Goal: Transaction & Acquisition: Purchase product/service

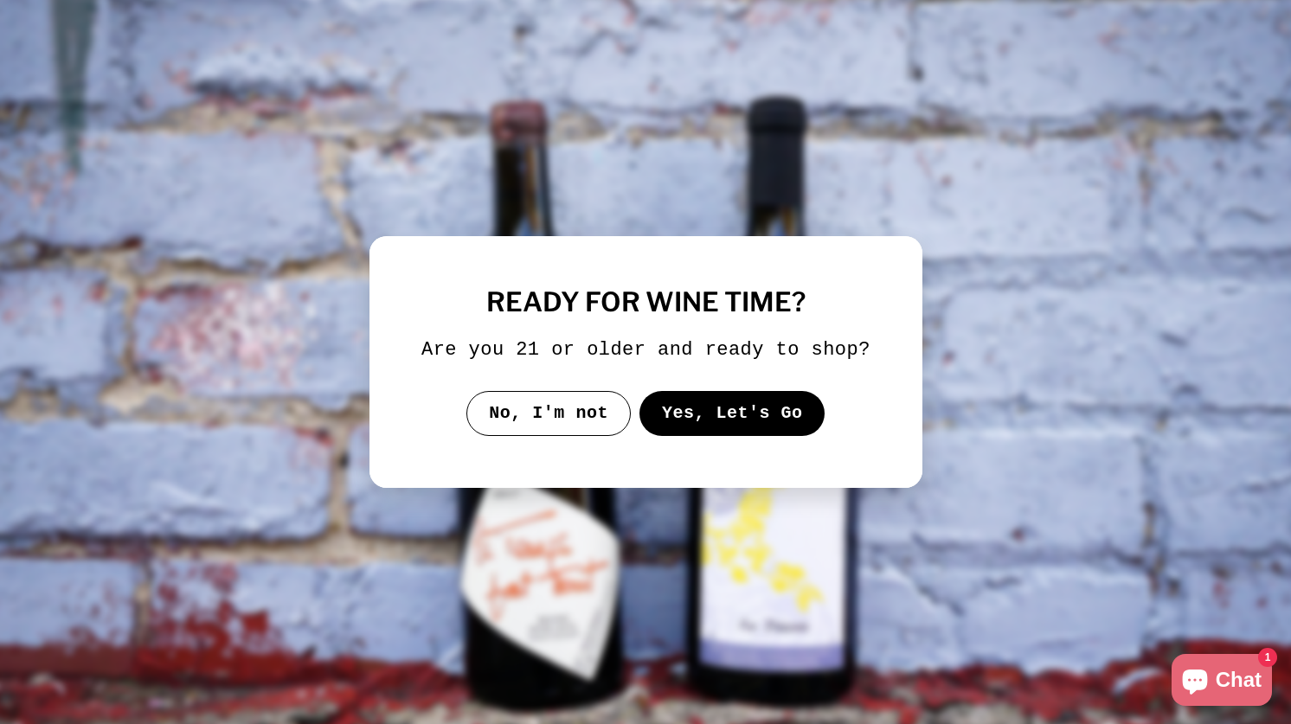
click at [739, 424] on button "Yes, Let's Go" at bounding box center [732, 413] width 186 height 45
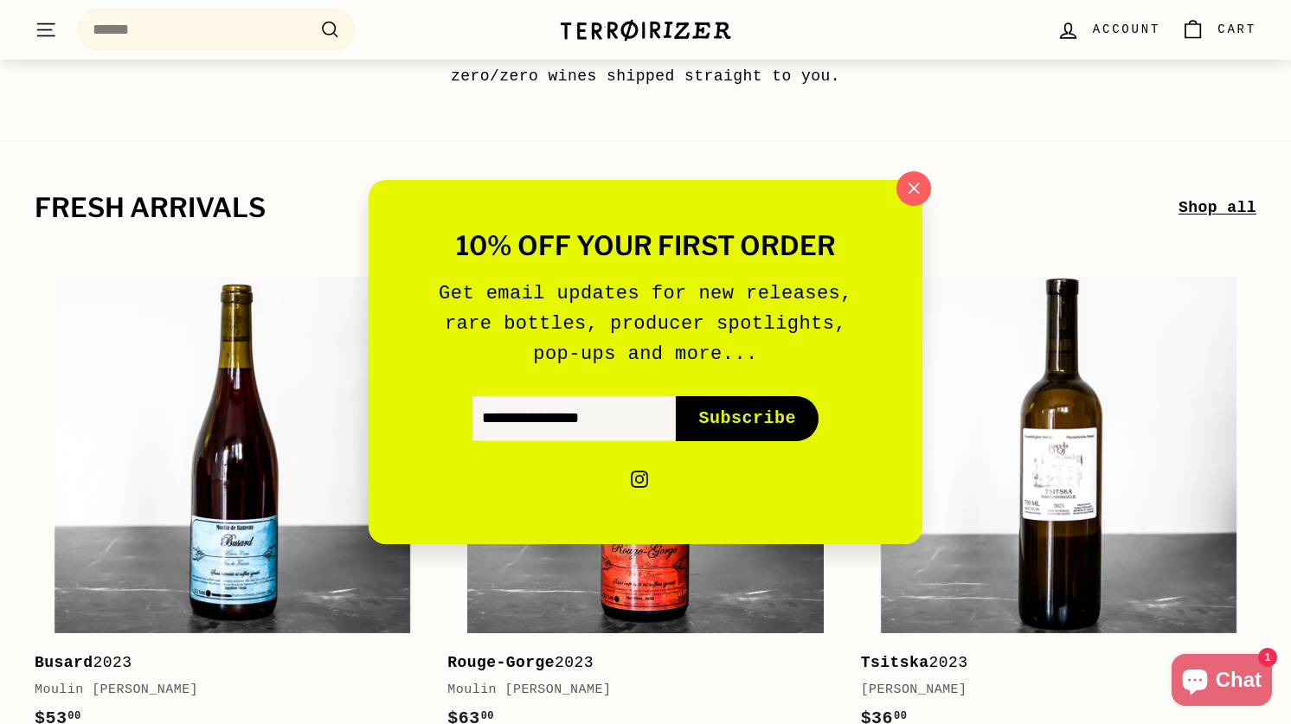
scroll to position [205, 0]
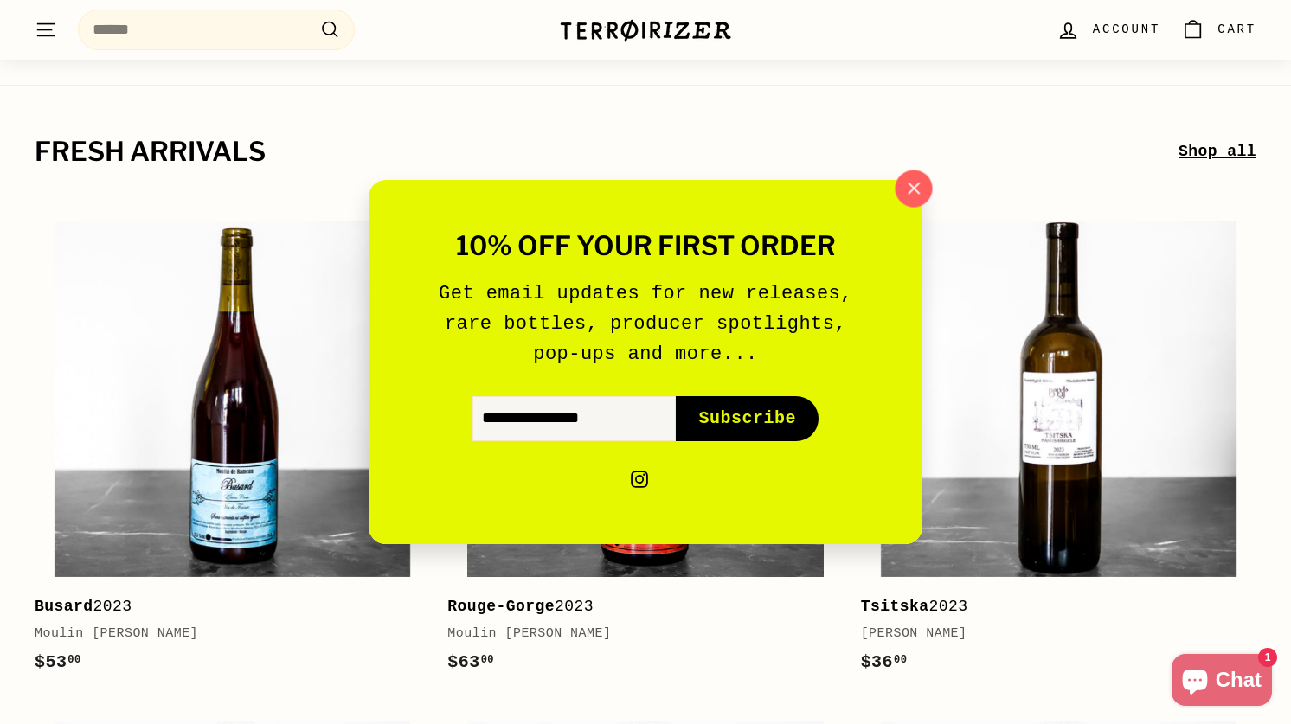
click at [923, 188] on icon "button" at bounding box center [914, 189] width 26 height 26
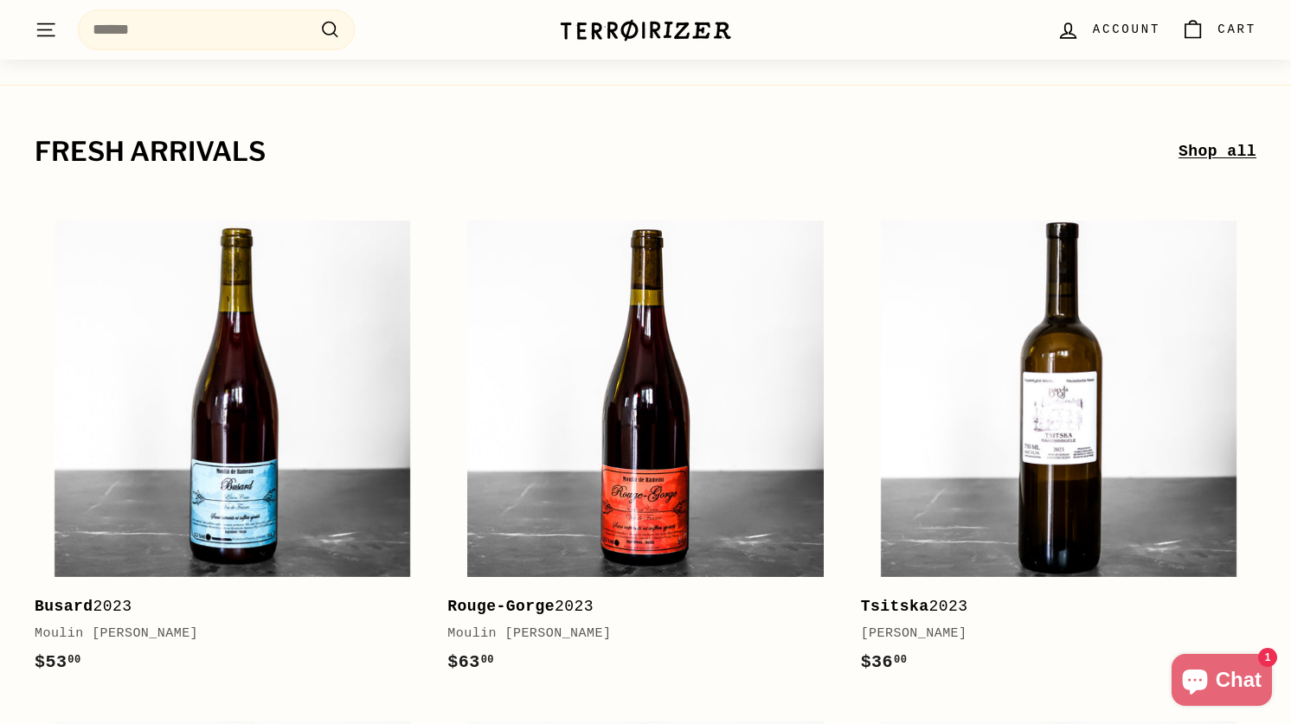
scroll to position [0, 0]
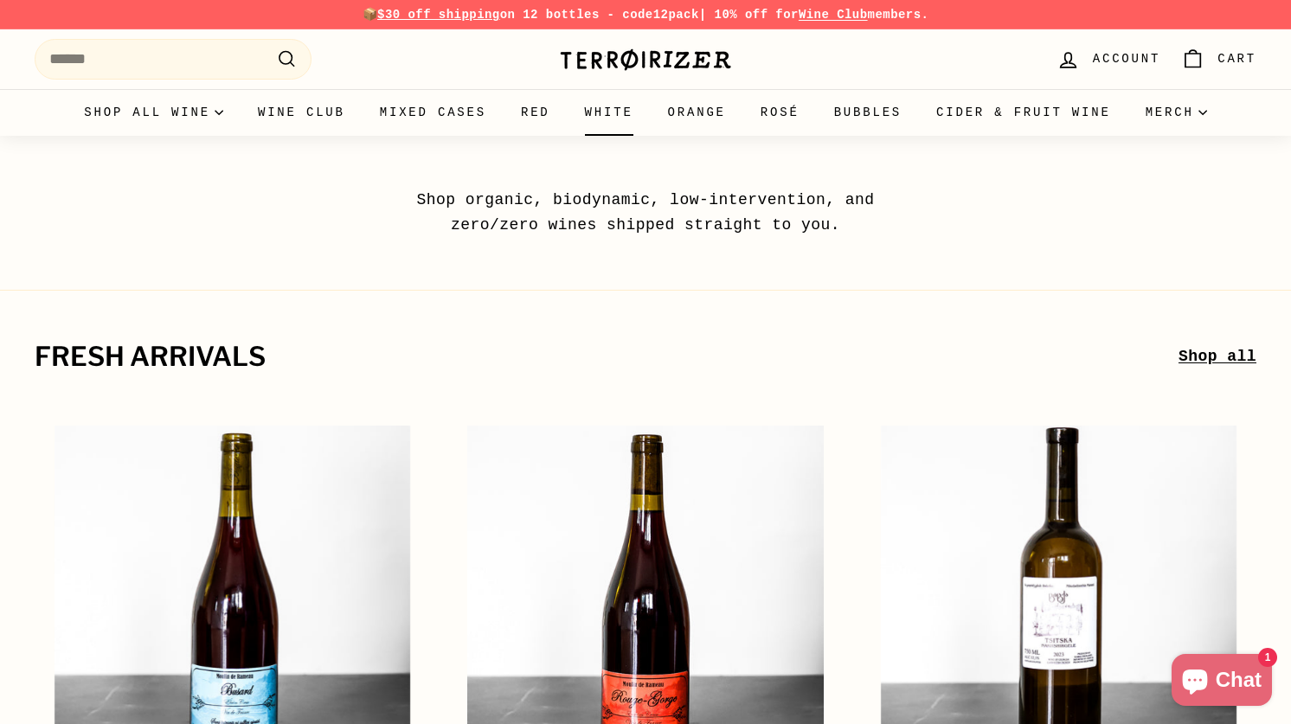
click at [617, 116] on link "White" at bounding box center [609, 112] width 83 height 47
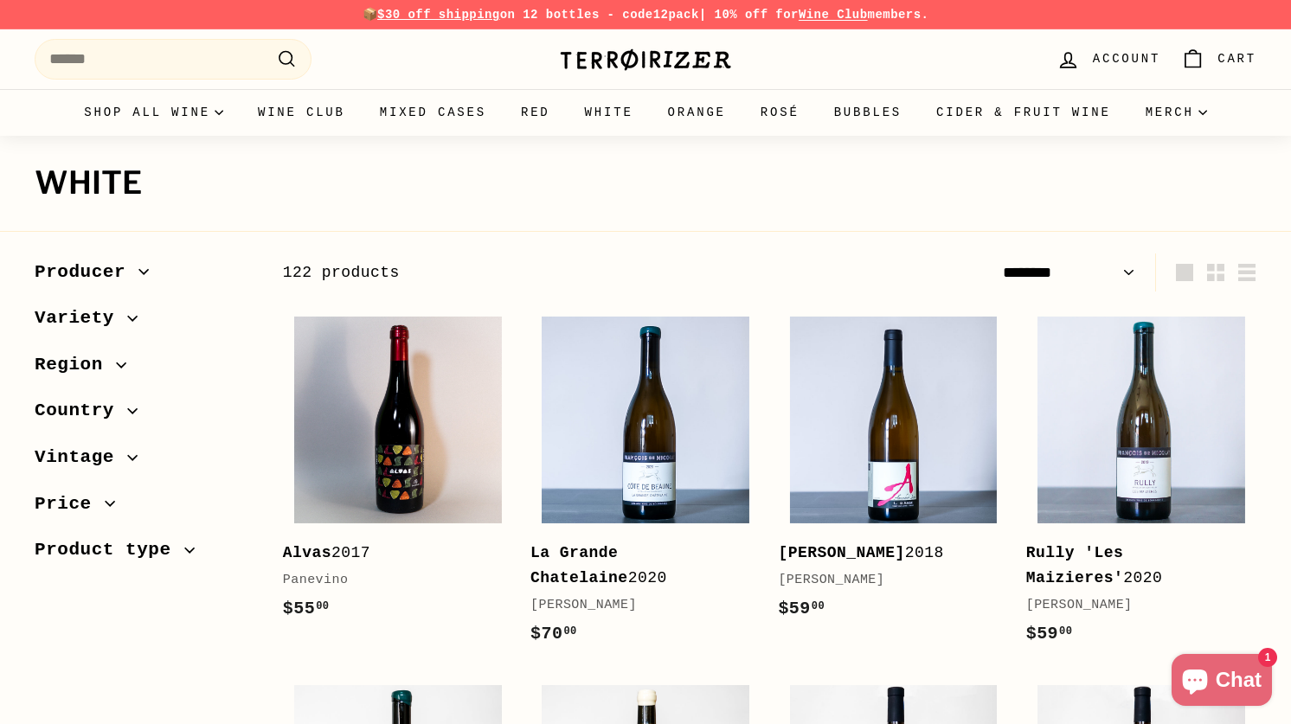
select select "******"
click at [120, 317] on span "Variety" at bounding box center [81, 318] width 93 height 29
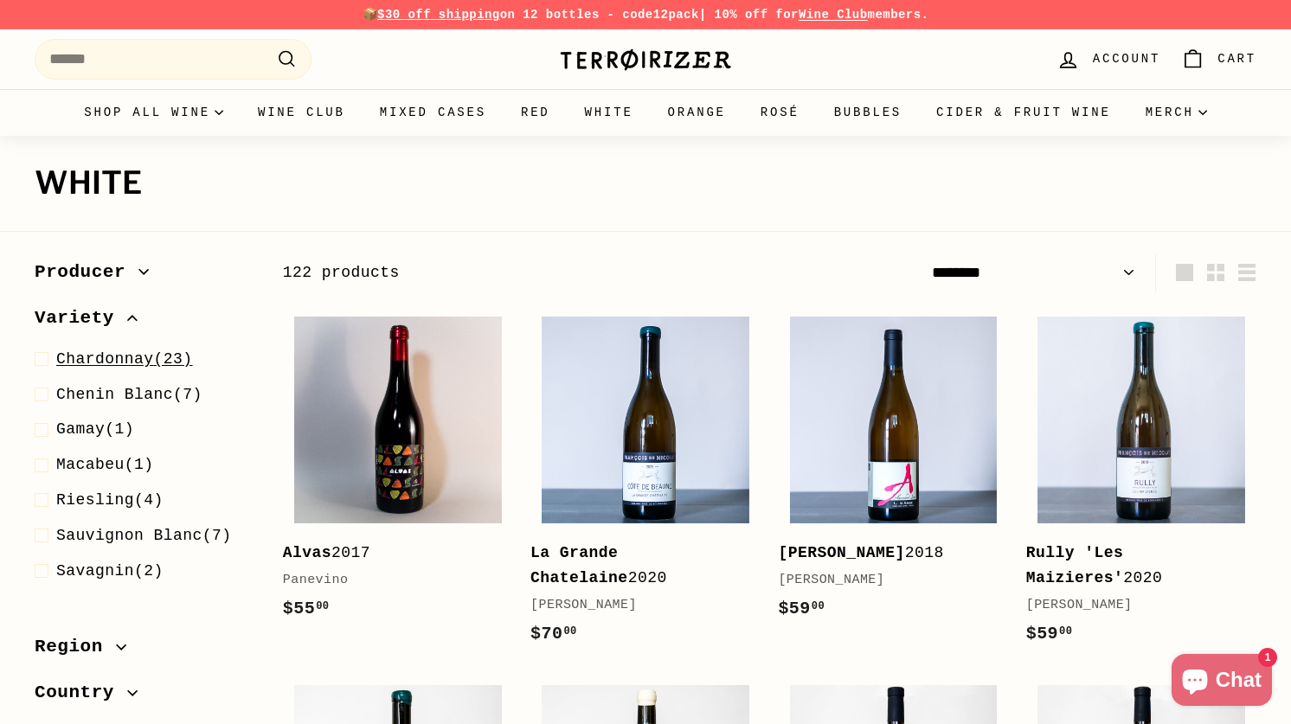
click at [128, 359] on span "Chardonnay" at bounding box center [105, 359] width 98 height 17
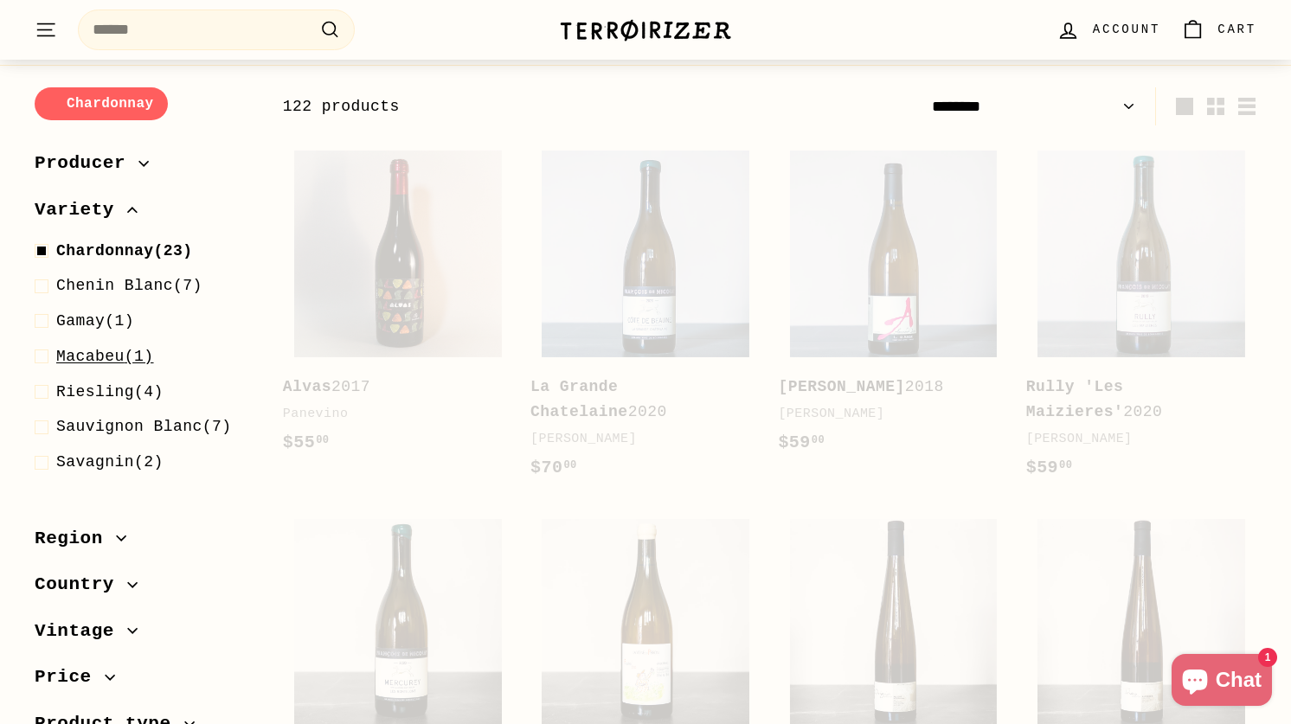
scroll to position [185, 0]
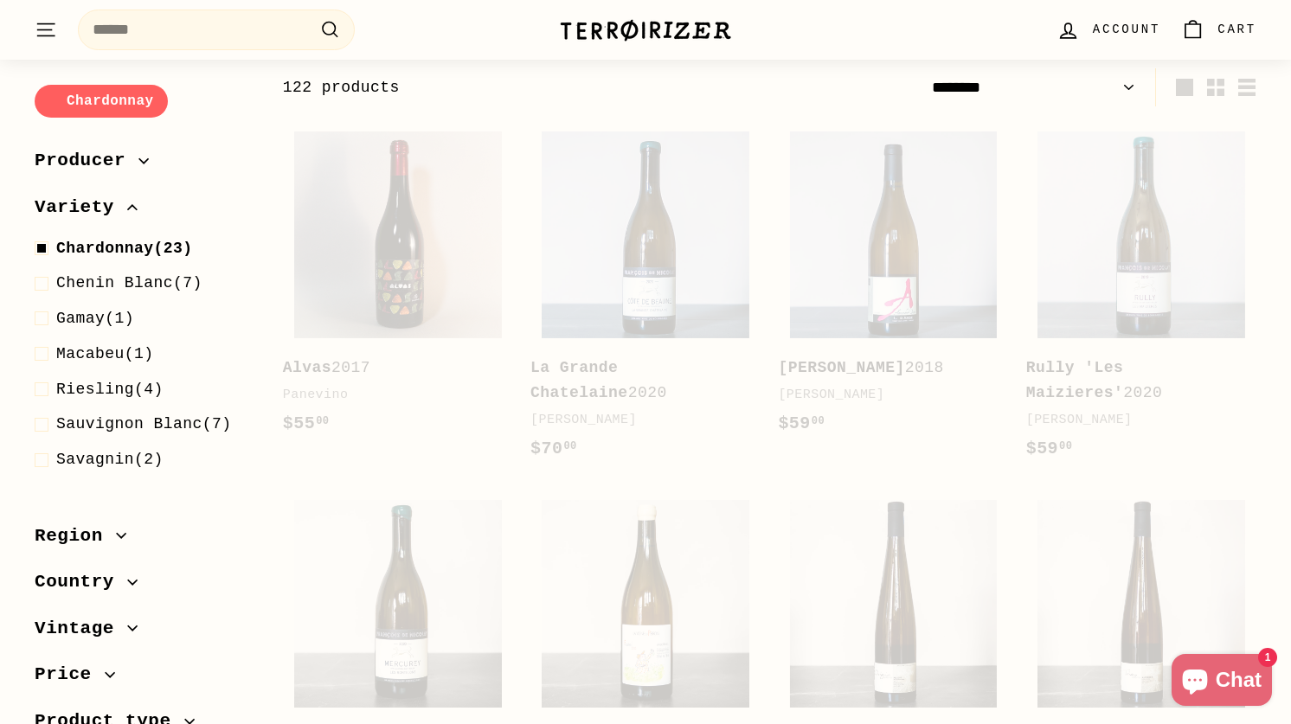
select select "******"
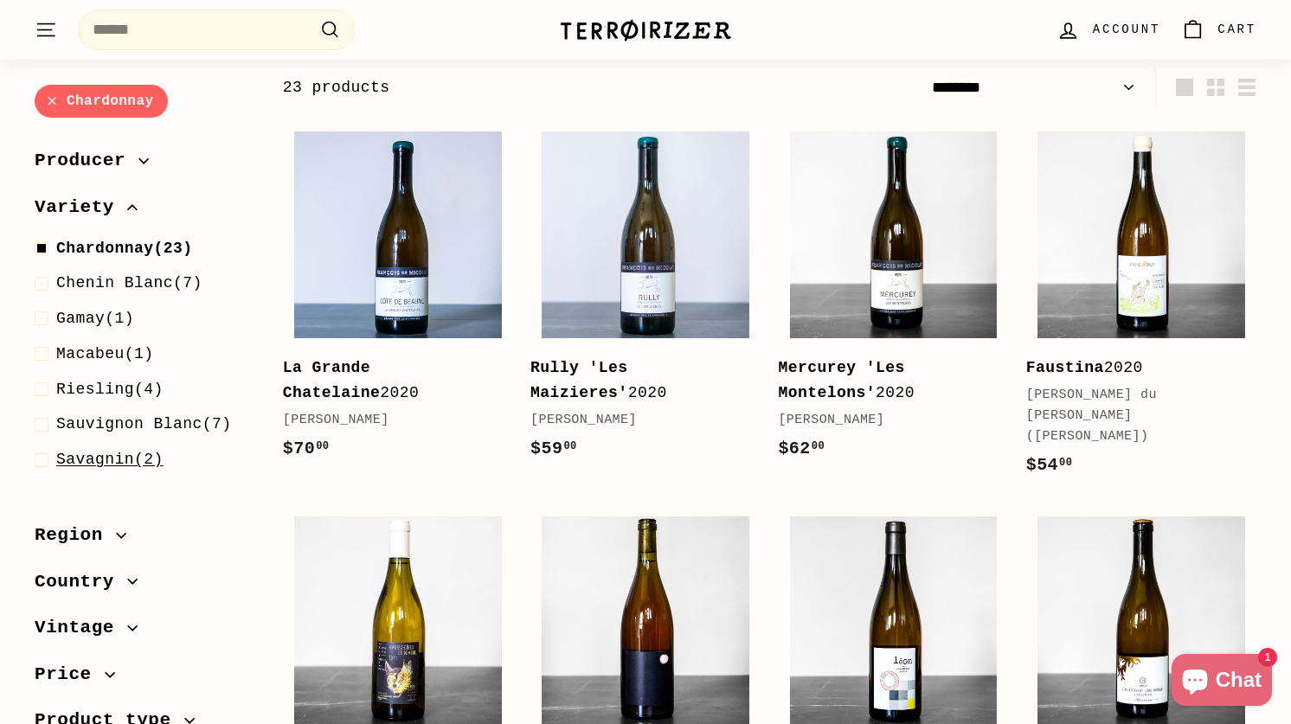
click at [119, 455] on span "Savagnin" at bounding box center [95, 460] width 78 height 17
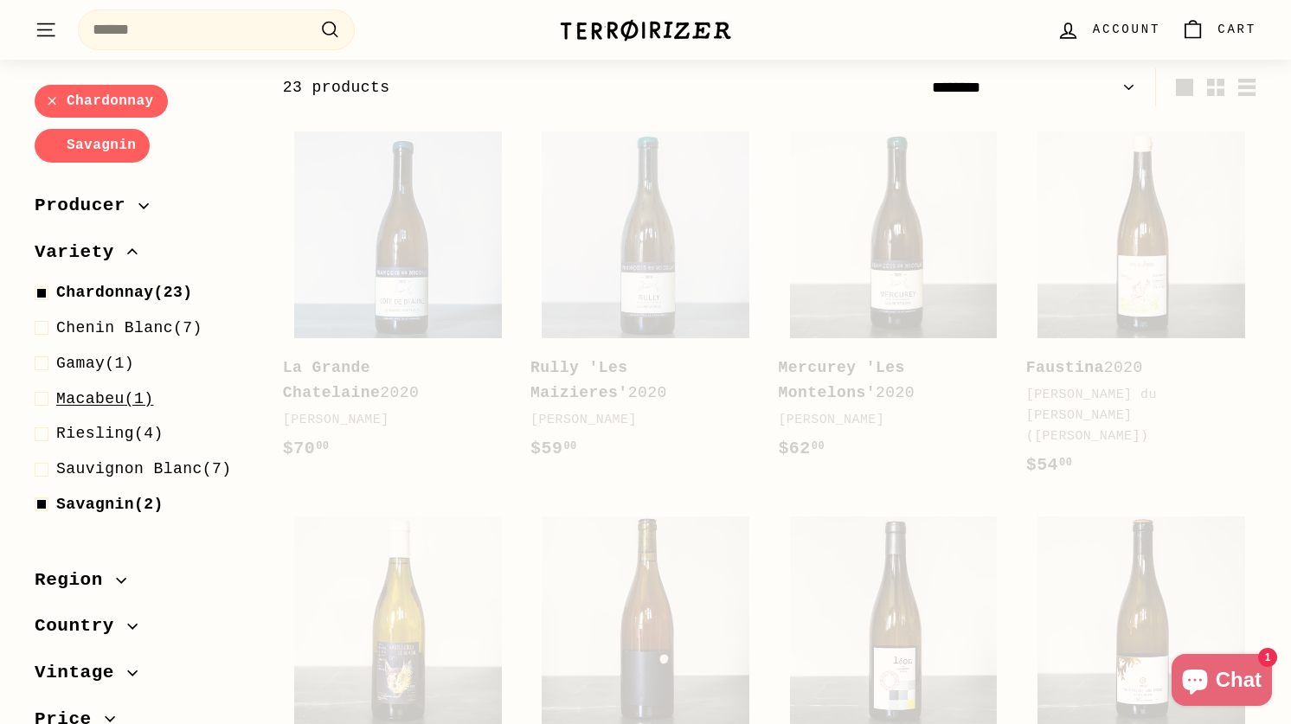
select select "******"
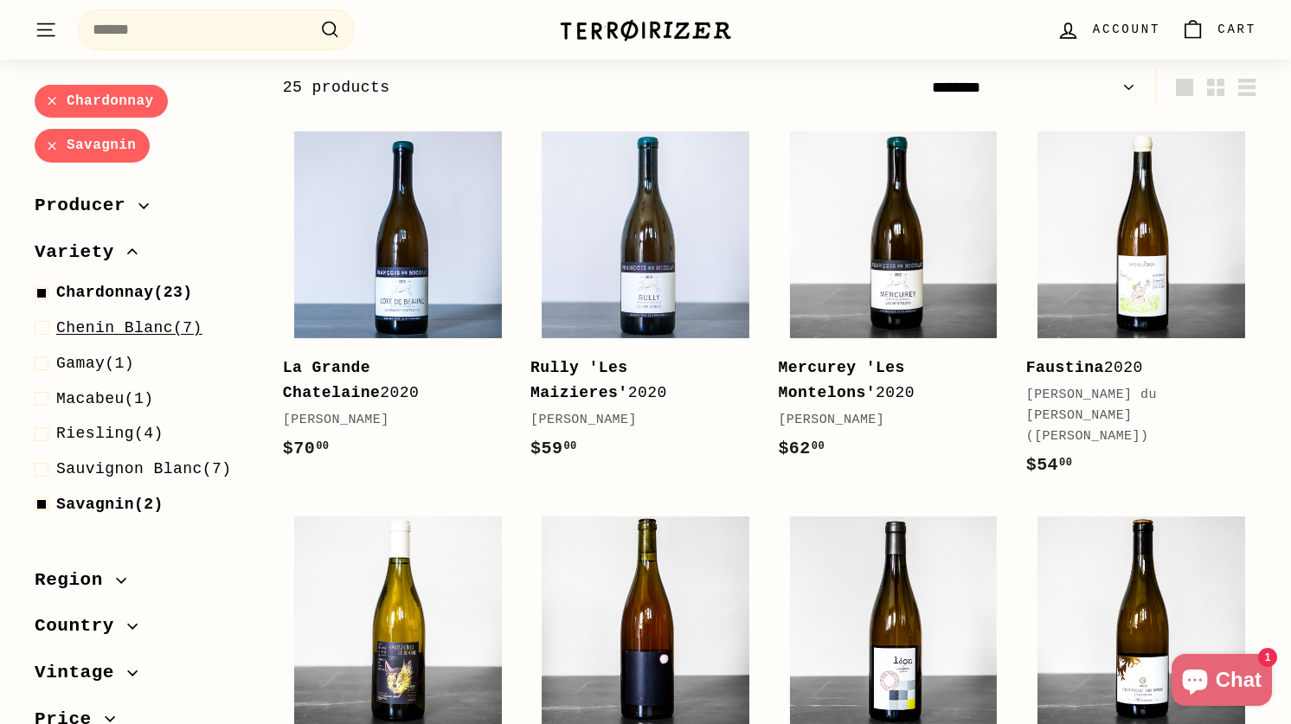
click at [151, 331] on span "Chenin Blanc" at bounding box center [114, 327] width 117 height 17
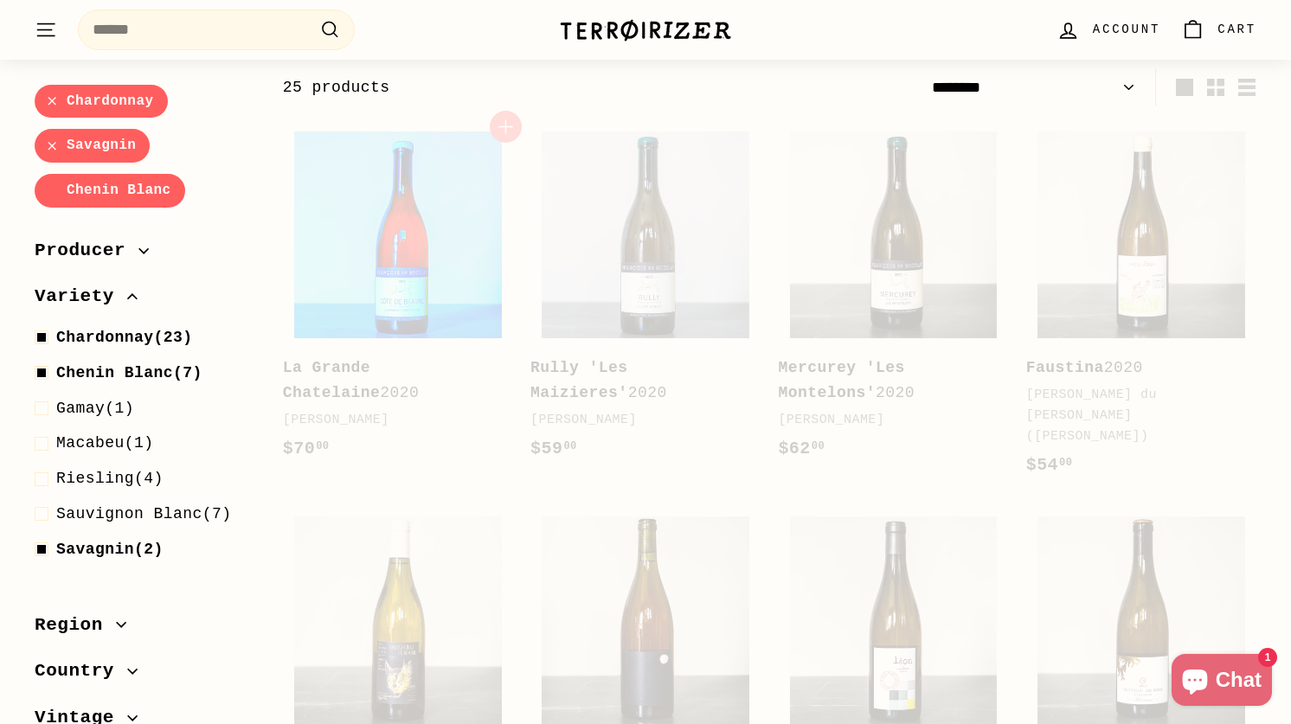
select select "******"
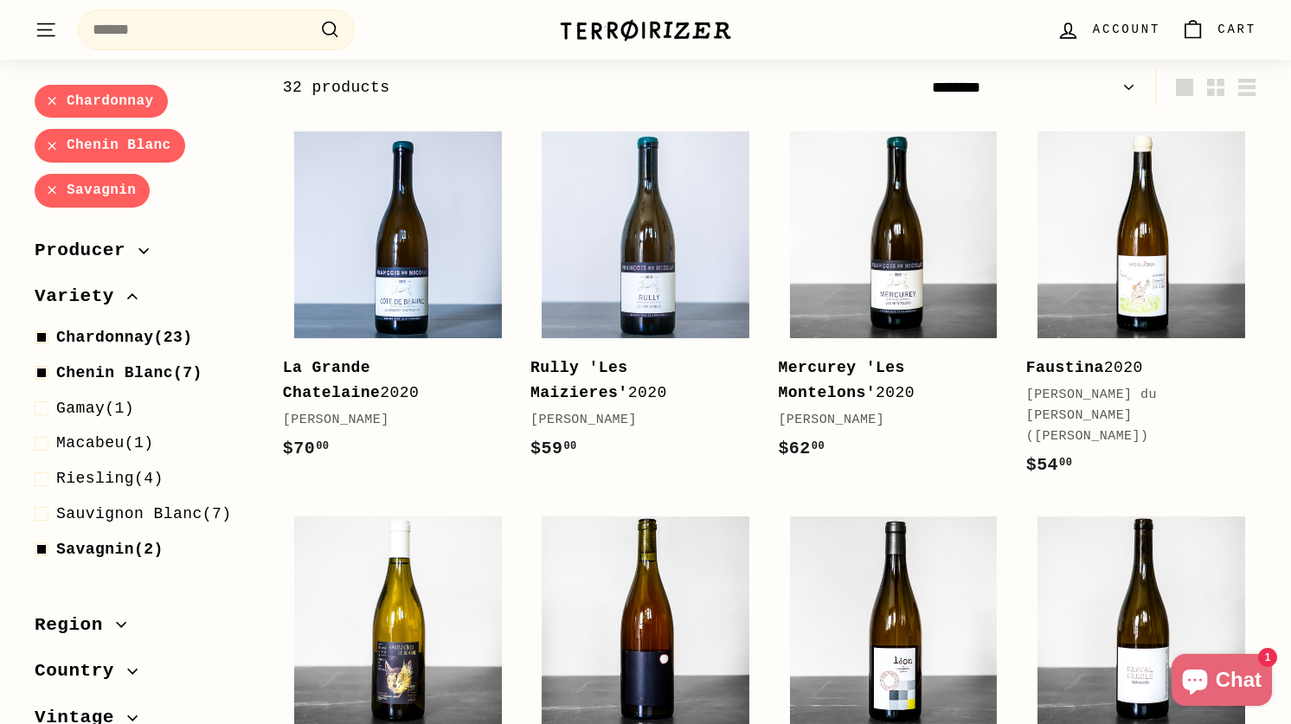
click at [1002, 93] on select "**********" at bounding box center [1033, 87] width 217 height 39
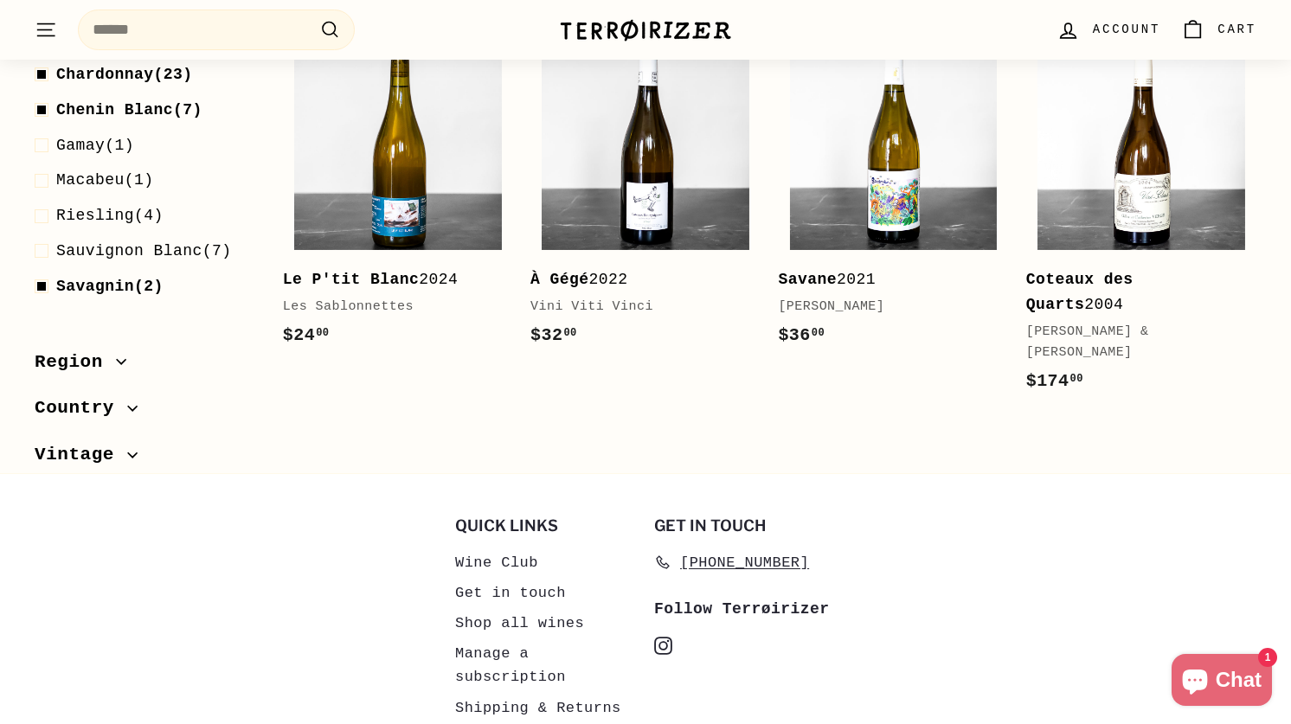
scroll to position [2562, 0]
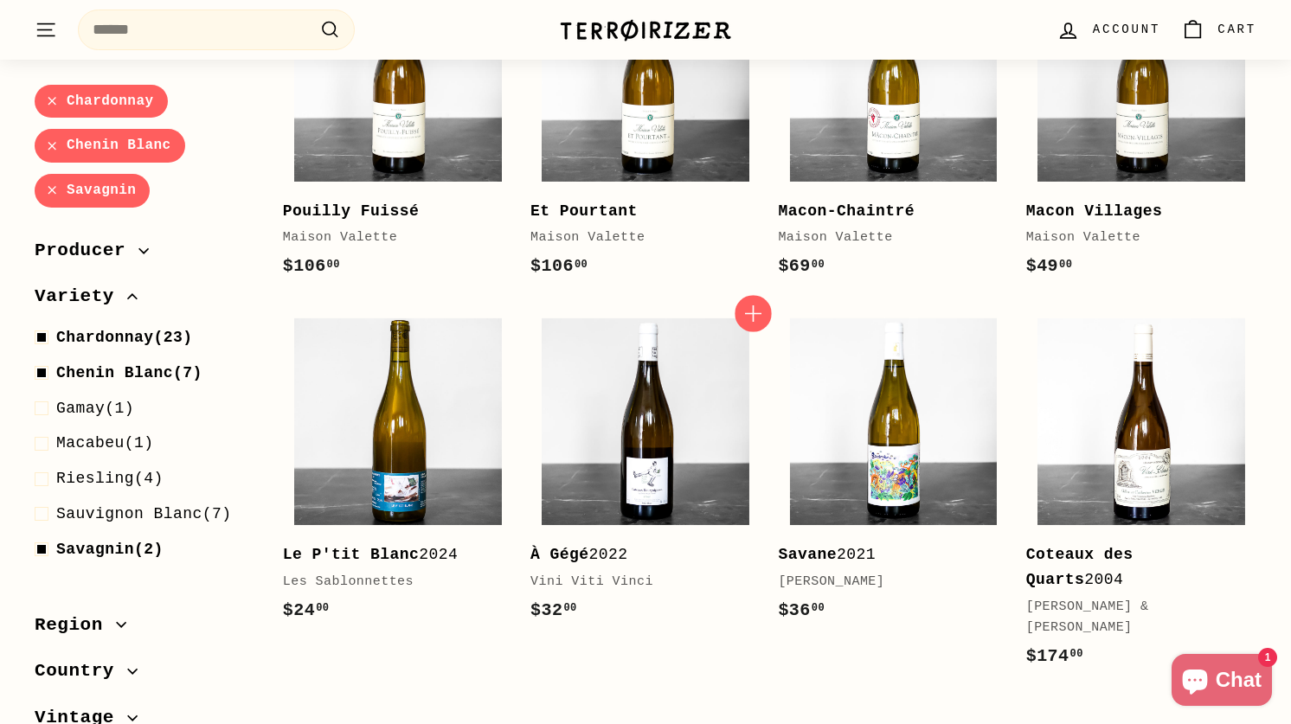
click at [757, 303] on icon "button" at bounding box center [754, 314] width 23 height 23
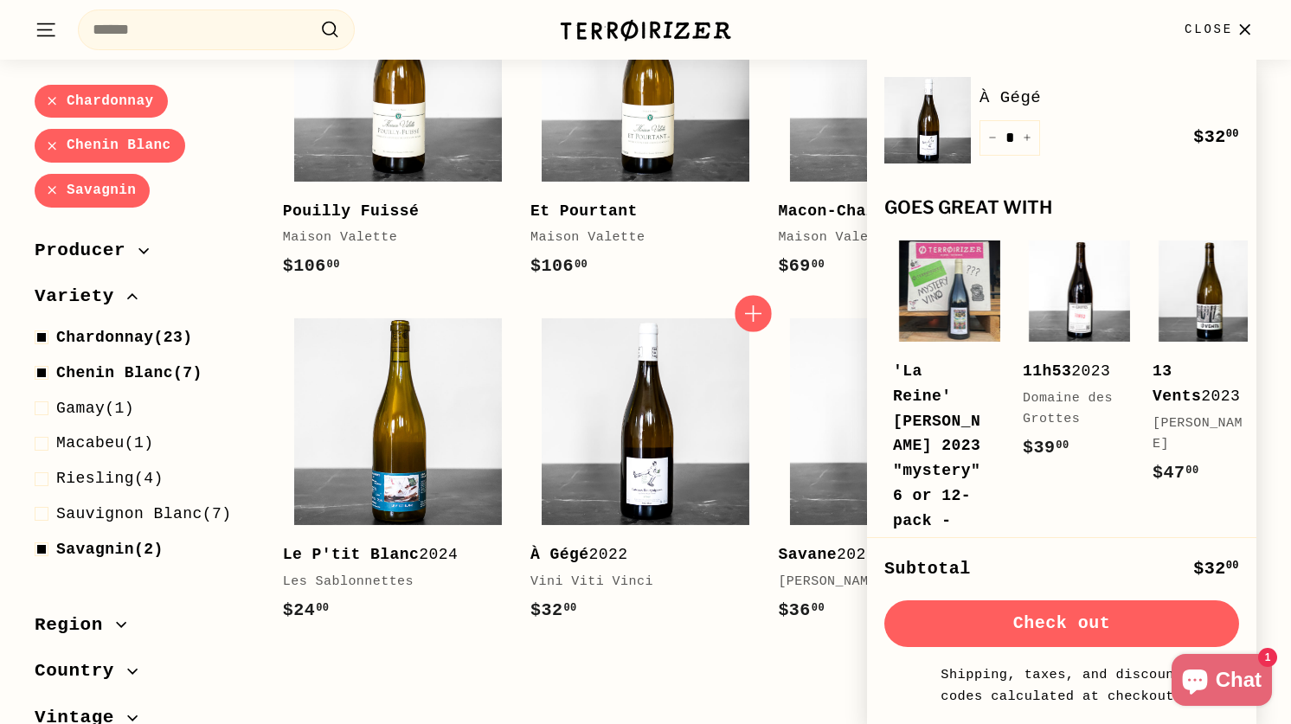
click at [756, 303] on icon "button" at bounding box center [754, 314] width 23 height 23
click at [1026, 139] on icon "Increase item quantity by one" at bounding box center [1027, 137] width 9 height 9
type input "*"
click at [1026, 139] on div "Quantity * − + Remove" at bounding box center [1010, 137] width 61 height 35
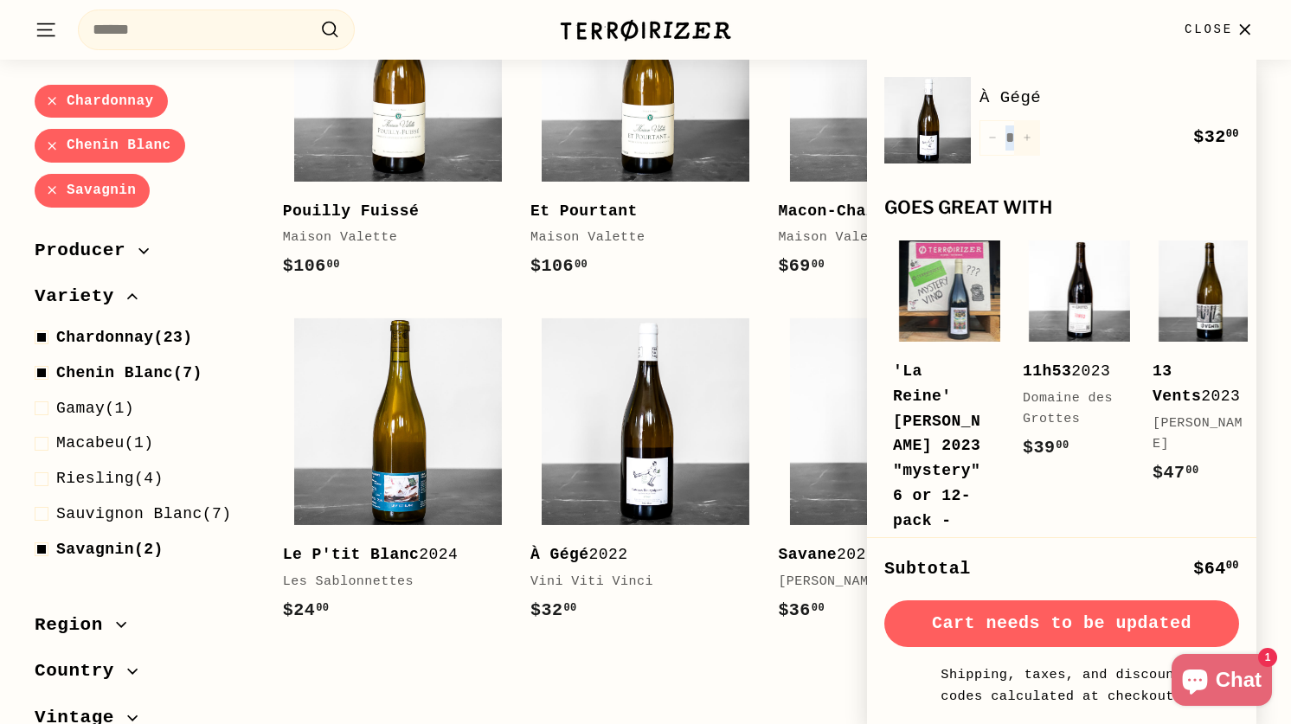
click at [1026, 139] on div "Quantity * − + Remove" at bounding box center [1010, 137] width 61 height 35
click at [1026, 138] on icon "Increase item quantity by one" at bounding box center [1027, 138] width 6 height 6
type input "*"
click at [1026, 138] on div "Quantity * − + Remove" at bounding box center [1010, 137] width 61 height 35
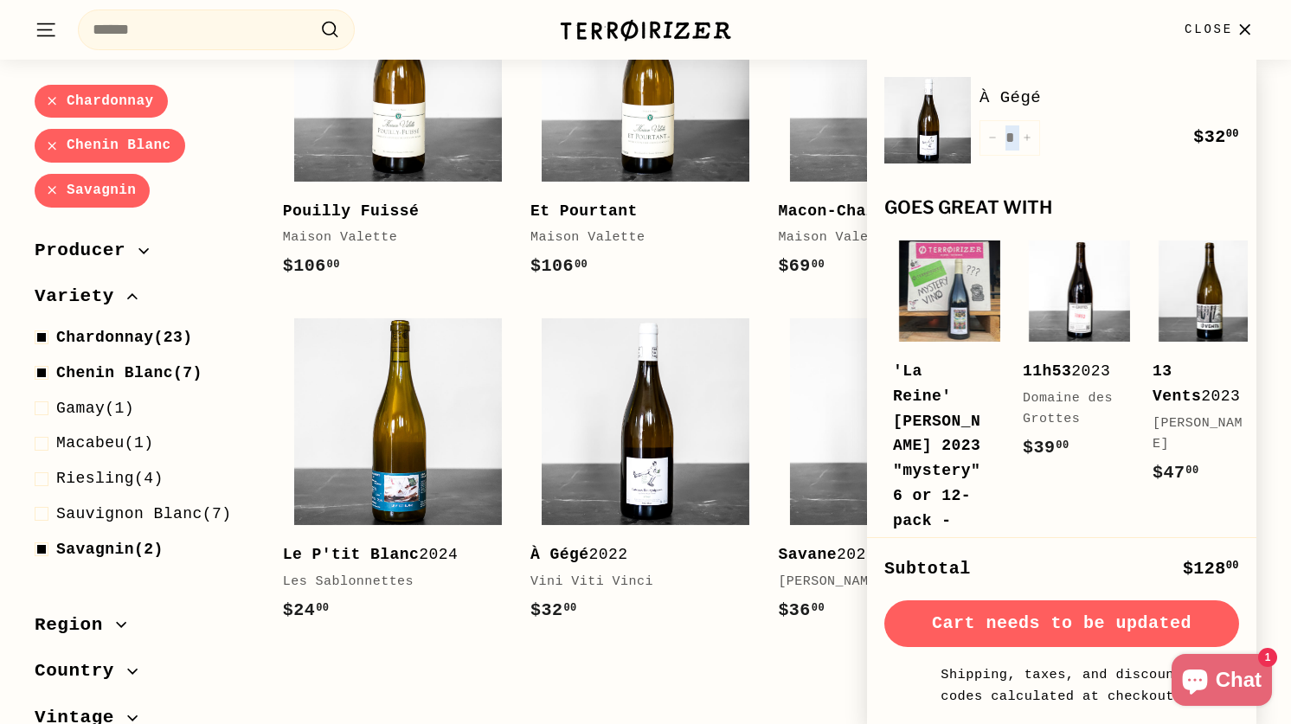
click at [1026, 138] on div "Quantity * − + Remove" at bounding box center [1010, 137] width 61 height 35
click at [1000, 246] on icon "button" at bounding box center [998, 242] width 23 height 23
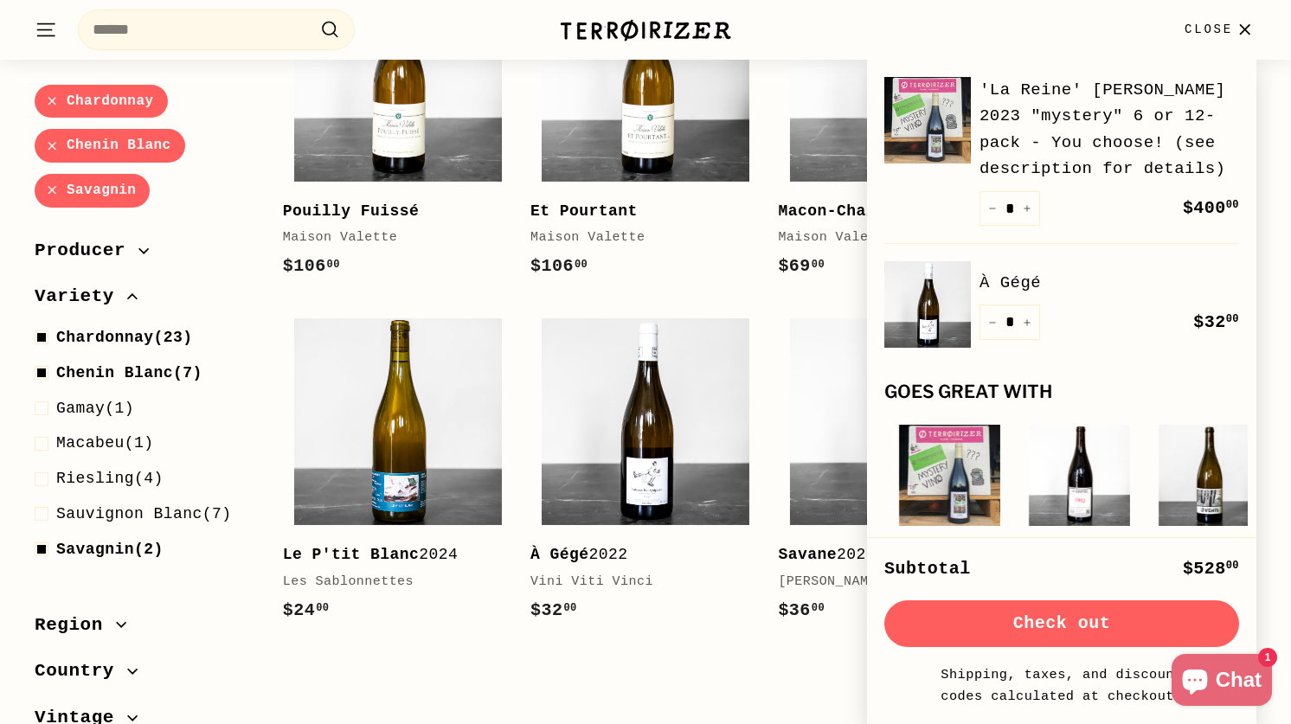
click at [1225, 117] on link "'La Reine' [PERSON_NAME] 2023 "mystery" 6 or 12-pack - You choose! (see descrip…" at bounding box center [1110, 130] width 260 height 106
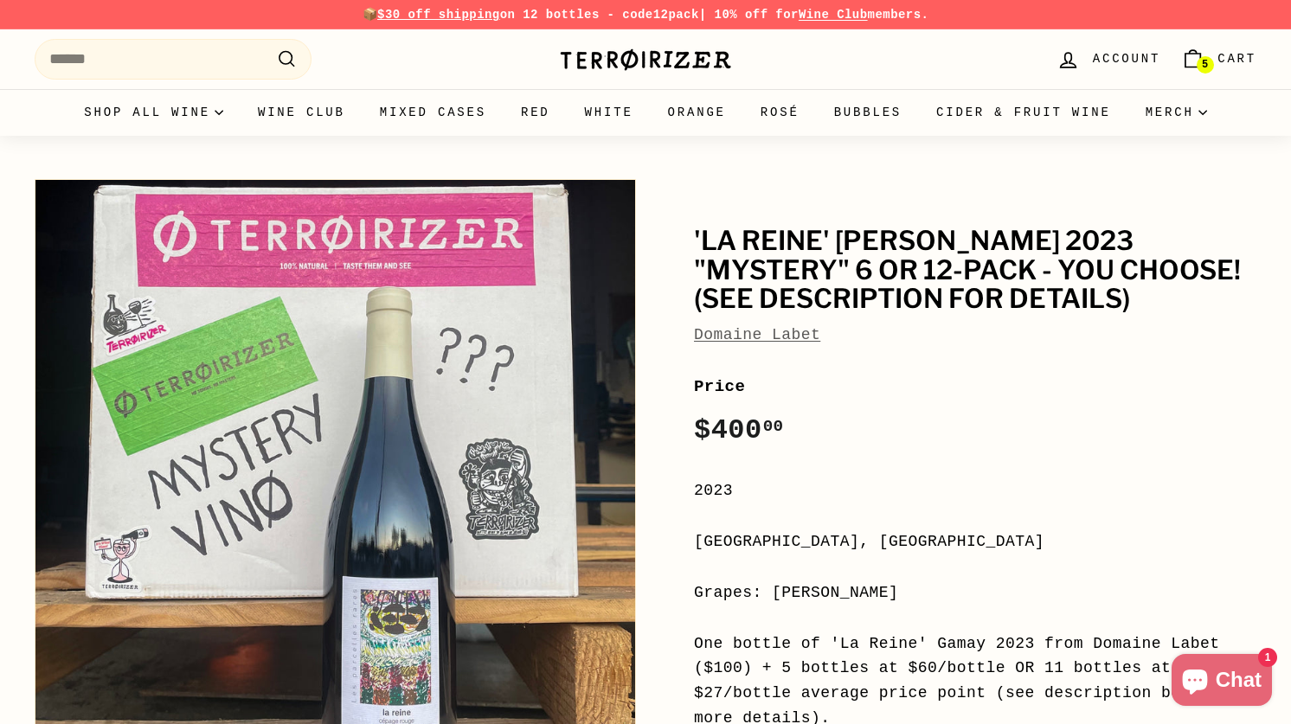
click at [1210, 56] on link "5 Cart" at bounding box center [1219, 59] width 96 height 51
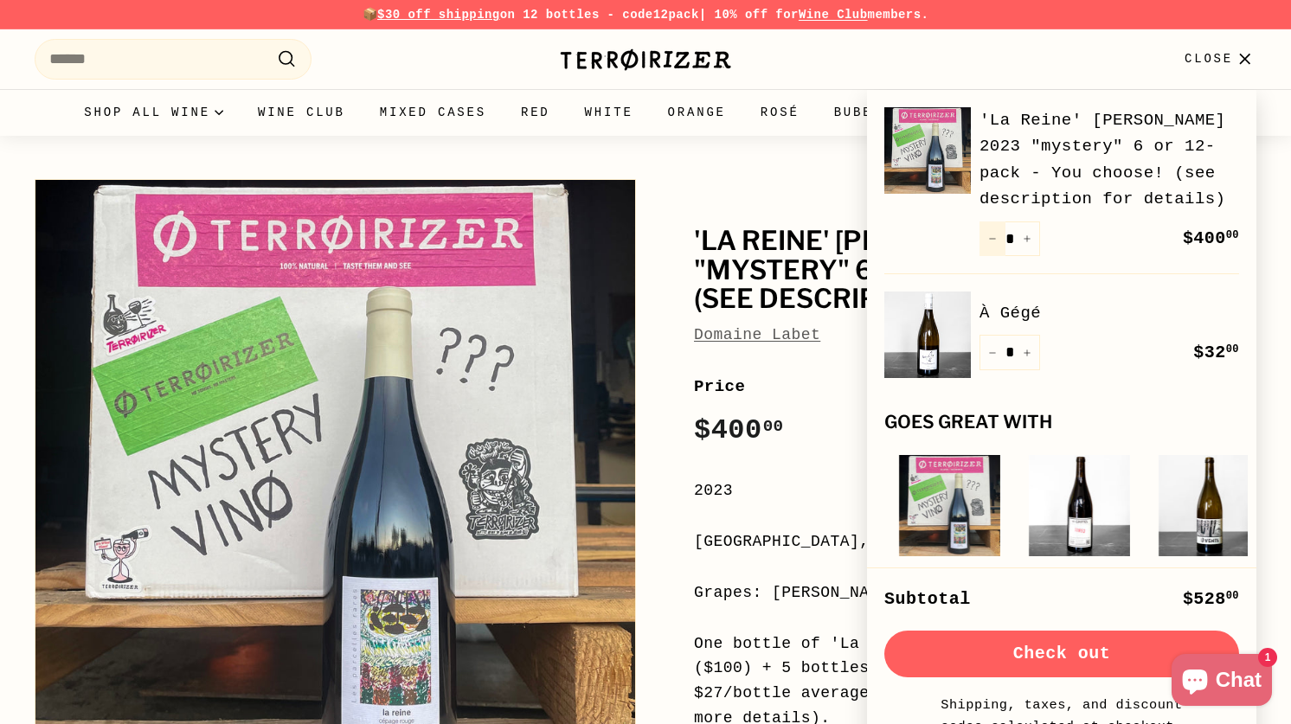
click at [993, 232] on button "−" at bounding box center [993, 239] width 26 height 35
type input "*"
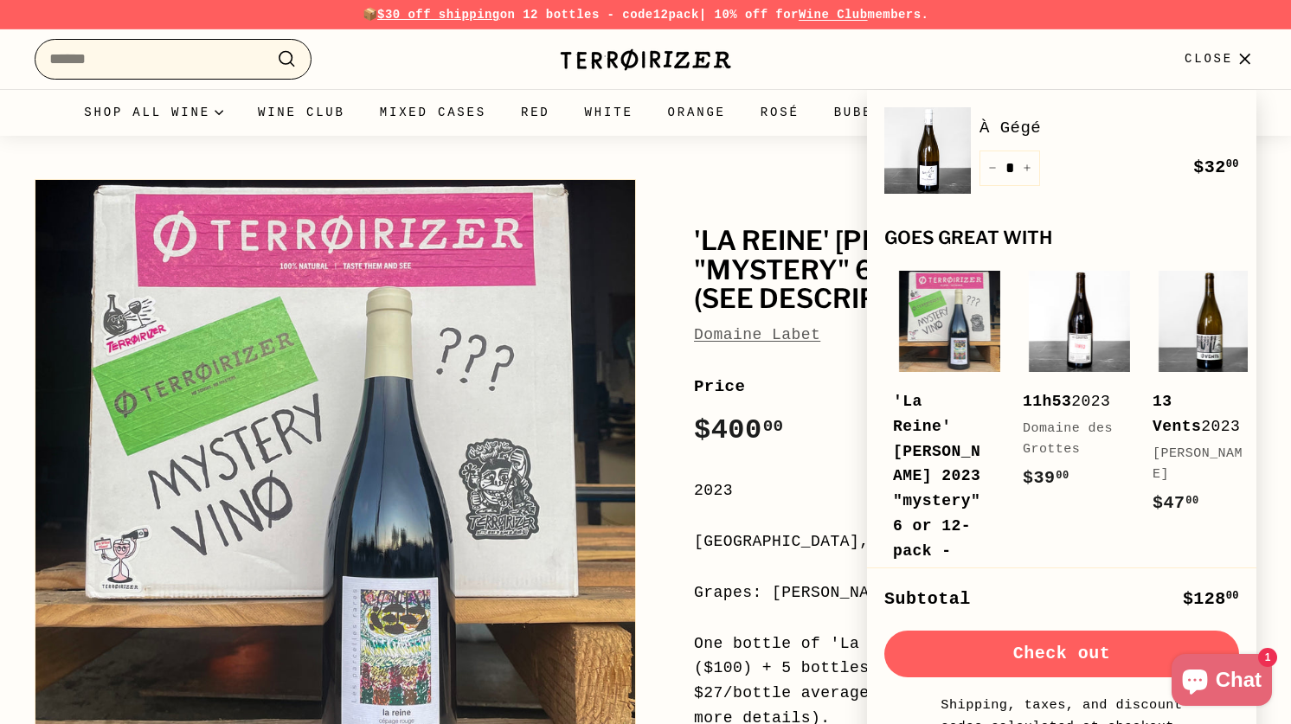
click at [159, 63] on input "Search" at bounding box center [173, 59] width 277 height 41
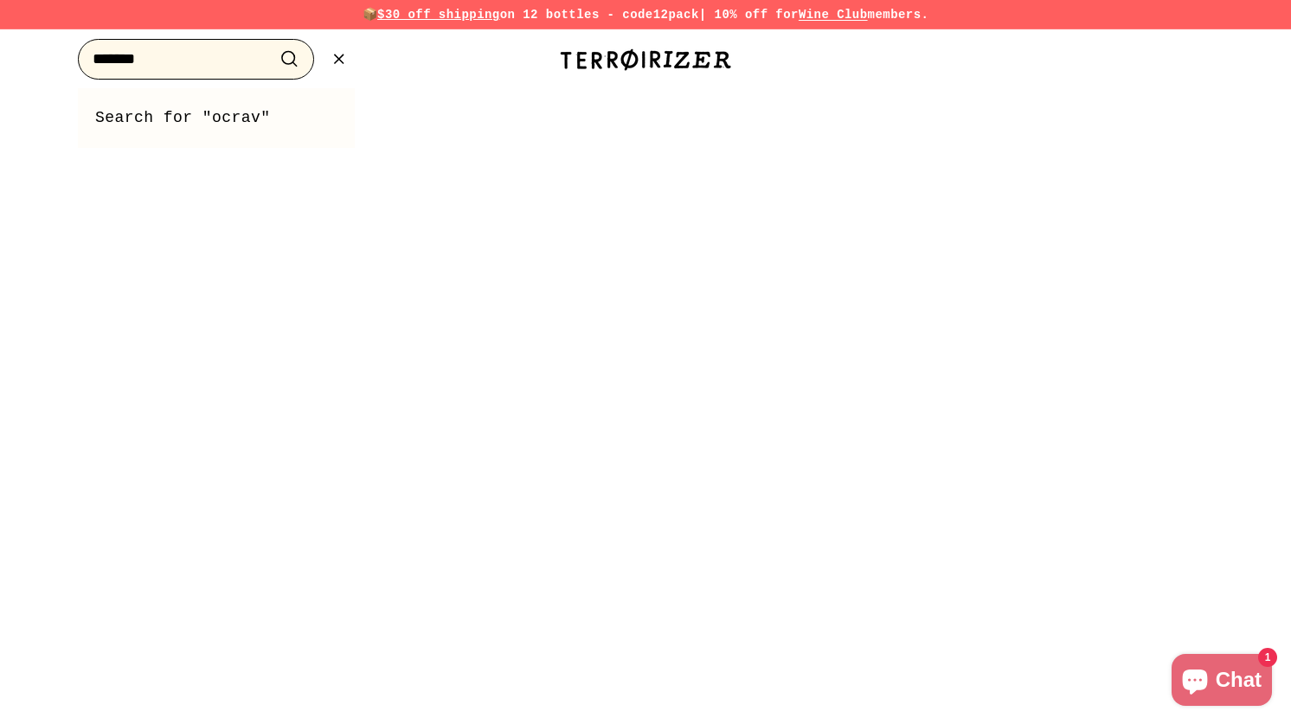
type input "*******"
click at [273, 46] on button ".cls-1{fill:none;stroke:#000;stroke-miterlimit:10;stroke-width:2px} Search" at bounding box center [289, 59] width 32 height 27
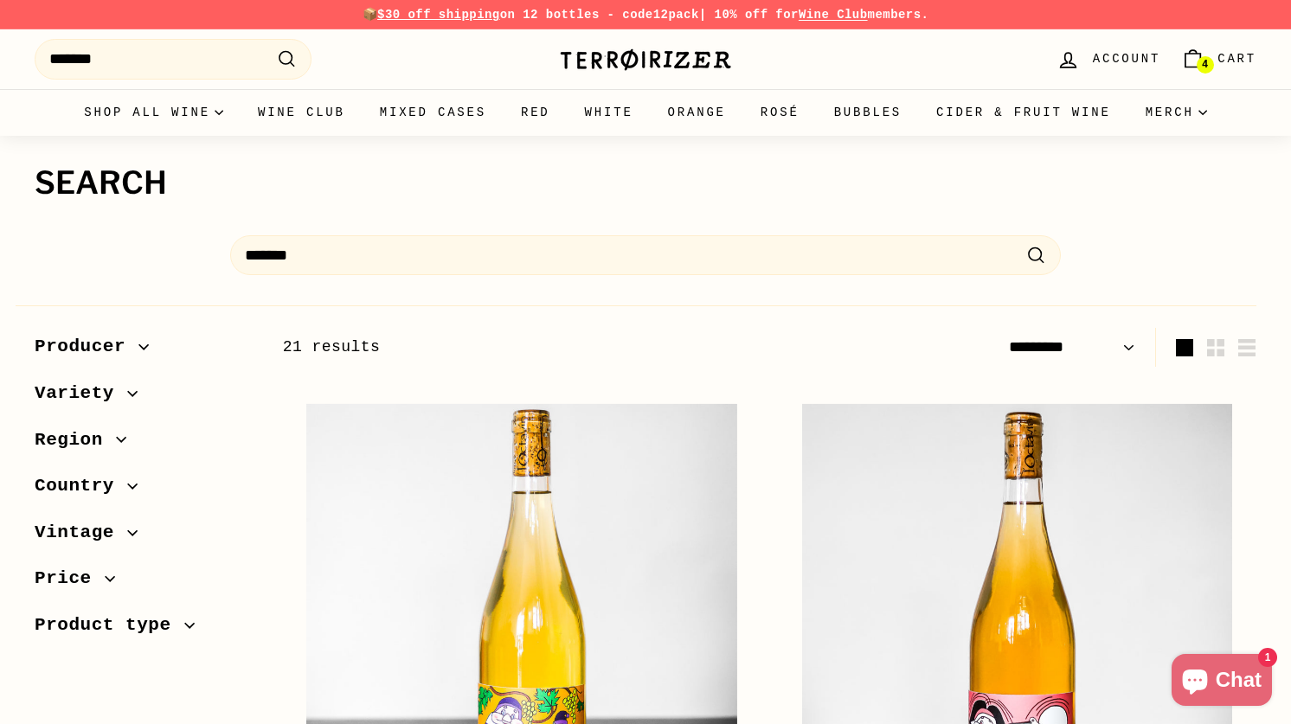
select select "*********"
click at [118, 393] on span "Variety" at bounding box center [81, 393] width 93 height 29
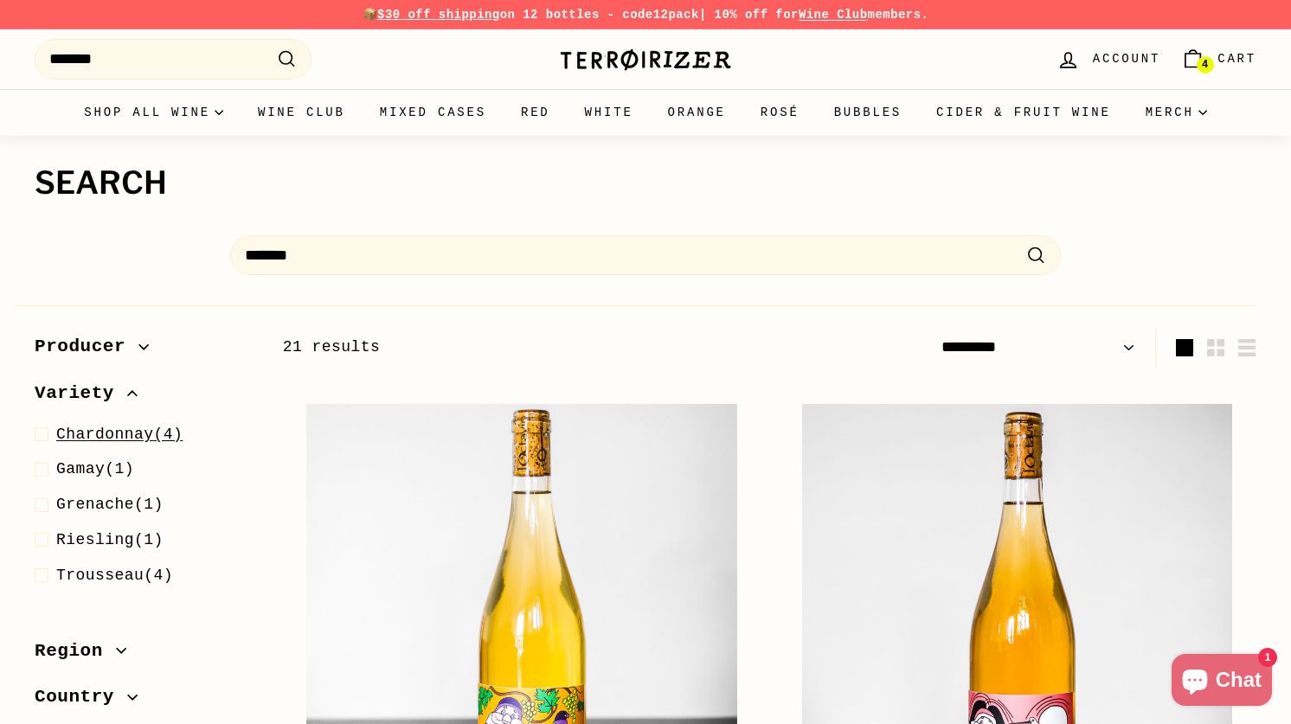
click at [92, 436] on span "Chardonnay" at bounding box center [105, 434] width 98 height 17
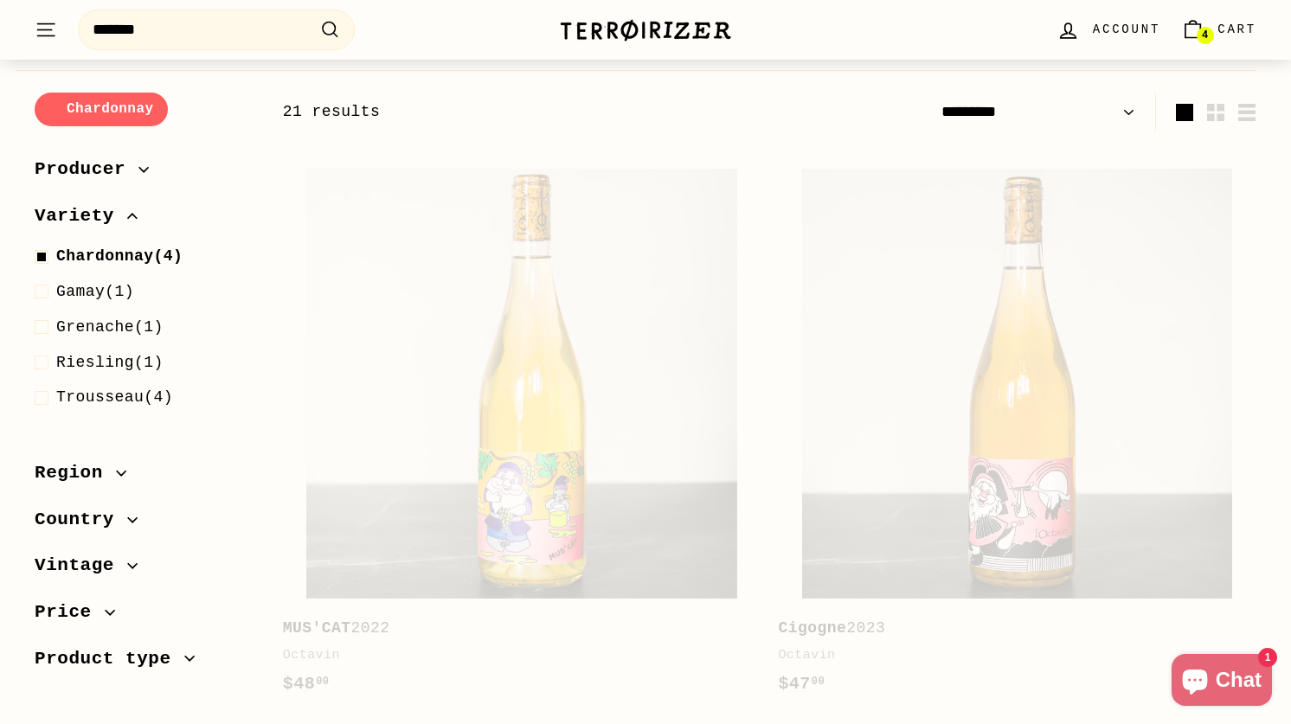
scroll to position [237, 0]
select select "*********"
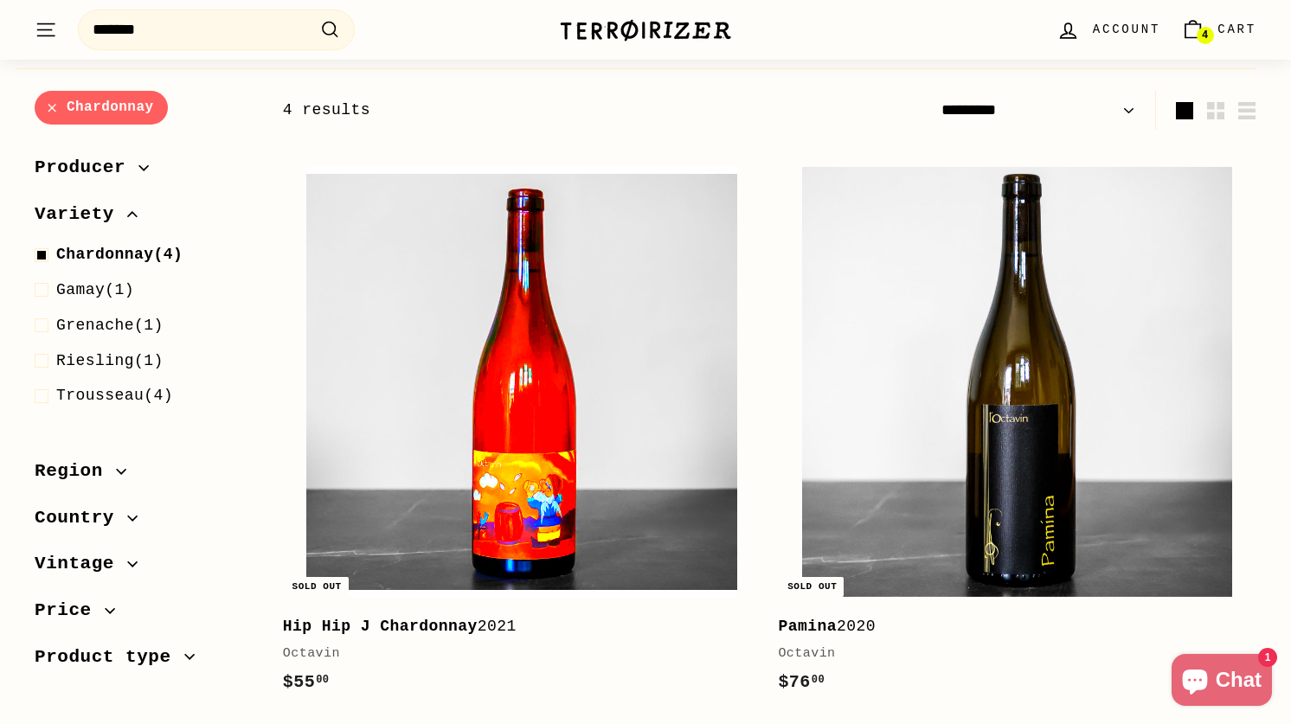
click at [600, 392] on img at bounding box center [521, 382] width 430 height 430
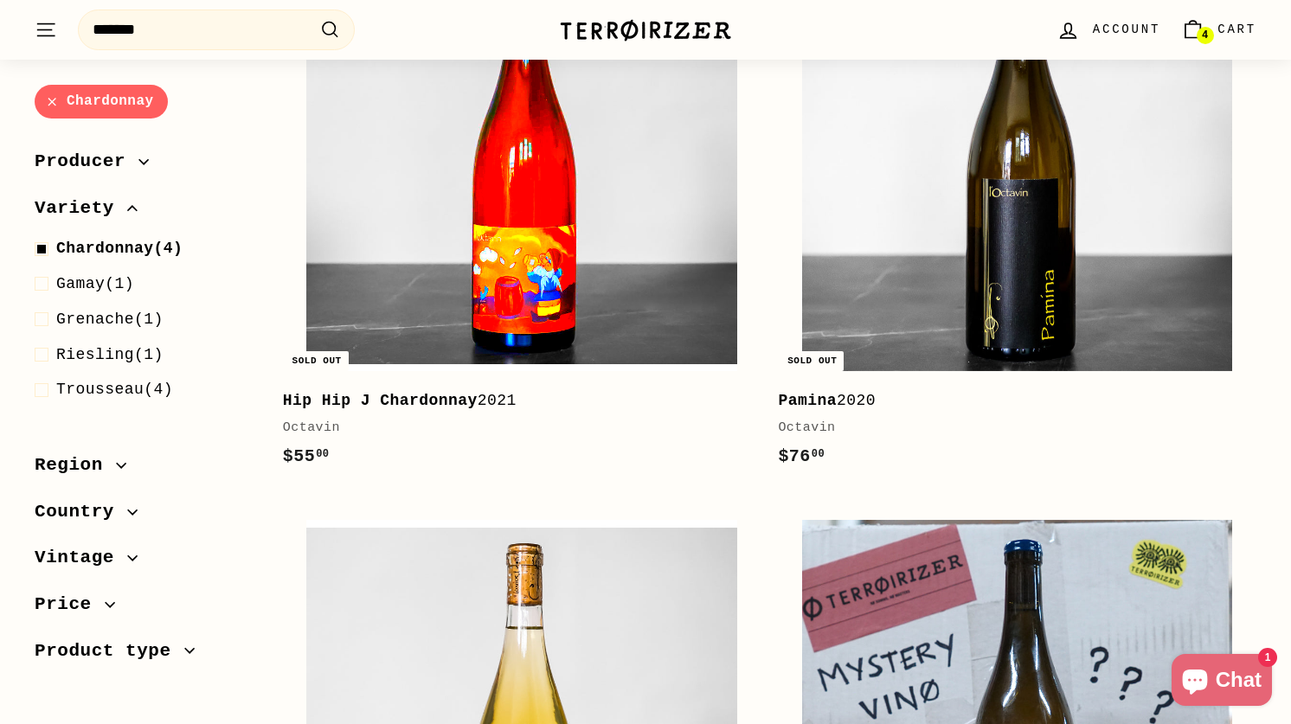
scroll to position [478, 0]
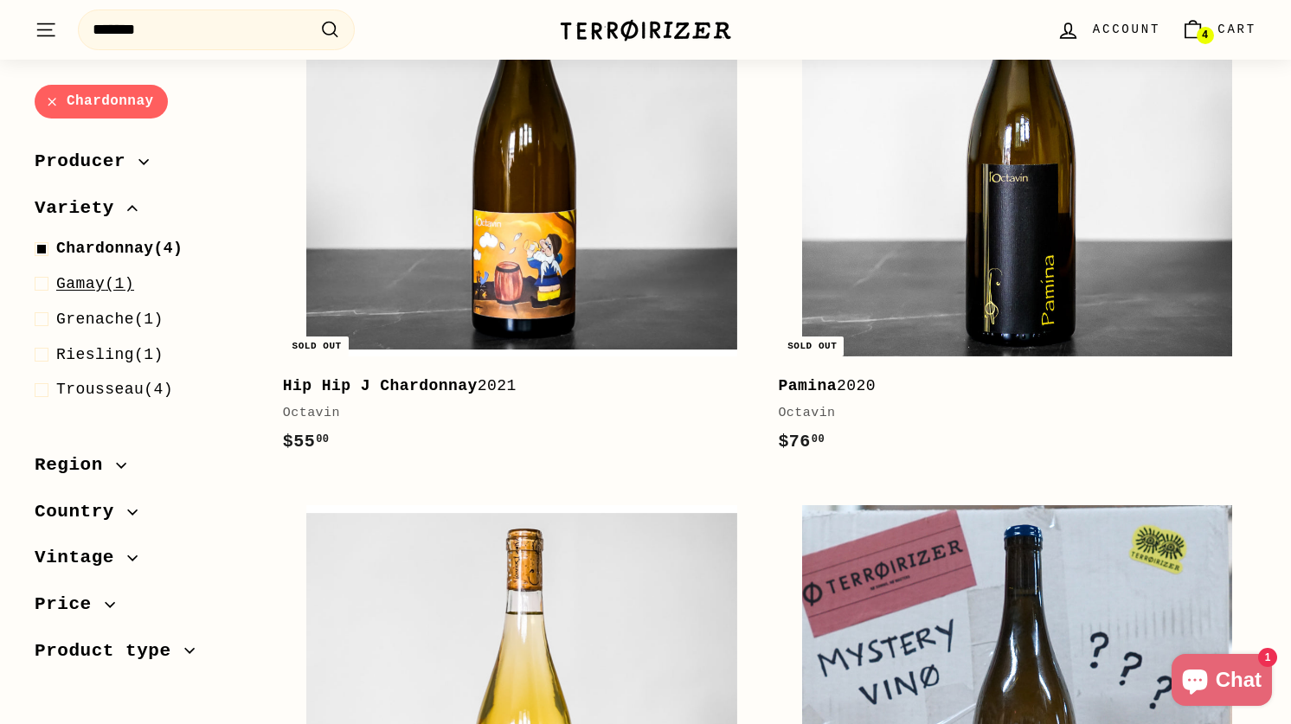
click at [103, 281] on span "Gamay" at bounding box center [80, 283] width 48 height 17
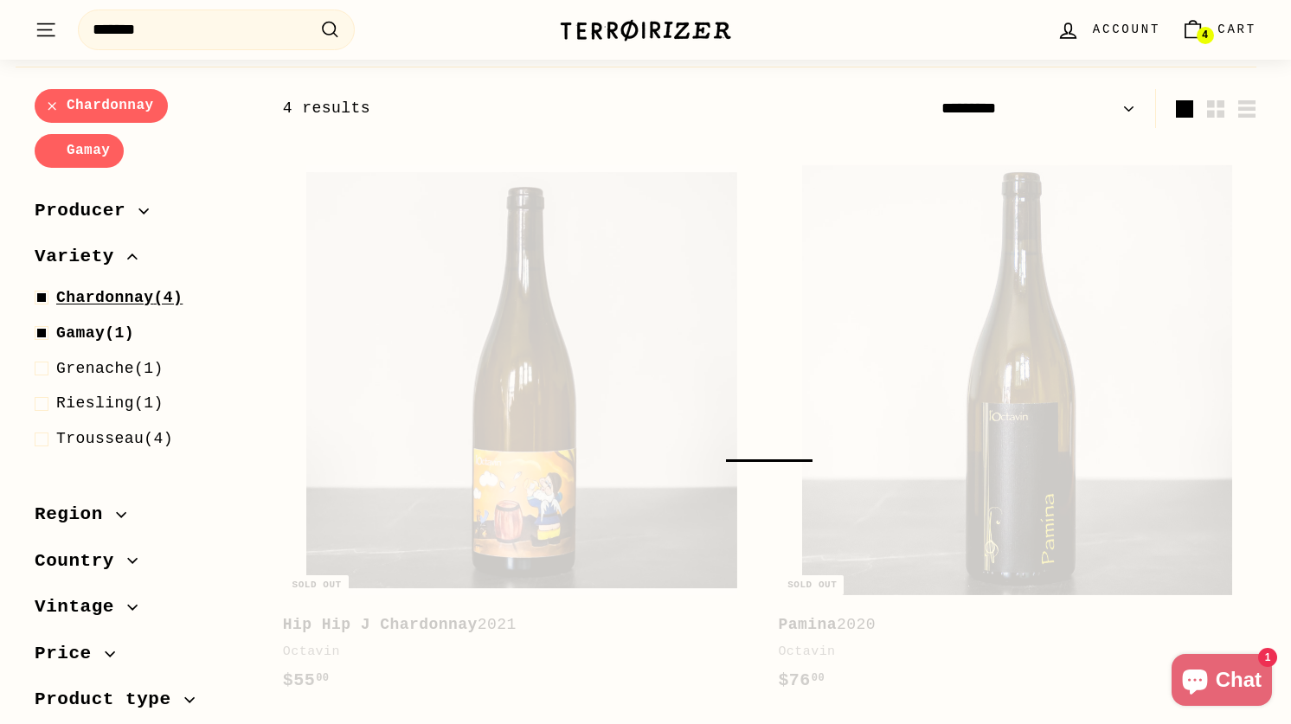
scroll to position [237, 0]
select select "*********"
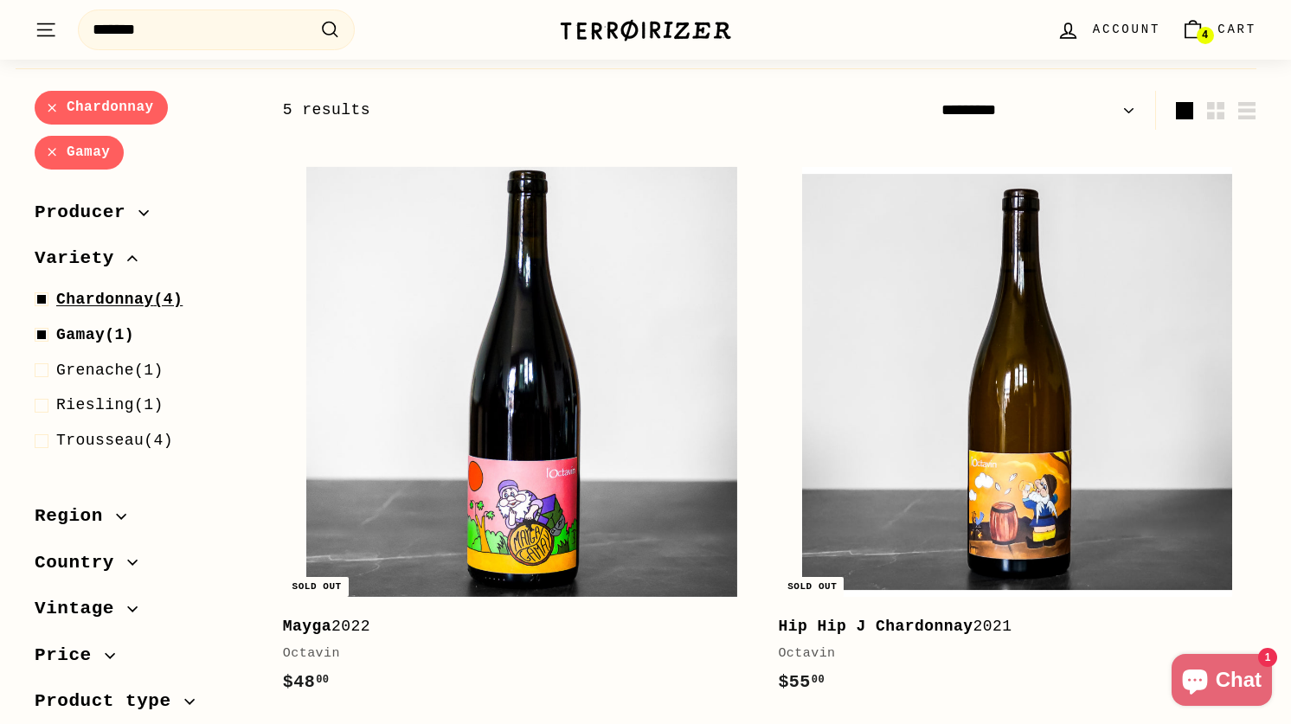
click at [98, 297] on span "Chardonnay" at bounding box center [105, 299] width 98 height 17
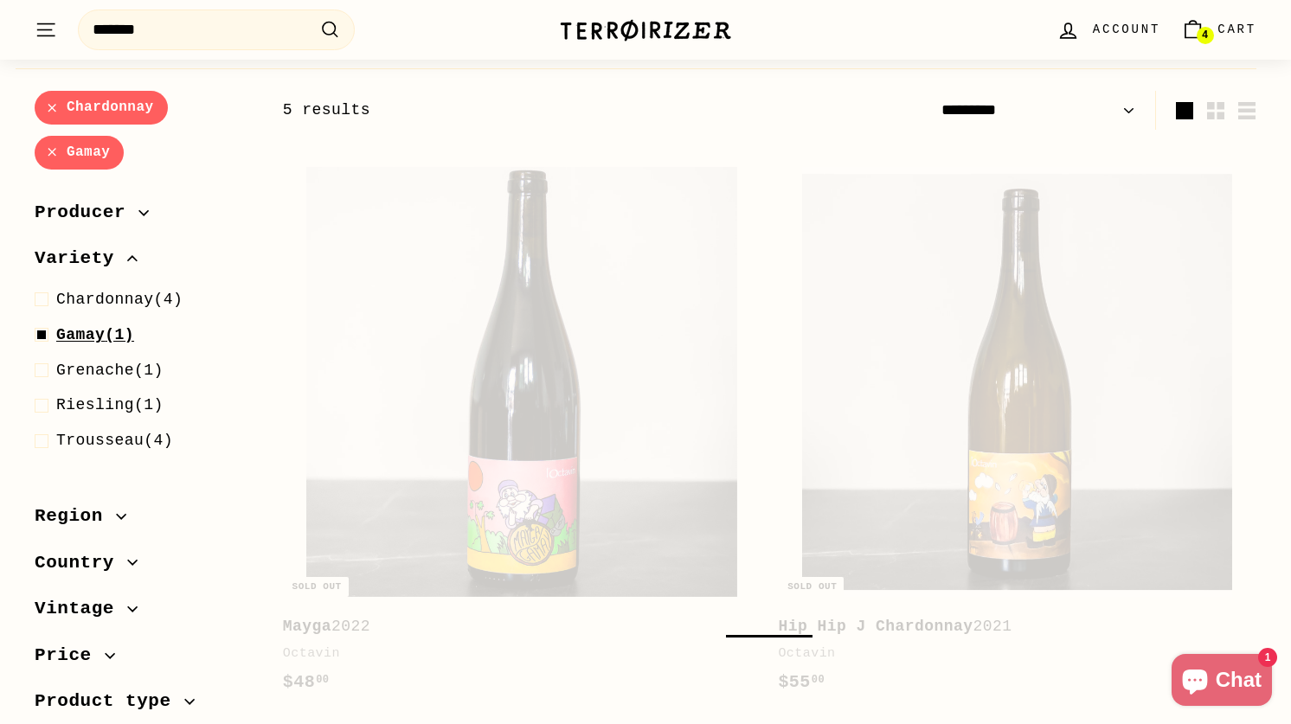
select select "*********"
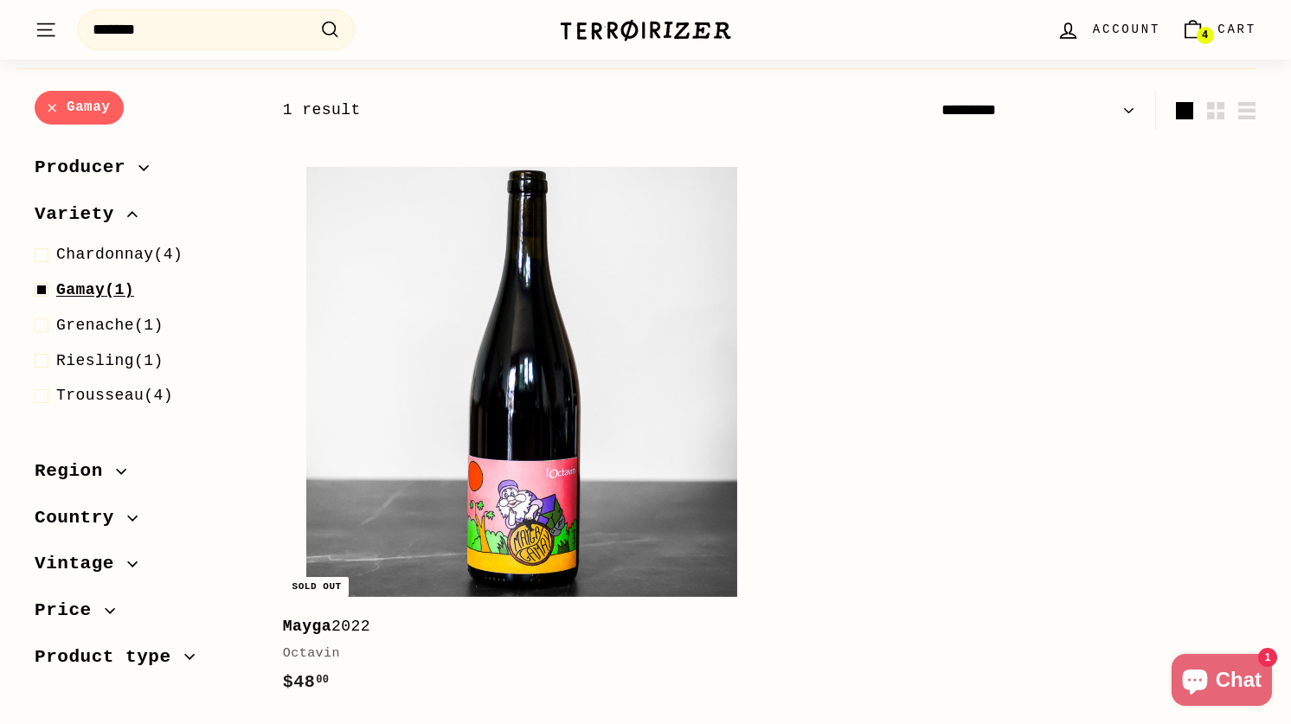
click at [91, 293] on span "Gamay" at bounding box center [80, 289] width 48 height 17
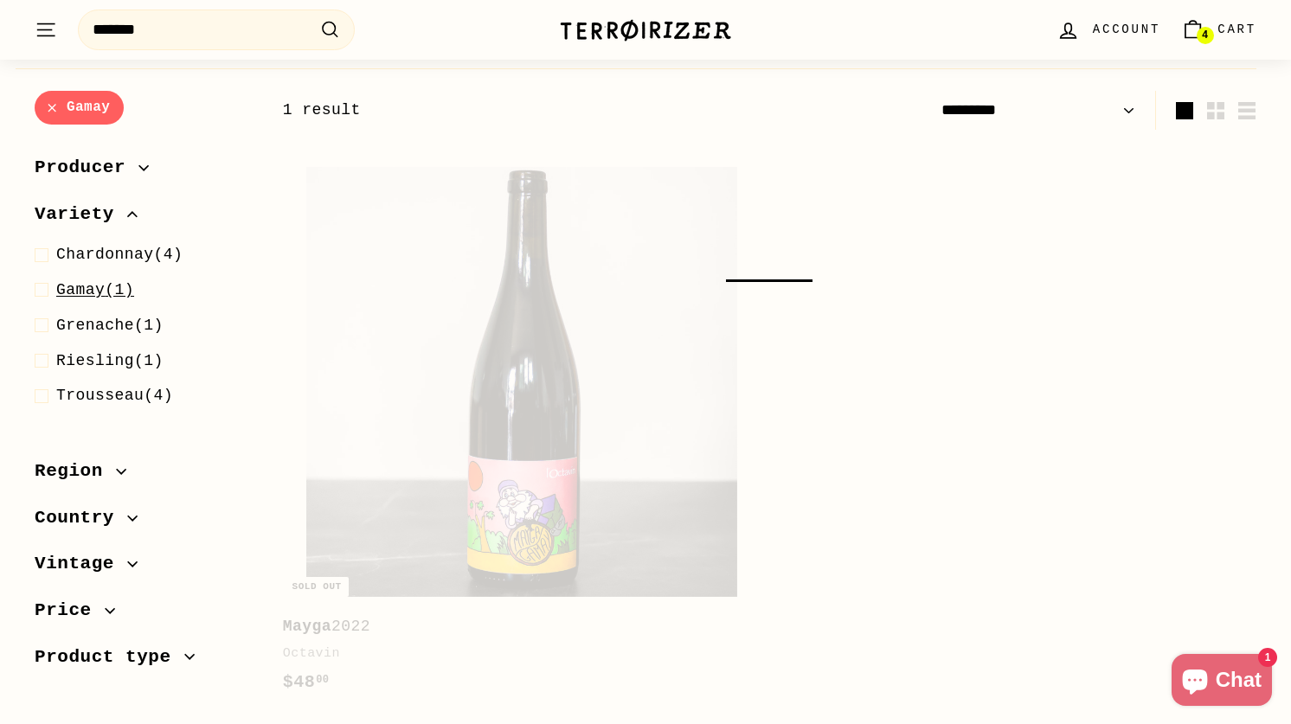
select select "*********"
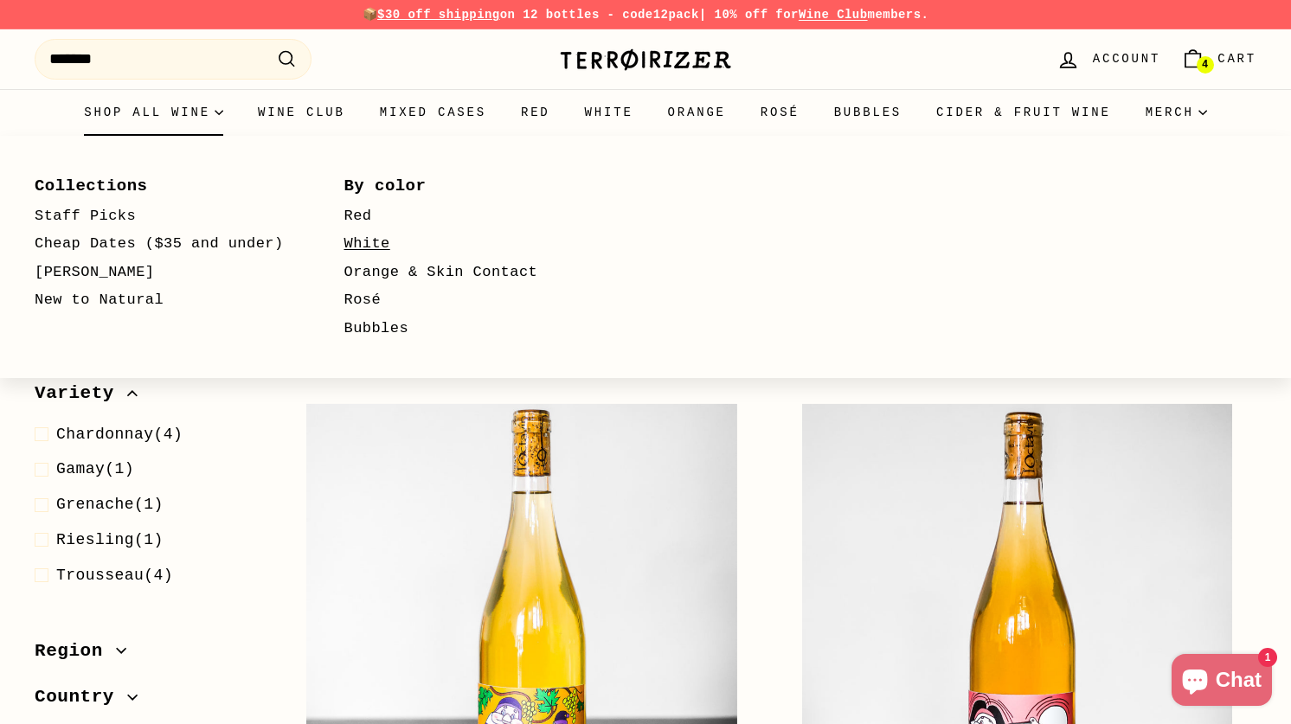
click at [383, 241] on link "White" at bounding box center [474, 244] width 260 height 29
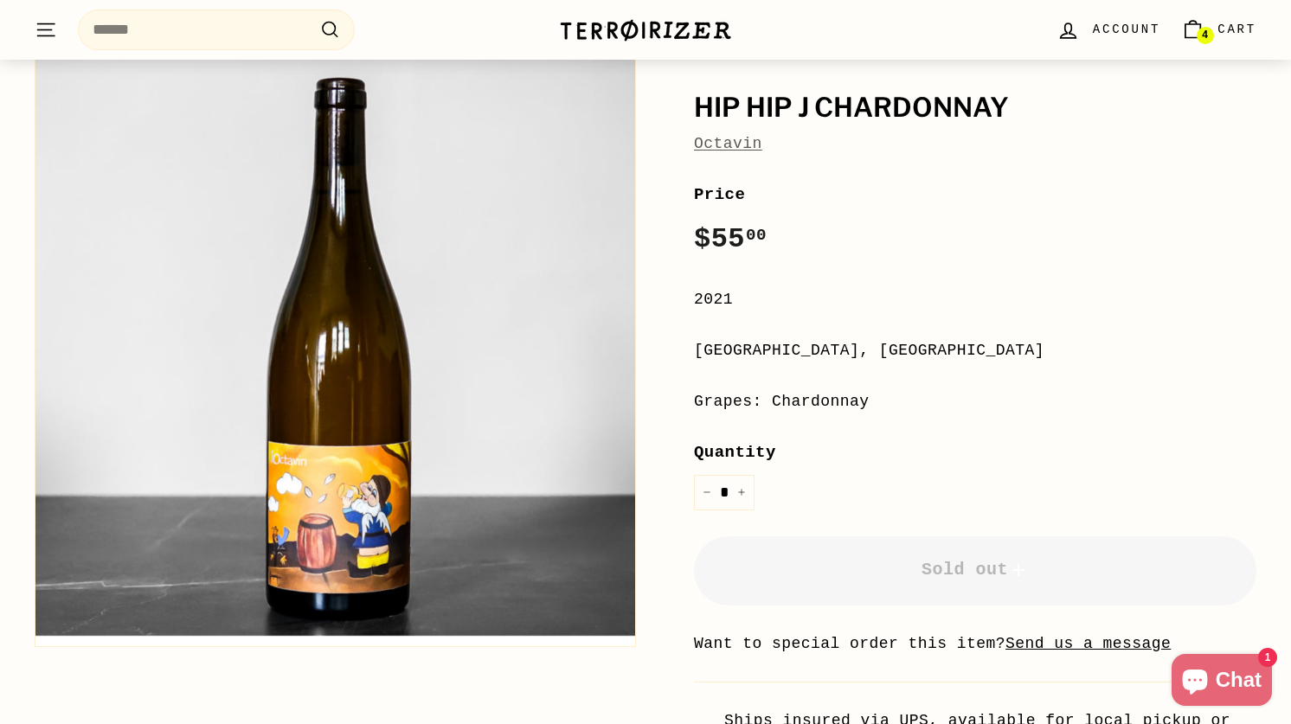
scroll to position [249, 0]
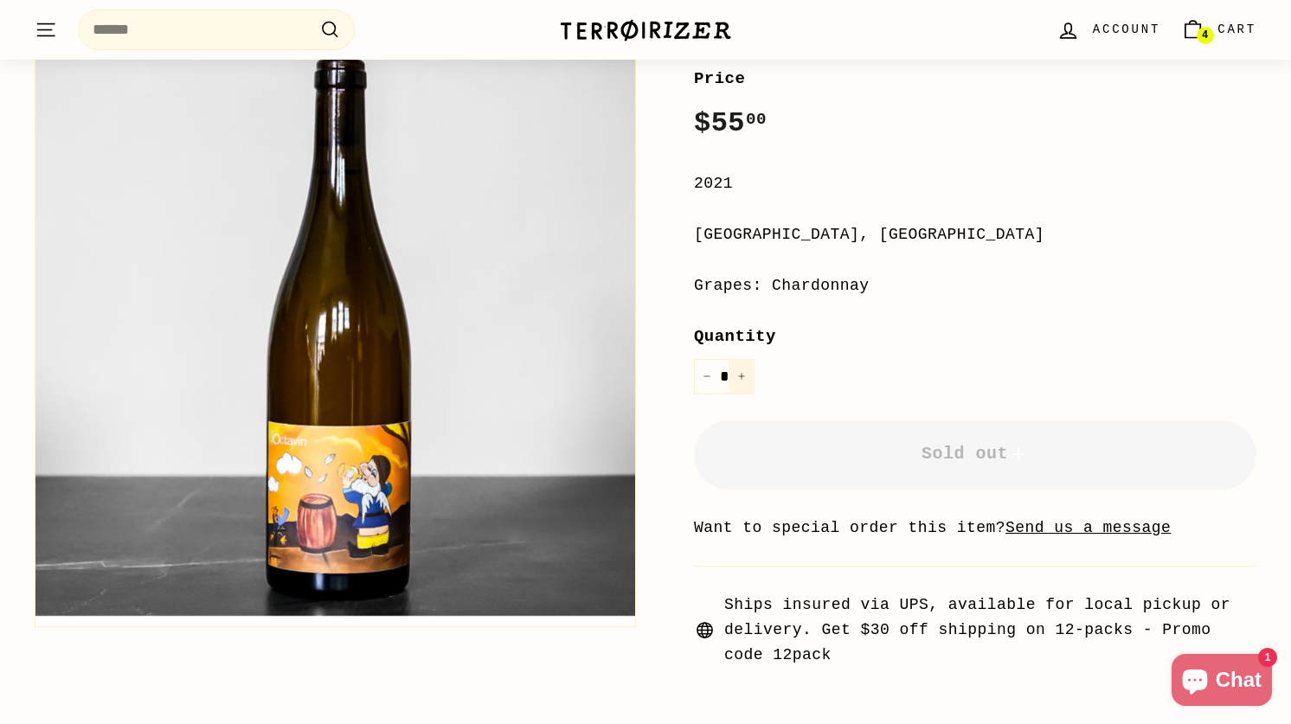
click at [743, 376] on icon "Increase item quantity by one" at bounding box center [741, 376] width 9 height 9
type input "*"
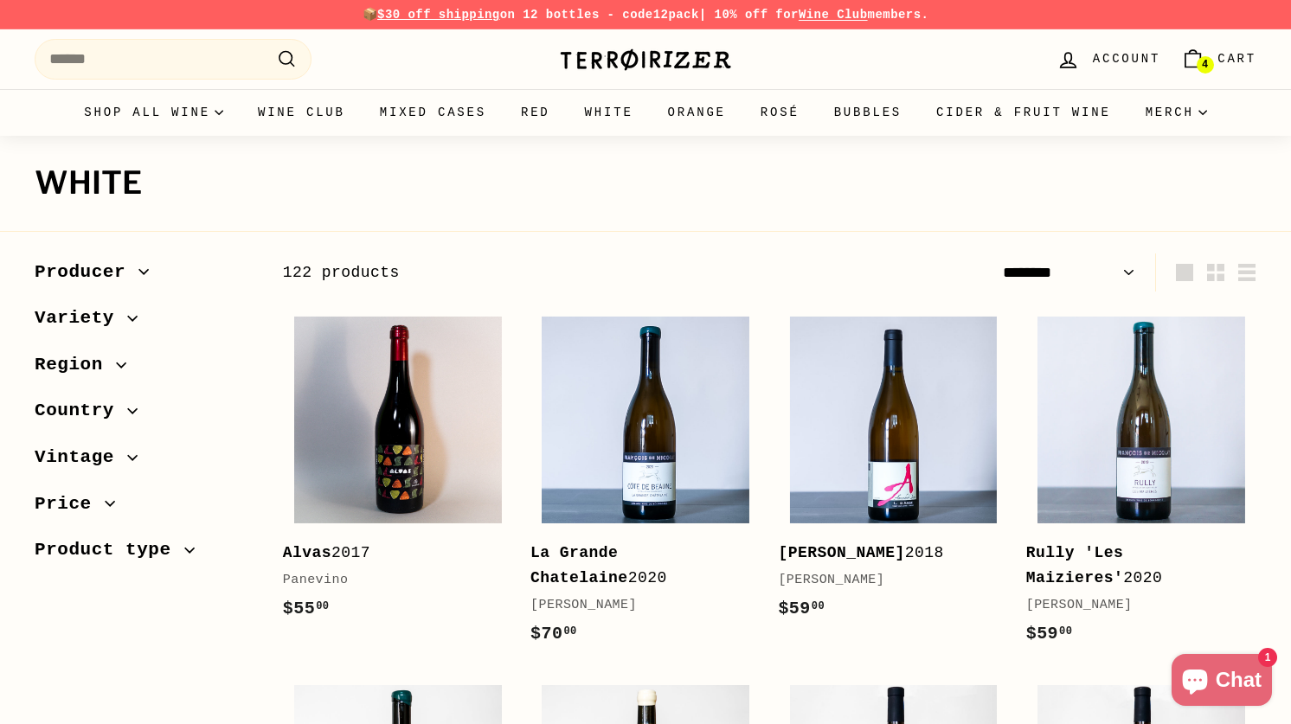
select select "******"
click at [107, 312] on span "Variety" at bounding box center [81, 318] width 93 height 29
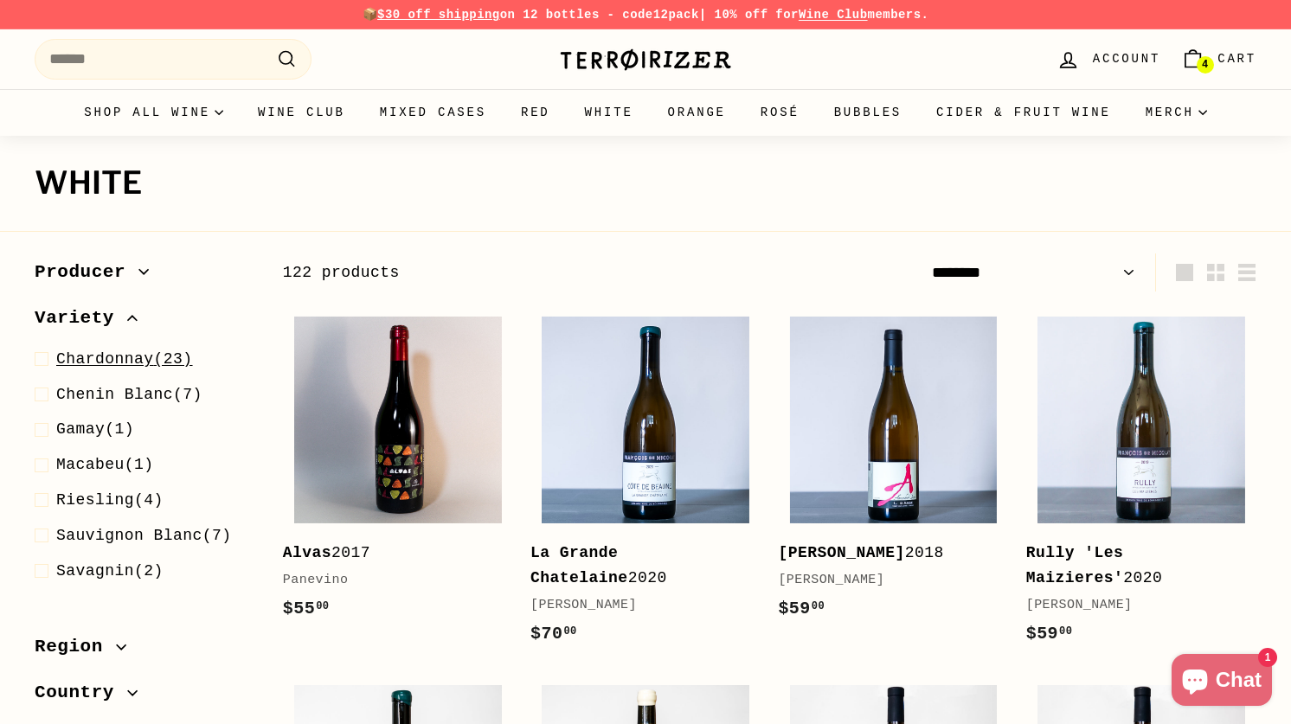
click at [94, 351] on span "Chardonnay" at bounding box center [105, 359] width 98 height 17
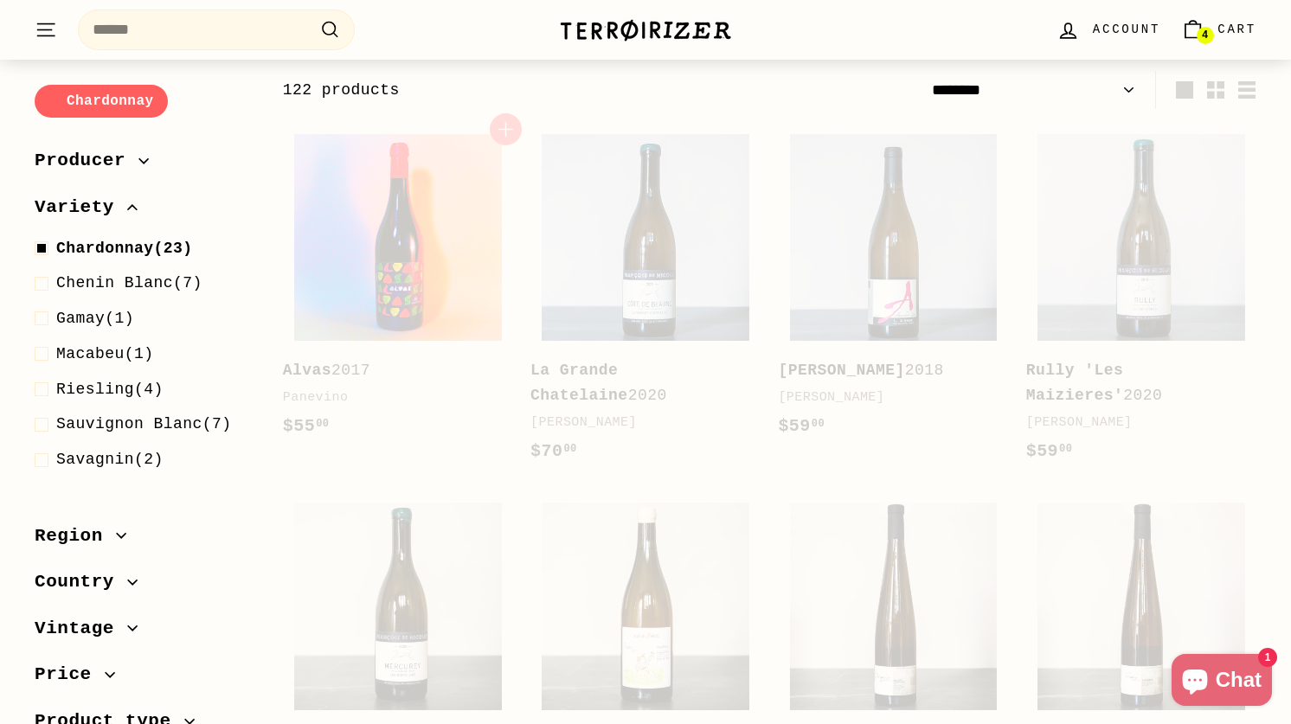
scroll to position [185, 0]
select select "******"
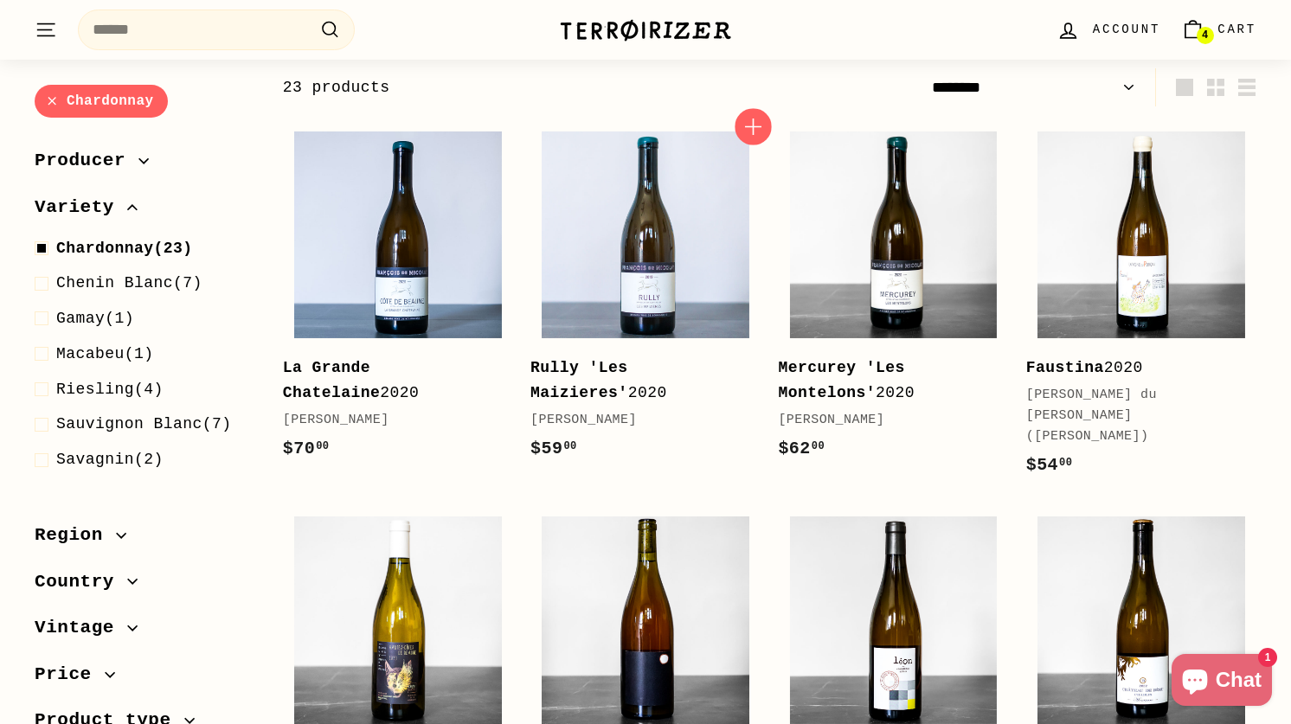
click at [748, 125] on icon "button" at bounding box center [754, 127] width 23 height 23
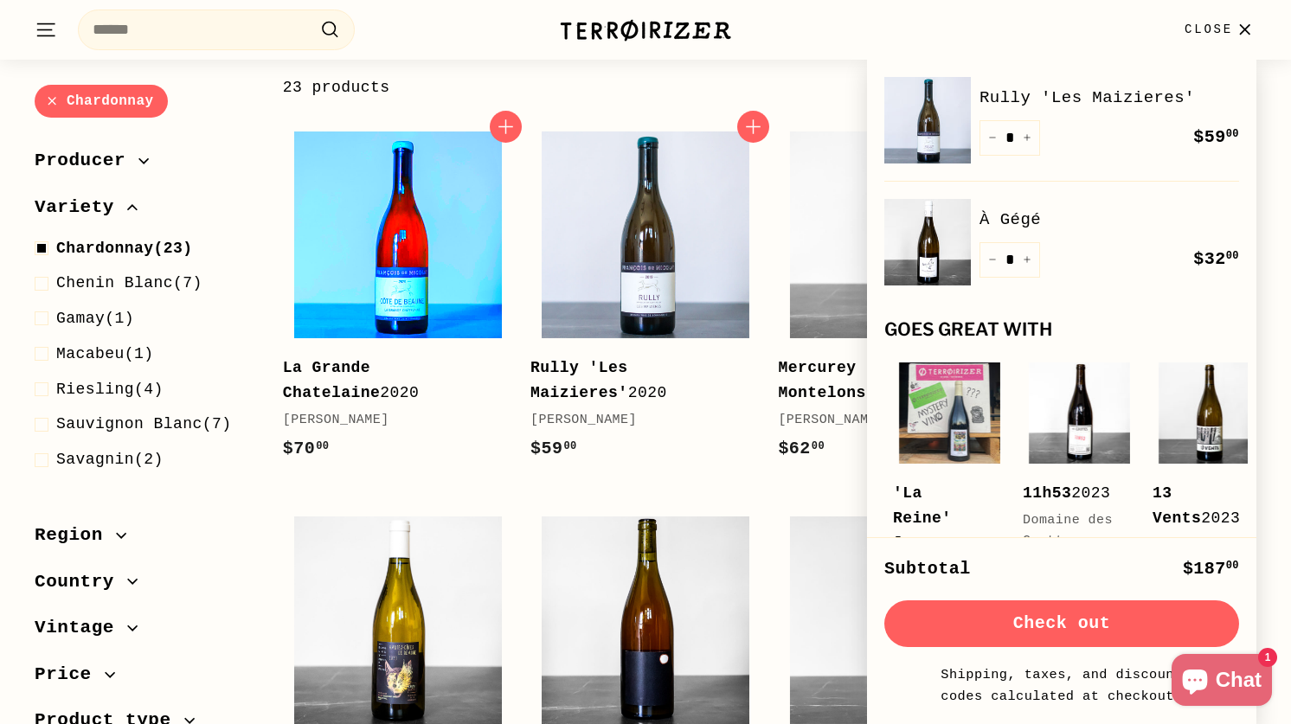
scroll to position [0, 0]
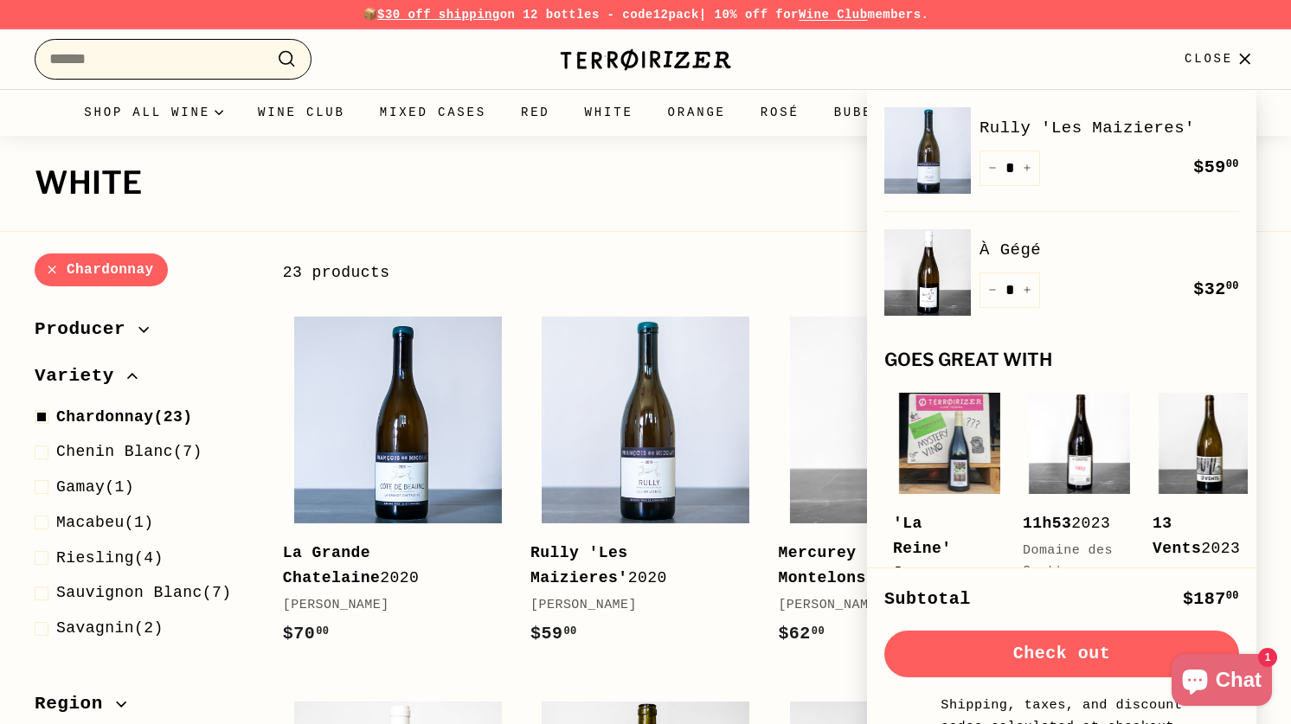
click at [203, 56] on input "Search" at bounding box center [173, 59] width 277 height 41
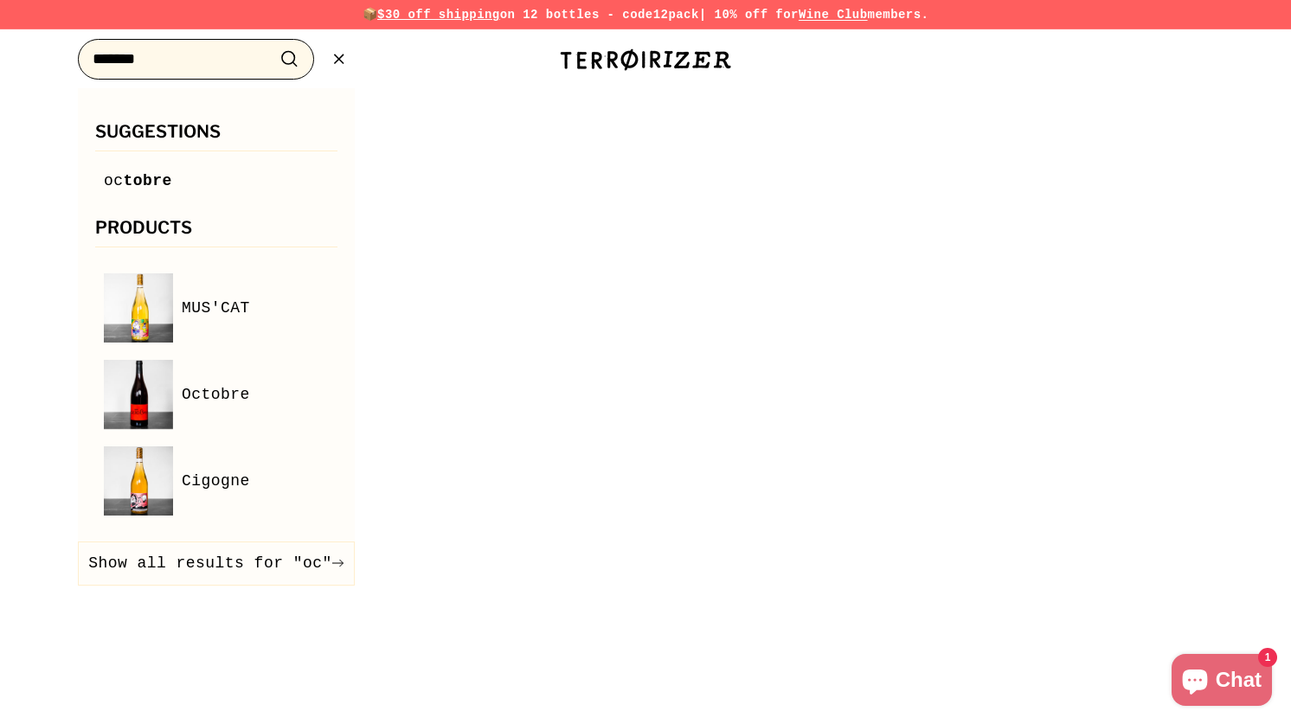
type input "*******"
click at [273, 46] on button ".cls-1{fill:none;stroke:#000;stroke-miterlimit:10;stroke-width:2px} Search" at bounding box center [289, 59] width 32 height 27
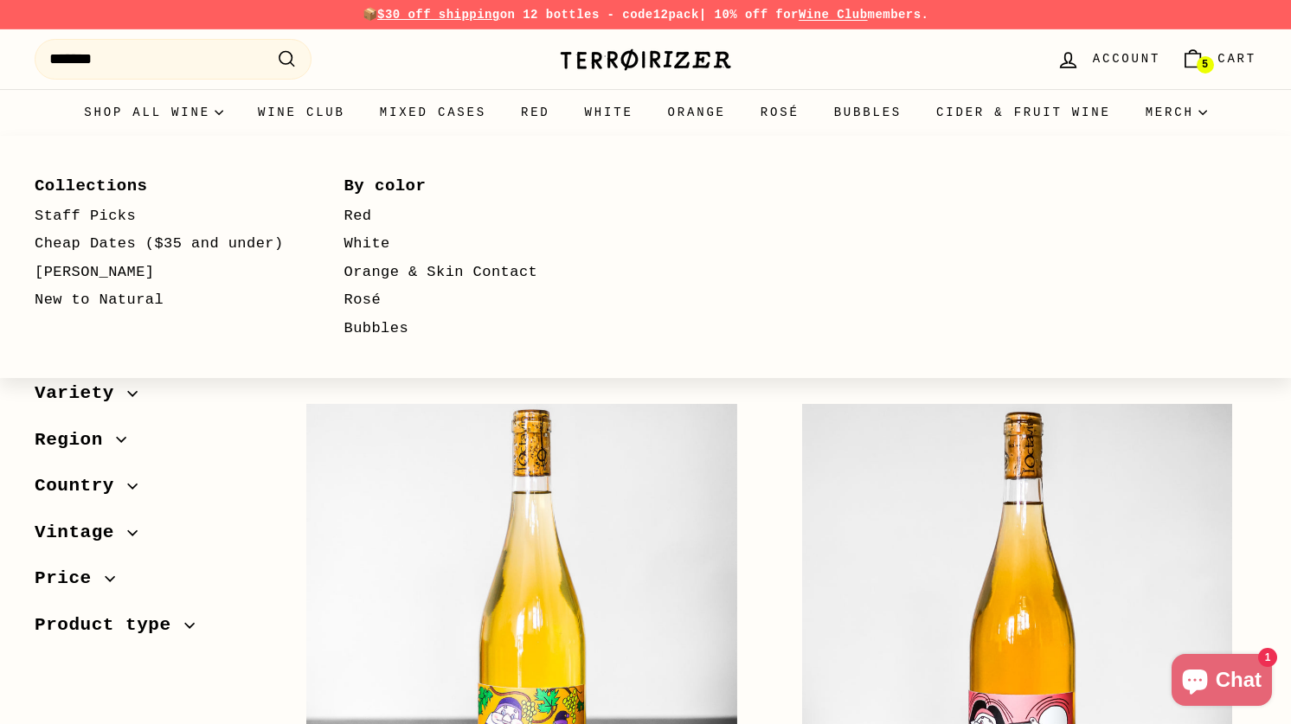
select select "*********"
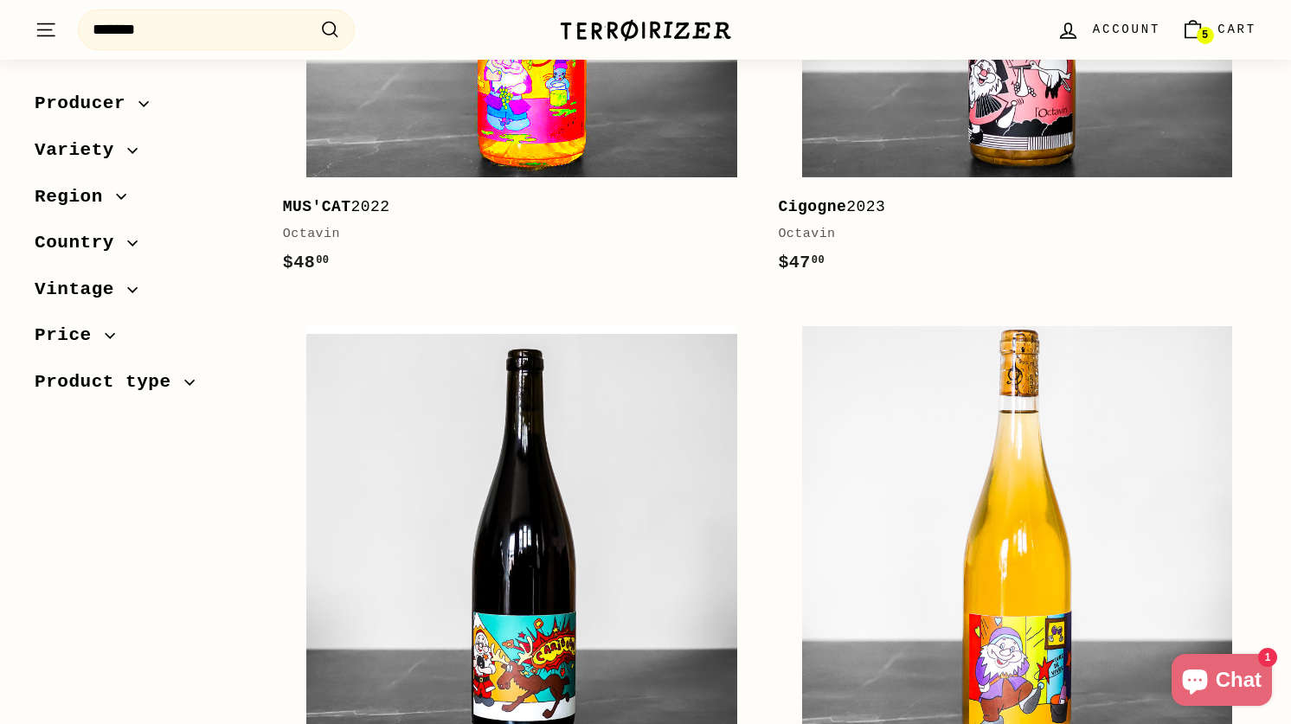
scroll to position [1003, 0]
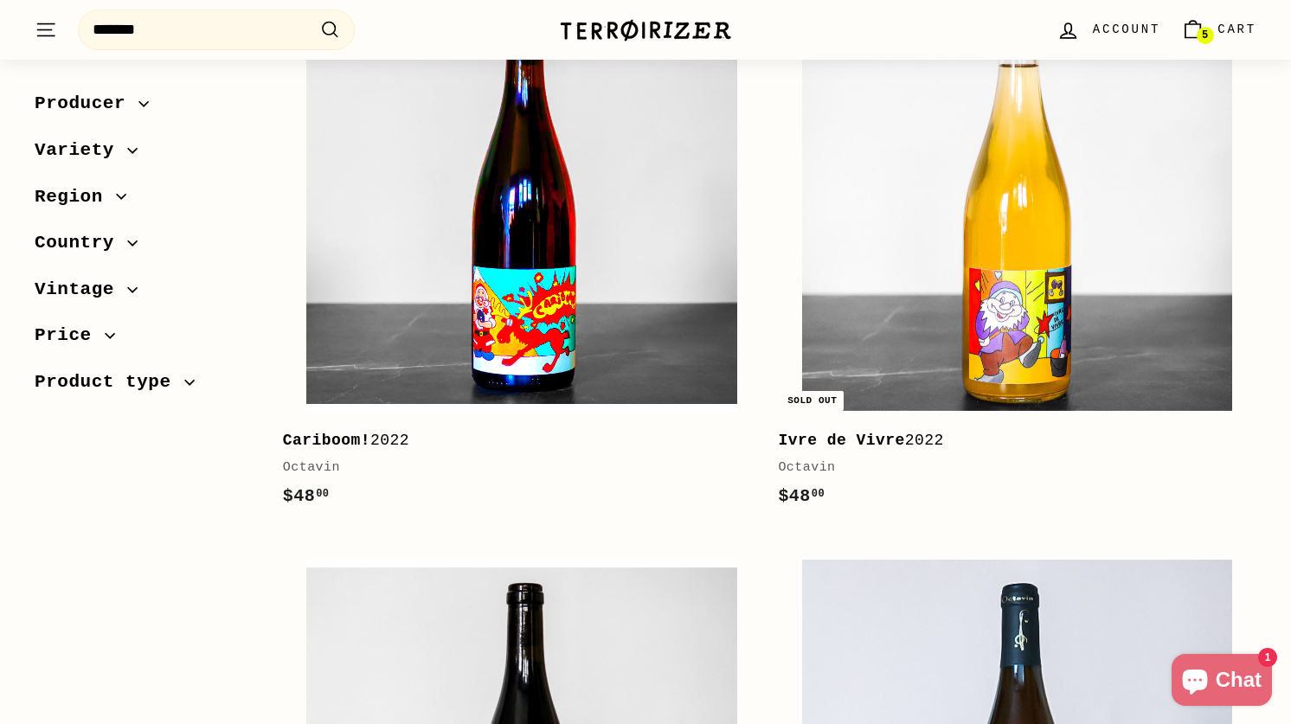
click at [461, 260] on img at bounding box center [521, 195] width 430 height 430
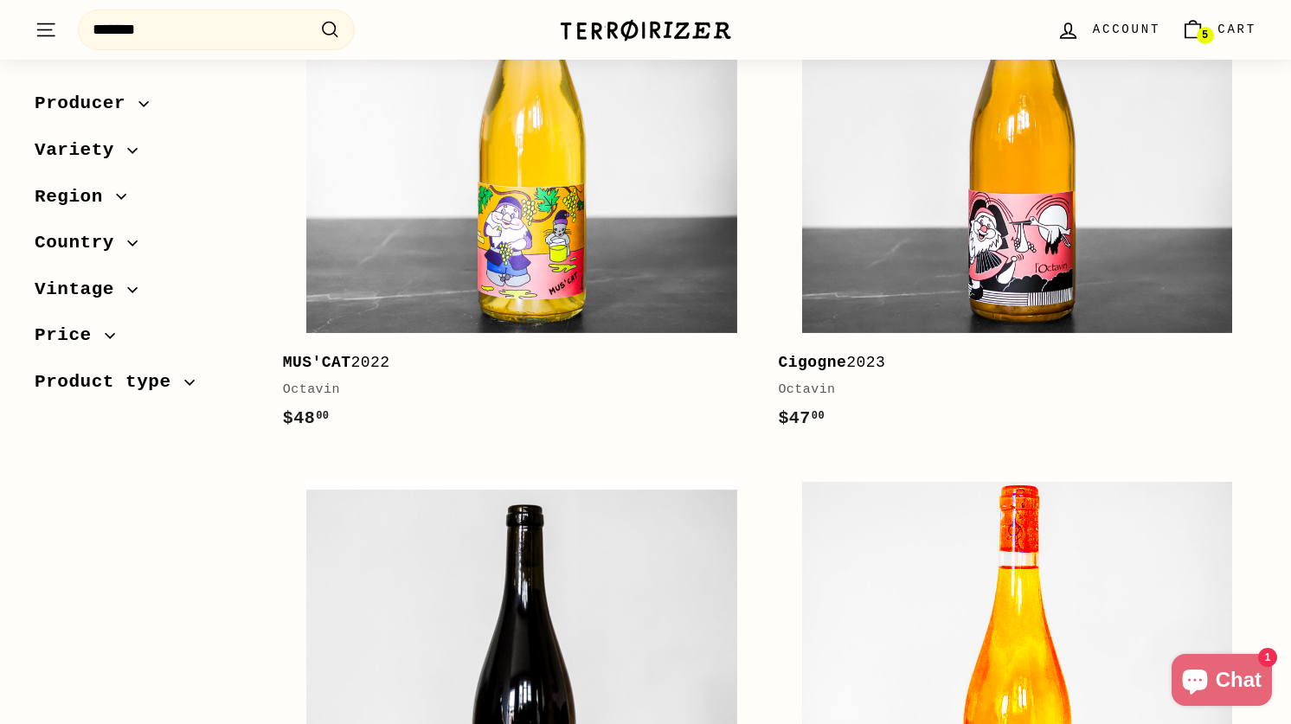
scroll to position [427, 0]
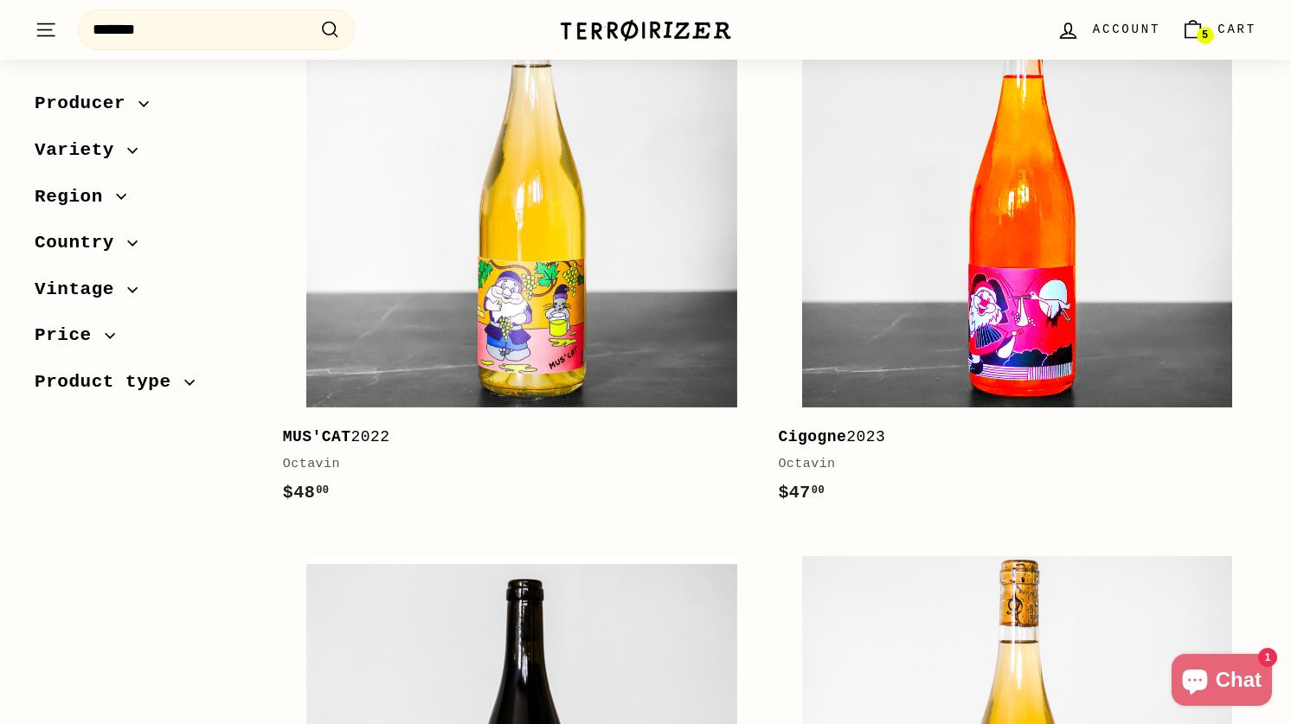
click at [956, 291] on img at bounding box center [1017, 192] width 430 height 430
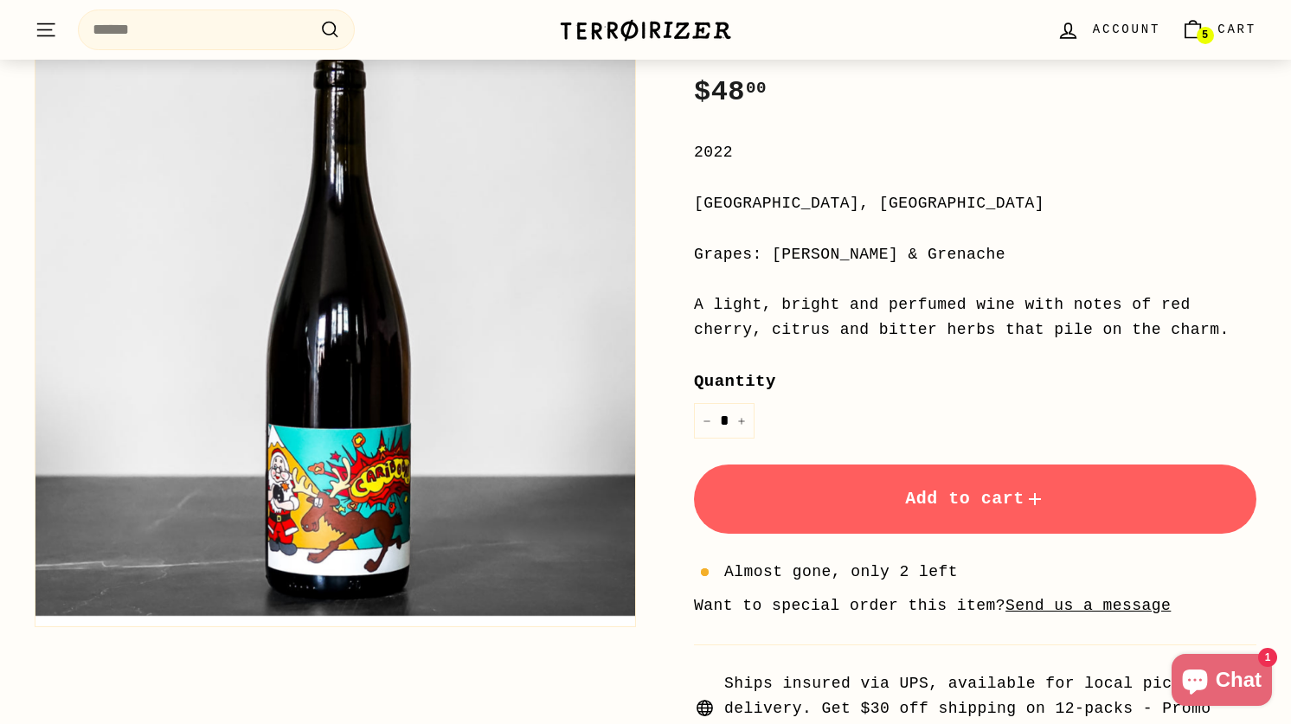
scroll to position [299, 0]
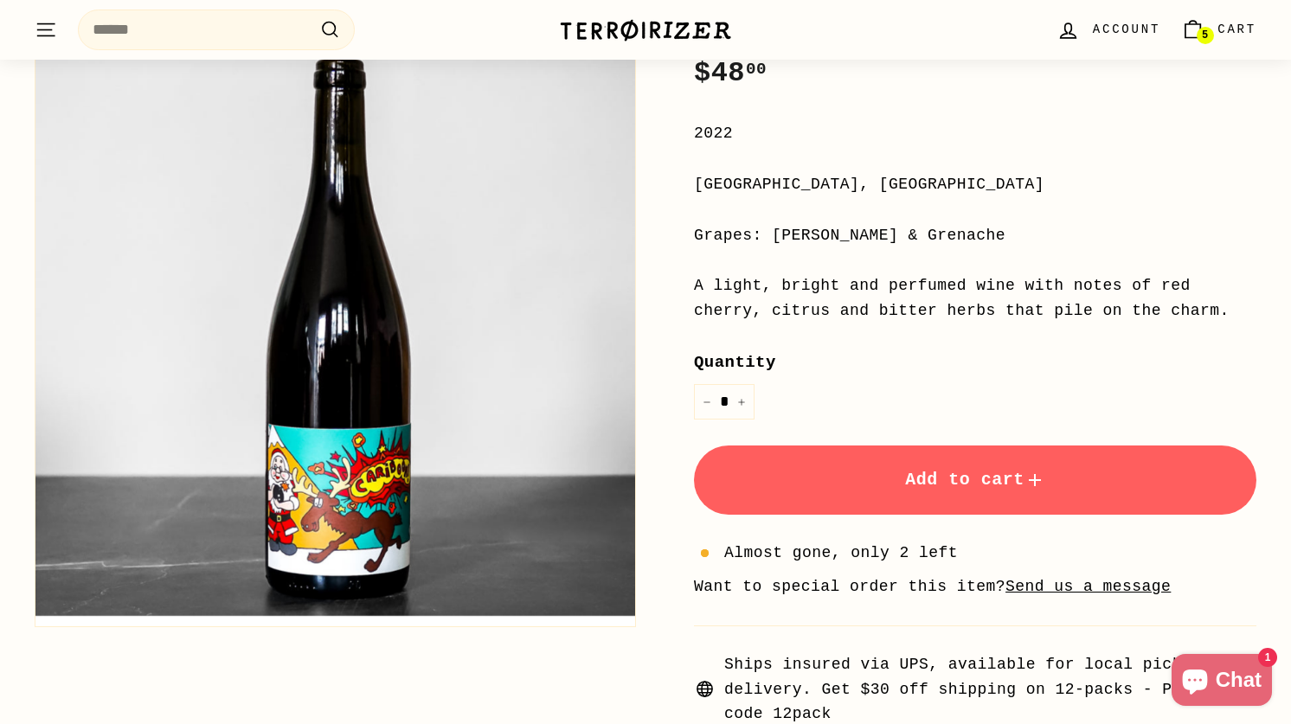
click at [914, 482] on span "Add to cart" at bounding box center [975, 480] width 140 height 20
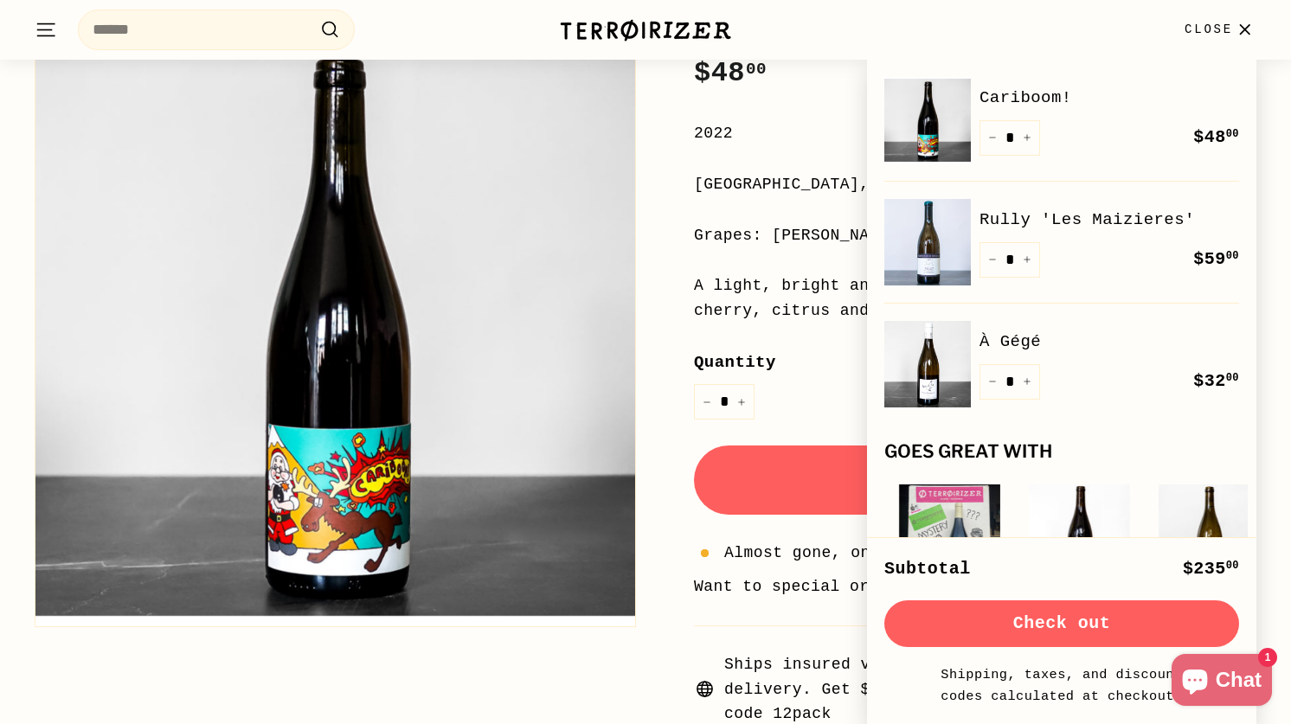
click at [795, 475] on button "Add to cart" at bounding box center [975, 480] width 563 height 69
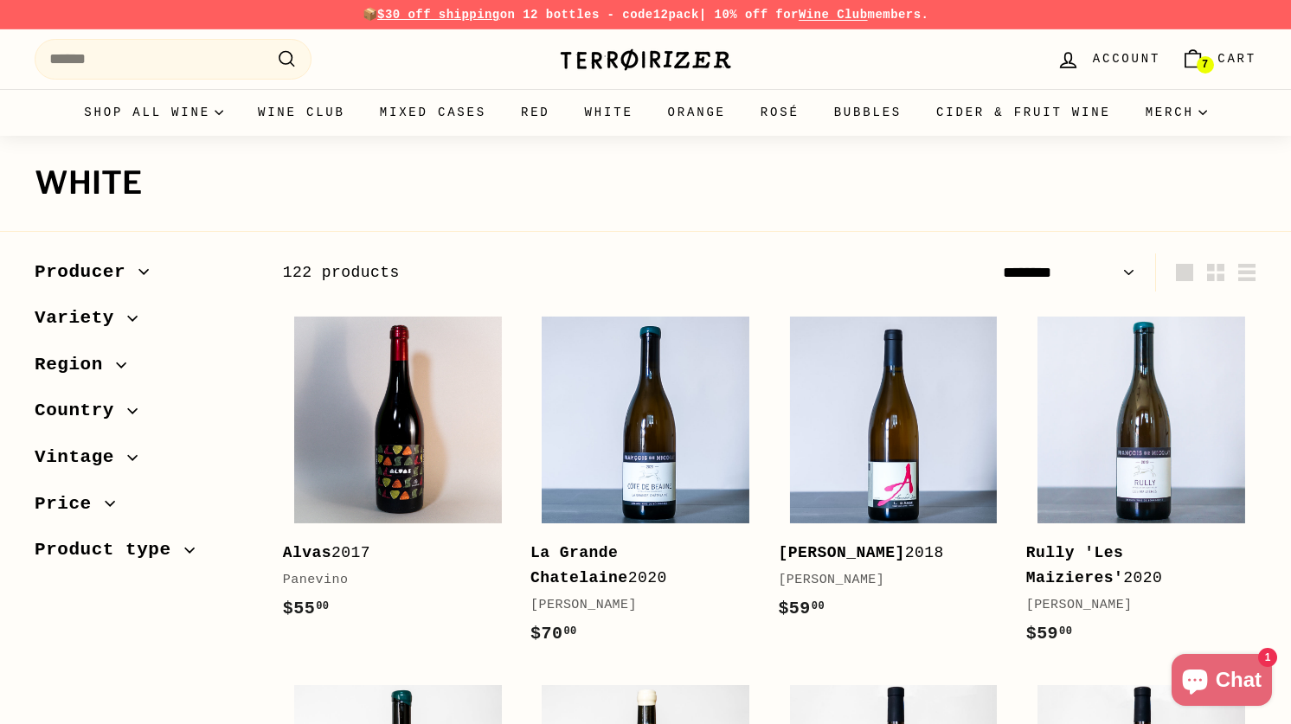
select select "******"
click at [109, 319] on span "Variety" at bounding box center [81, 318] width 93 height 29
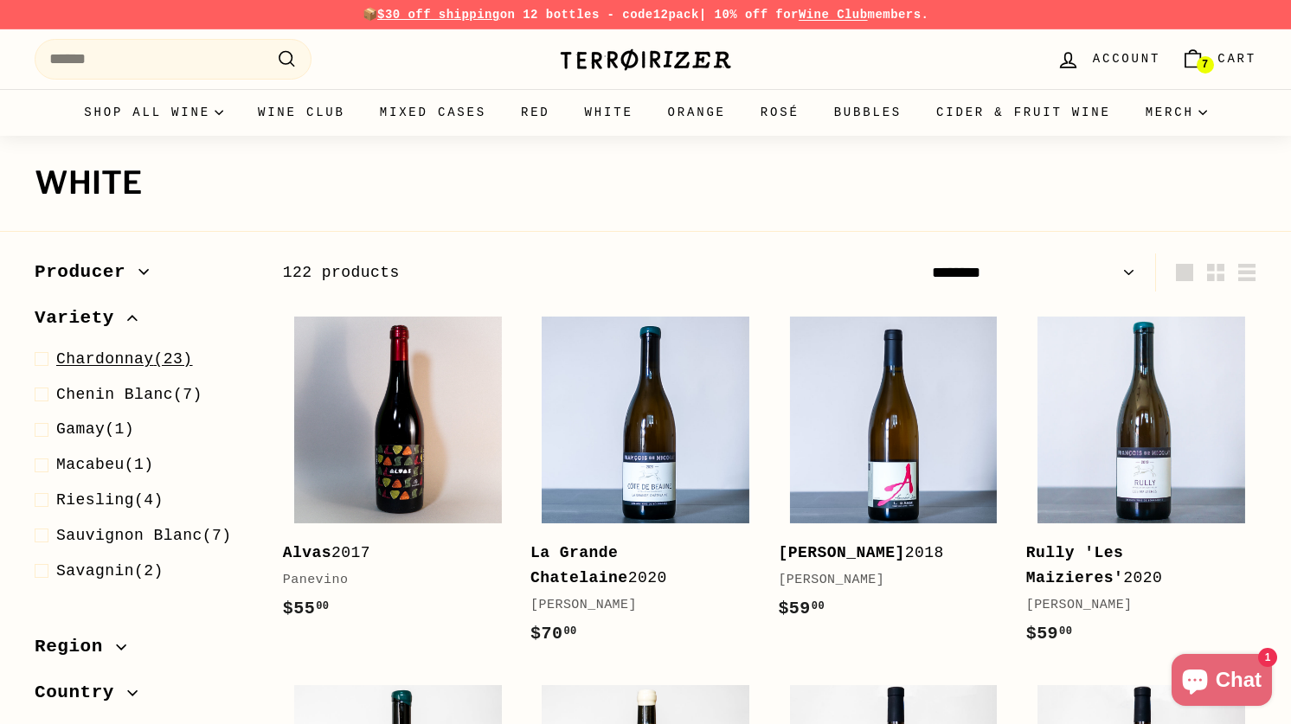
click at [104, 357] on span "Chardonnay" at bounding box center [105, 359] width 98 height 17
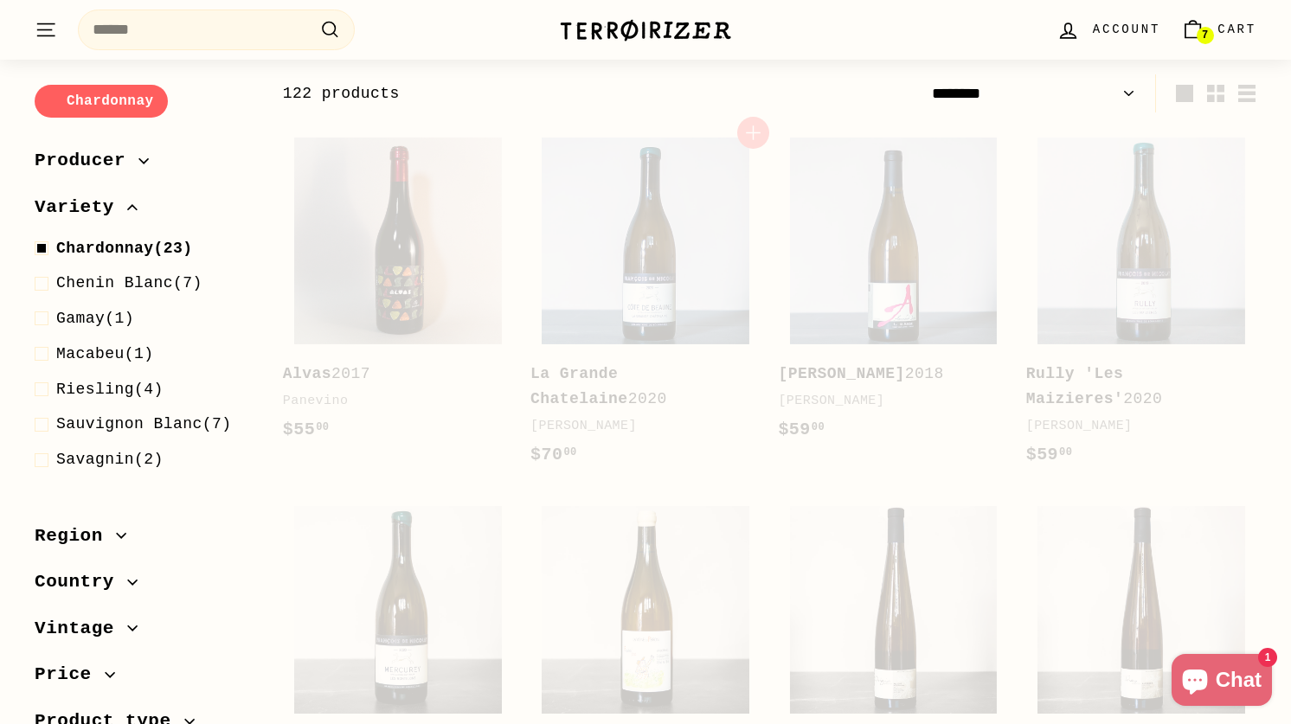
scroll to position [185, 0]
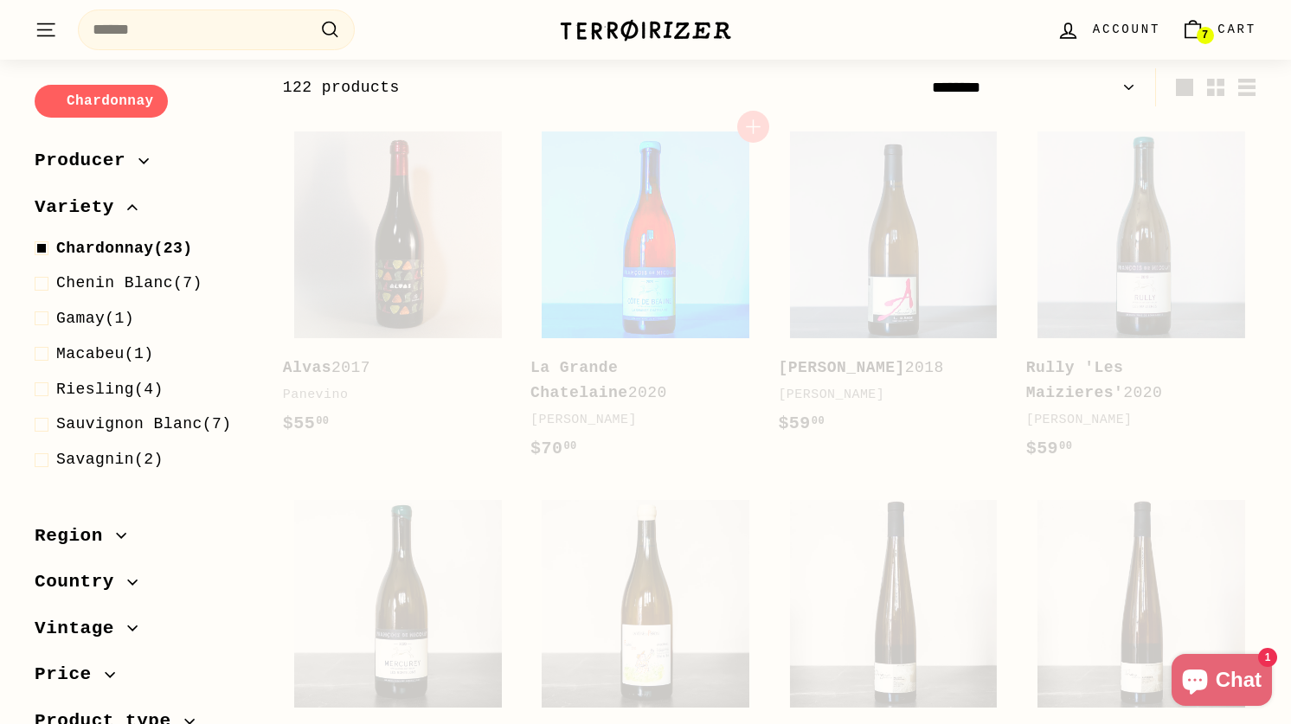
select select "******"
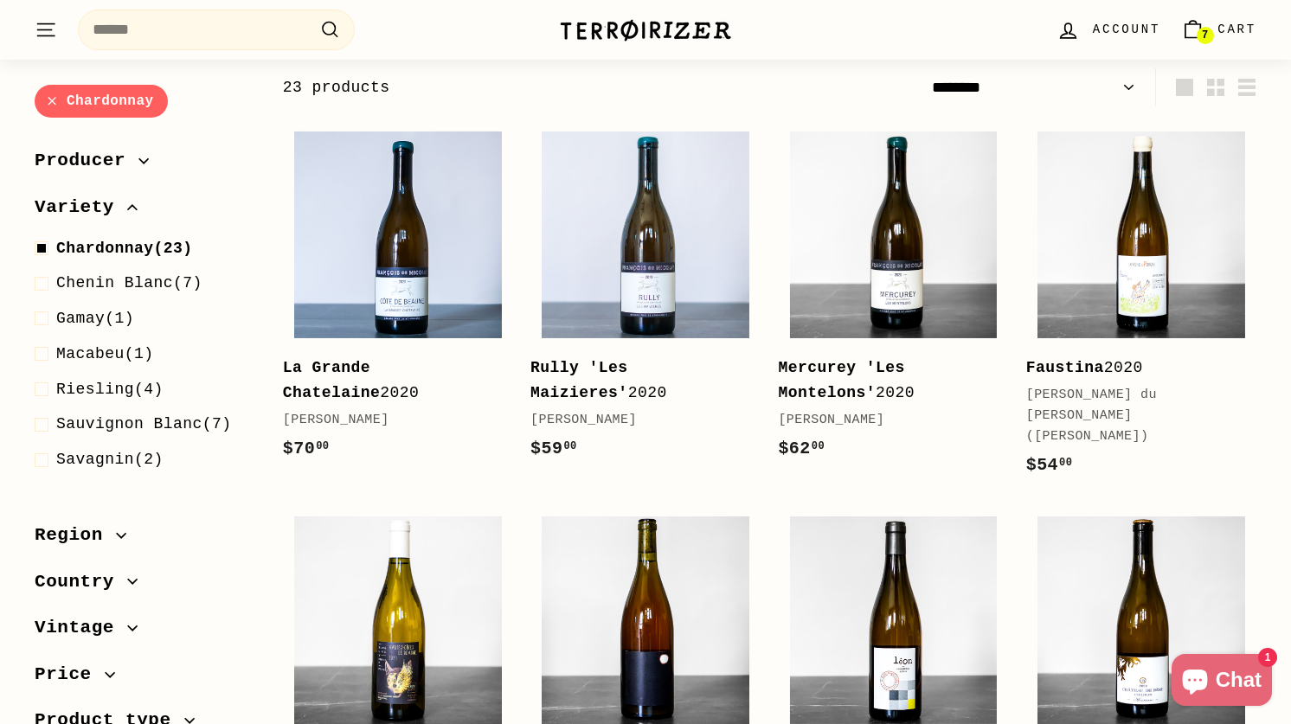
scroll to position [198, 0]
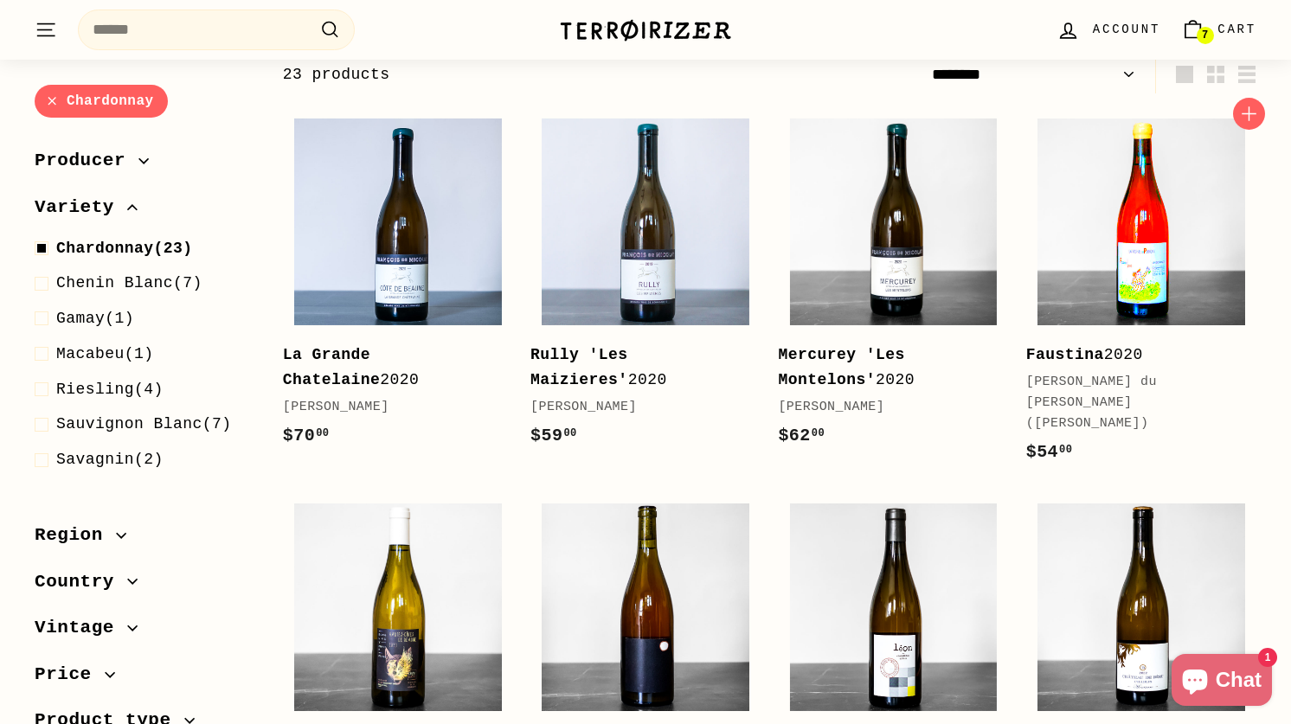
click at [1120, 239] on img at bounding box center [1142, 223] width 208 height 208
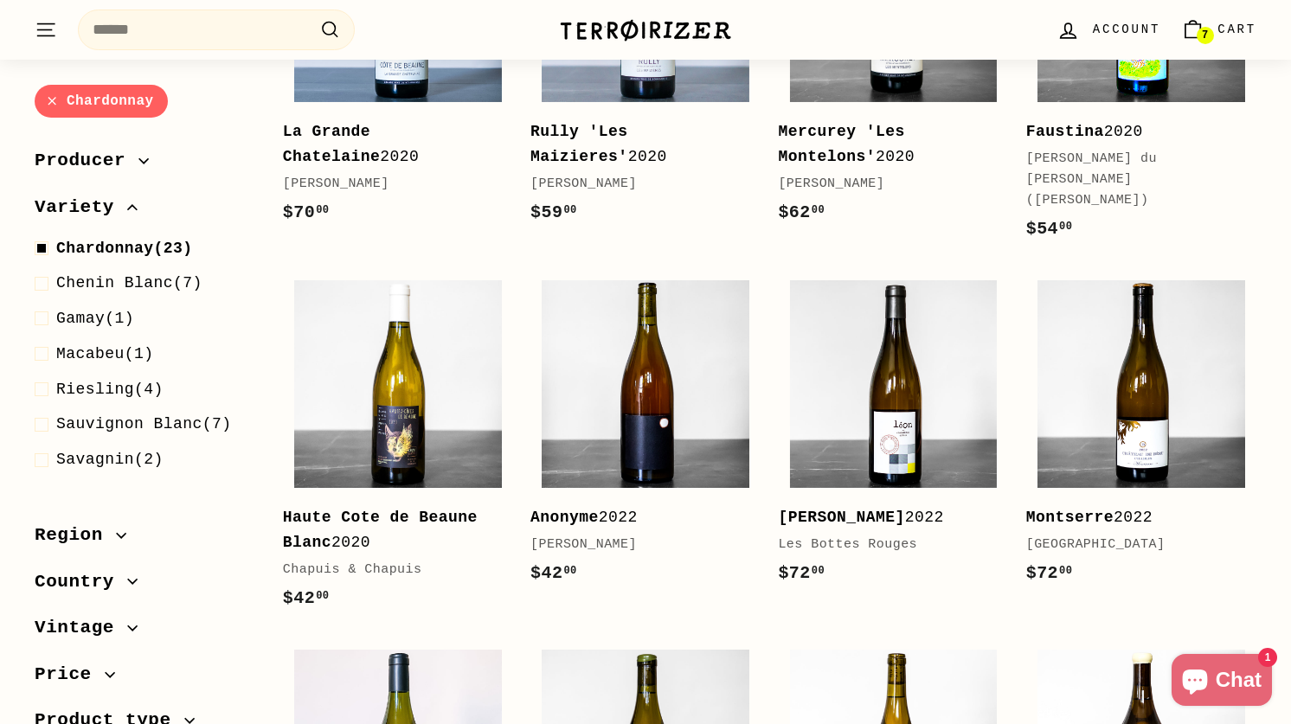
scroll to position [621, 0]
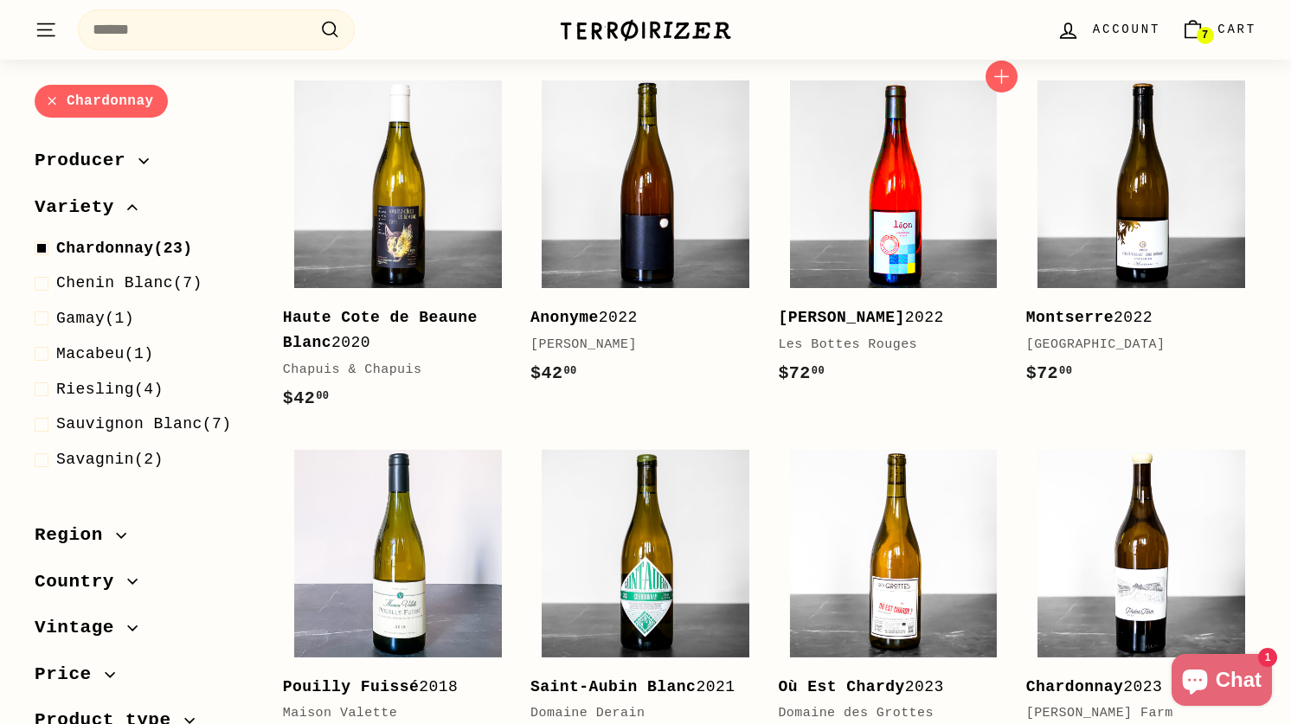
click at [891, 203] on img at bounding box center [894, 184] width 208 height 208
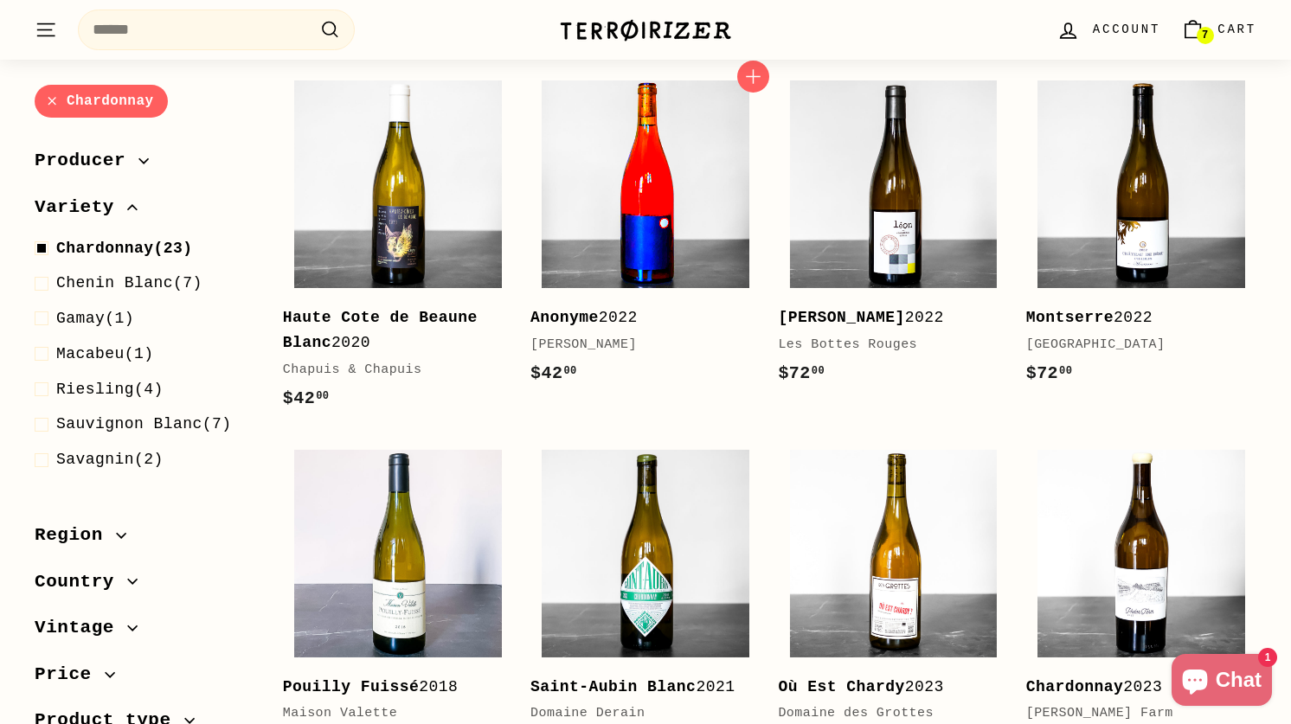
click at [685, 183] on img at bounding box center [646, 184] width 208 height 208
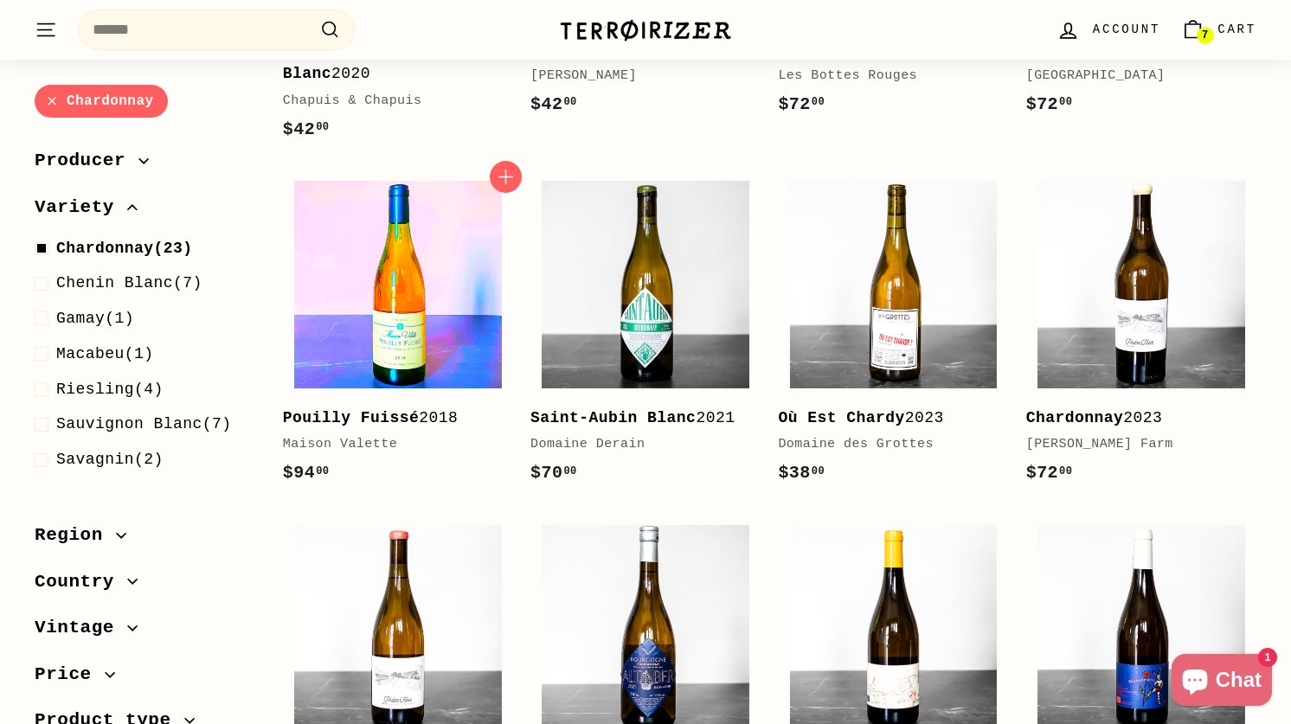
scroll to position [892, 0]
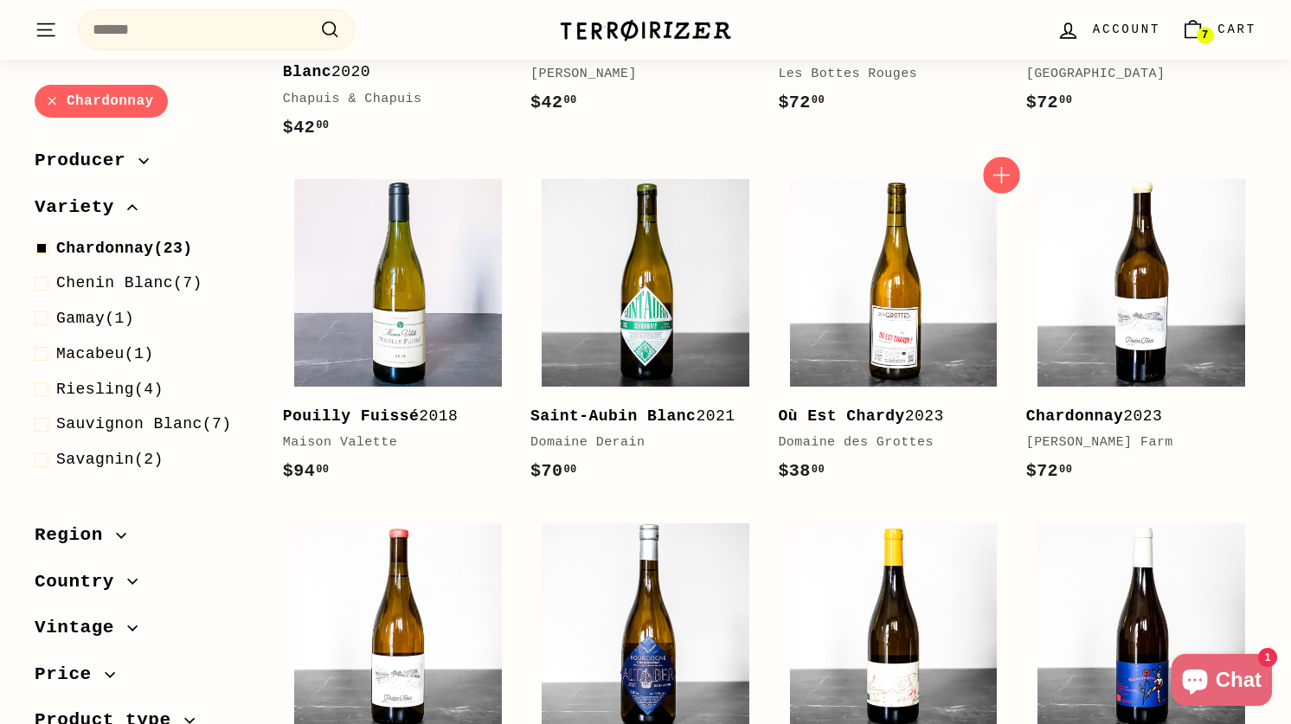
click at [997, 164] on icon "button" at bounding box center [1001, 175] width 23 height 23
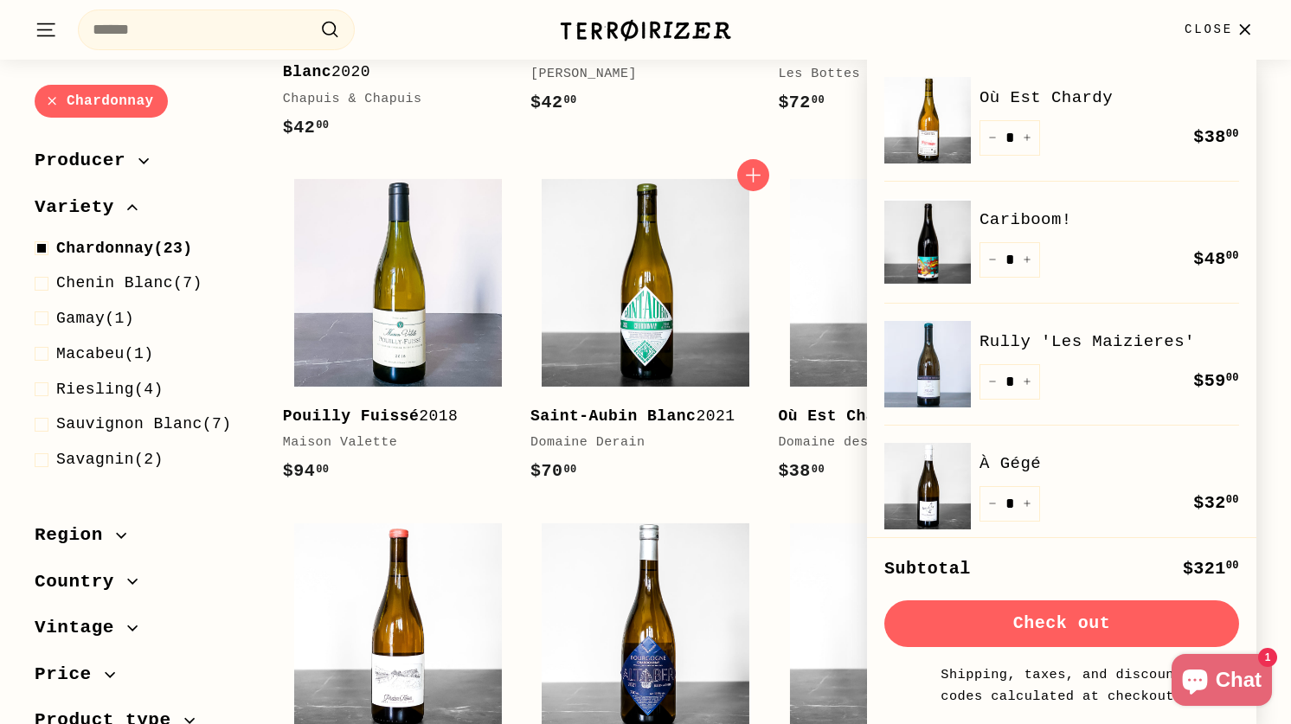
click at [612, 485] on div "$70 00 $70.00" at bounding box center [637, 472] width 213 height 28
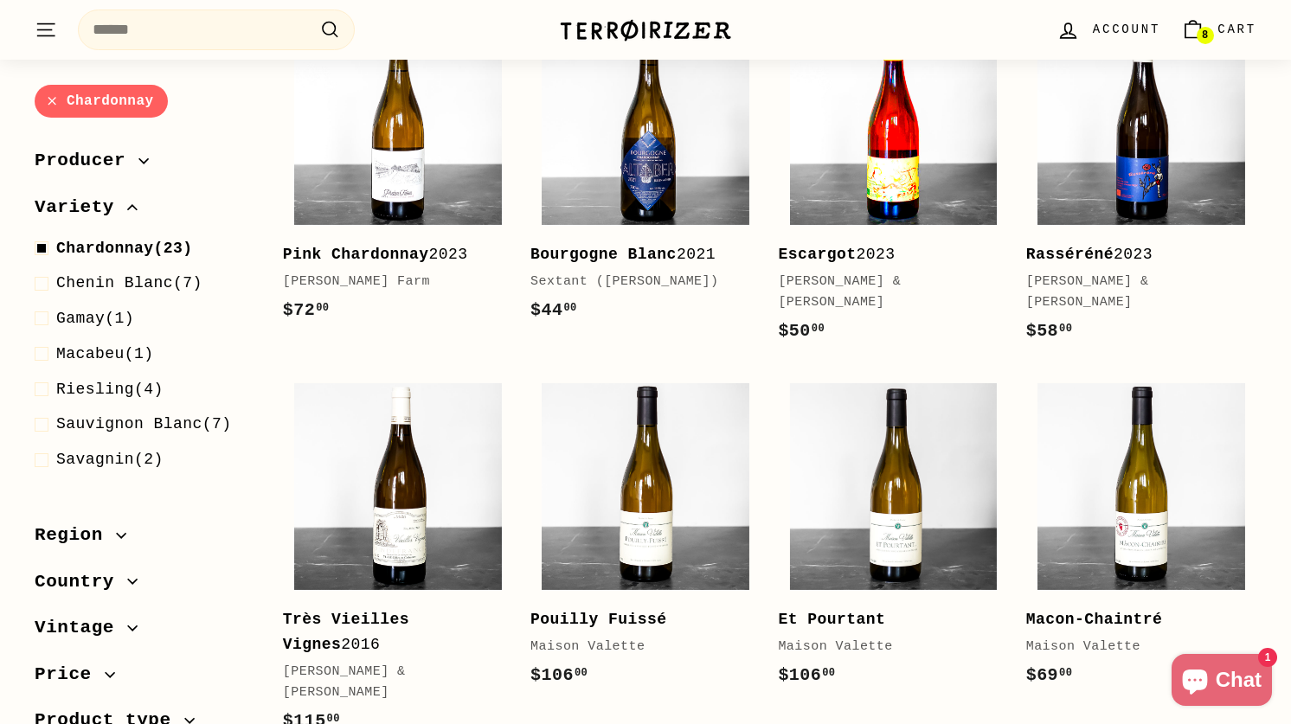
scroll to position [1315, 0]
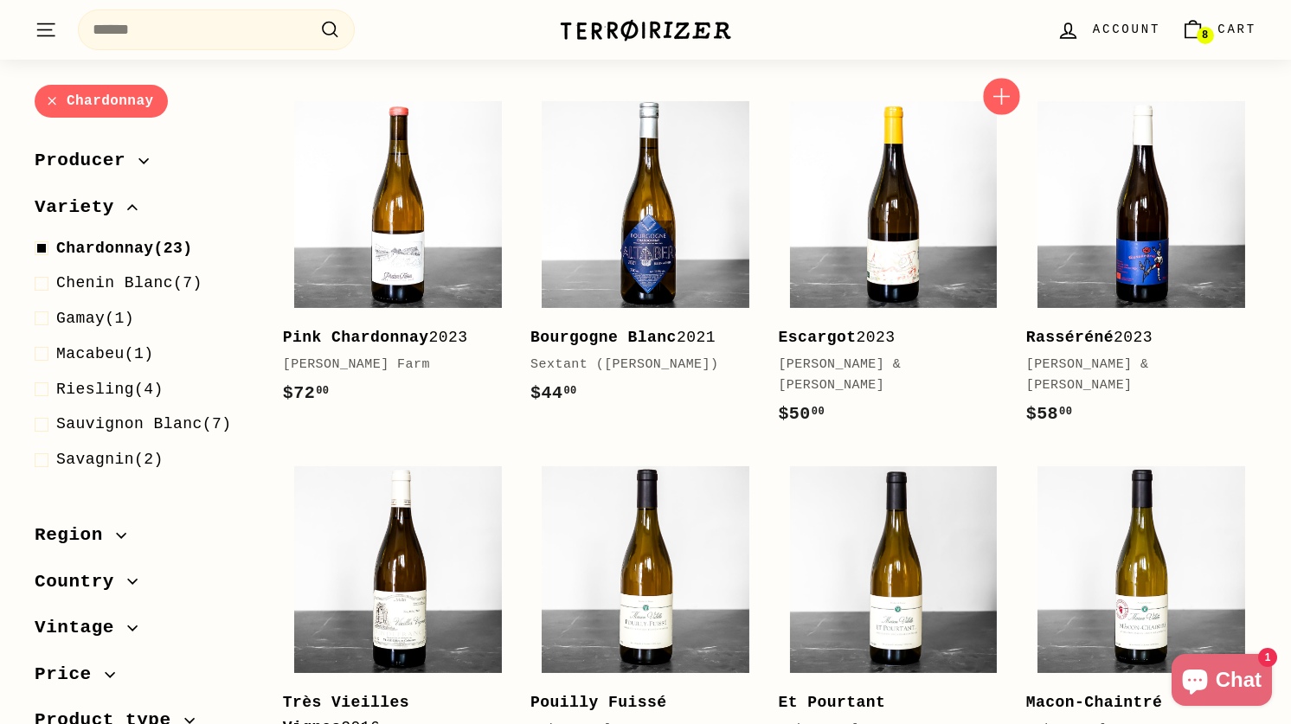
click at [1007, 105] on icon "button" at bounding box center [1002, 96] width 16 height 16
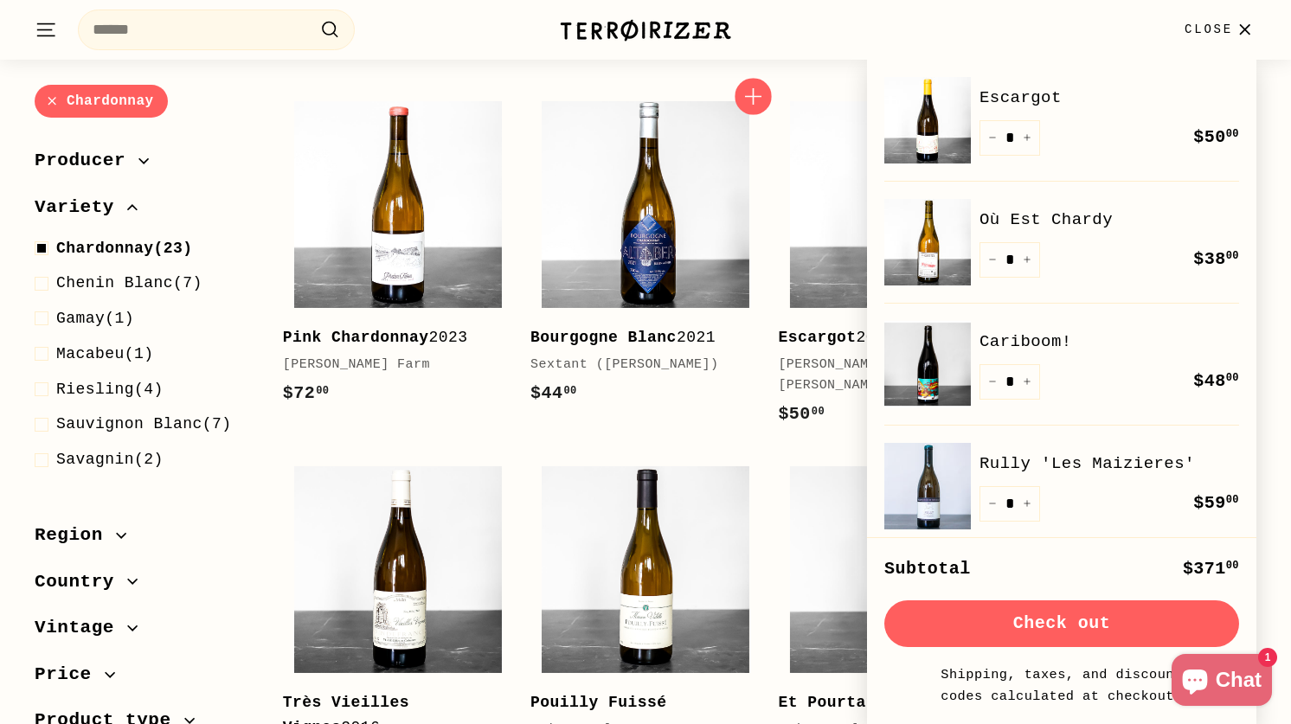
click at [761, 105] on icon "button" at bounding box center [753, 96] width 16 height 16
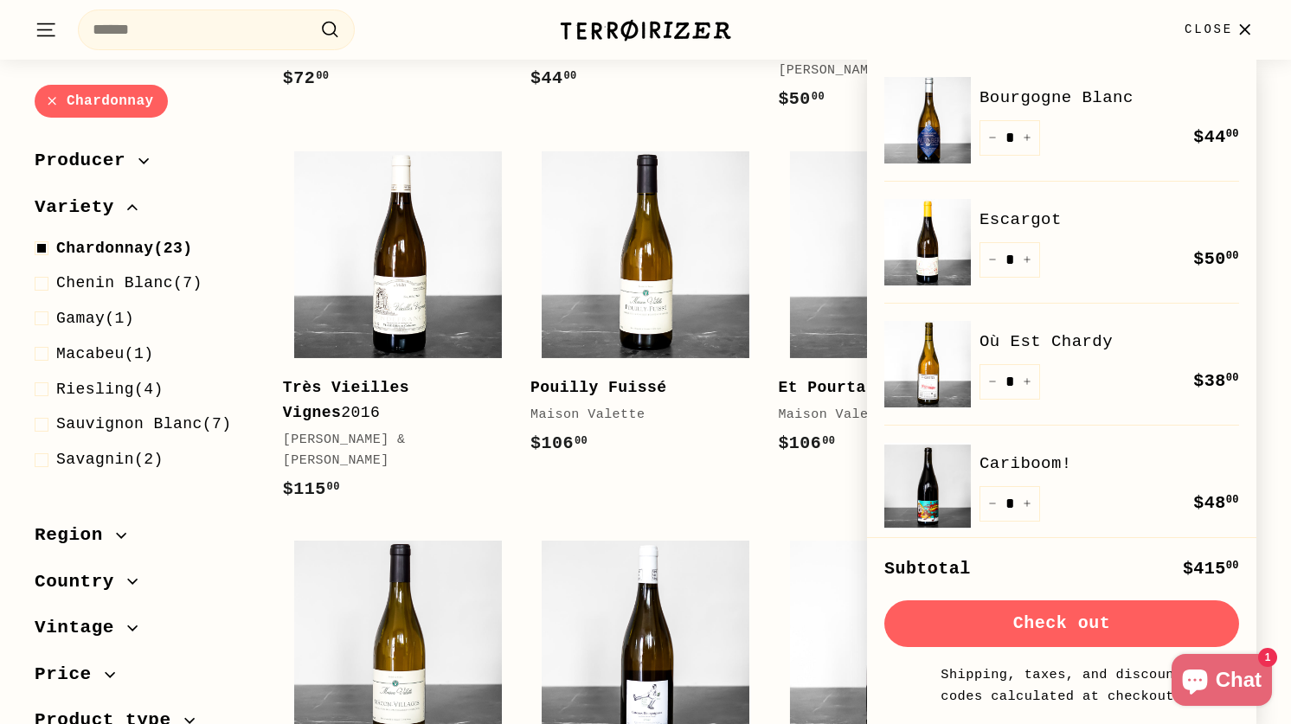
scroll to position [1723, 0]
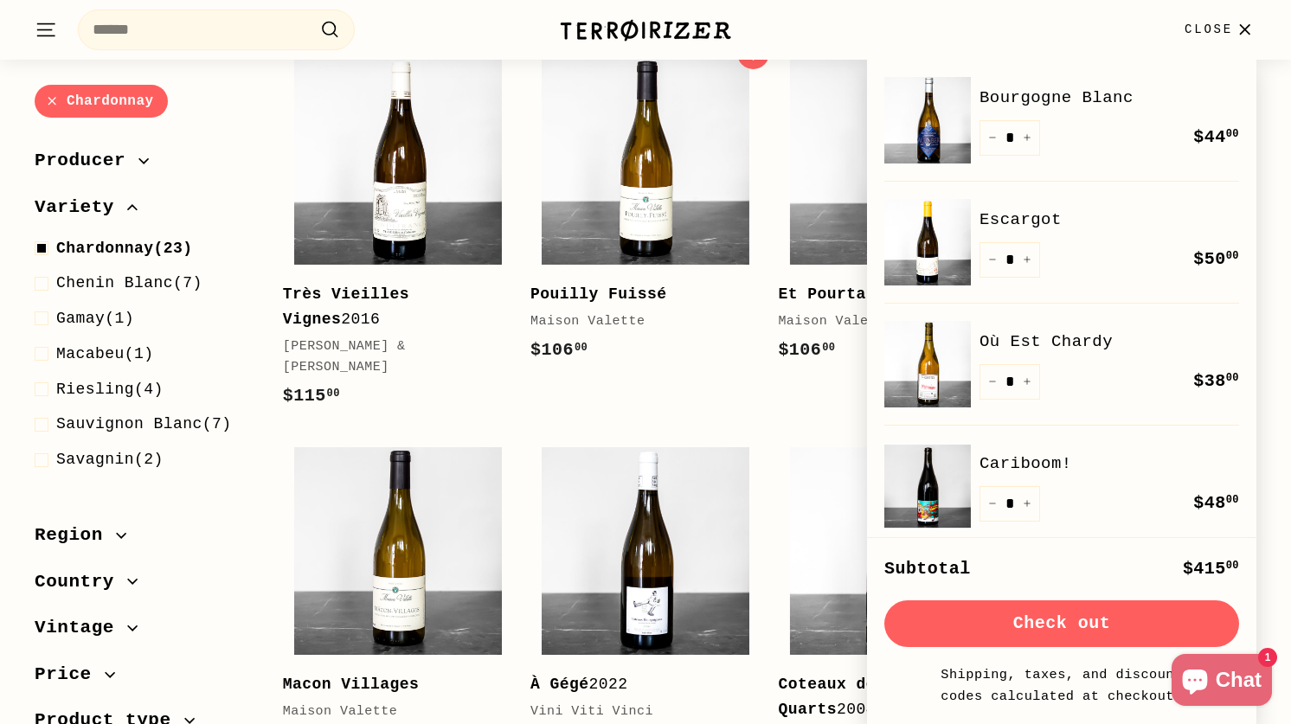
click at [690, 369] on link "Pouilly Fuissé Maison Valette $106 00 $106.00" at bounding box center [646, 214] width 230 height 336
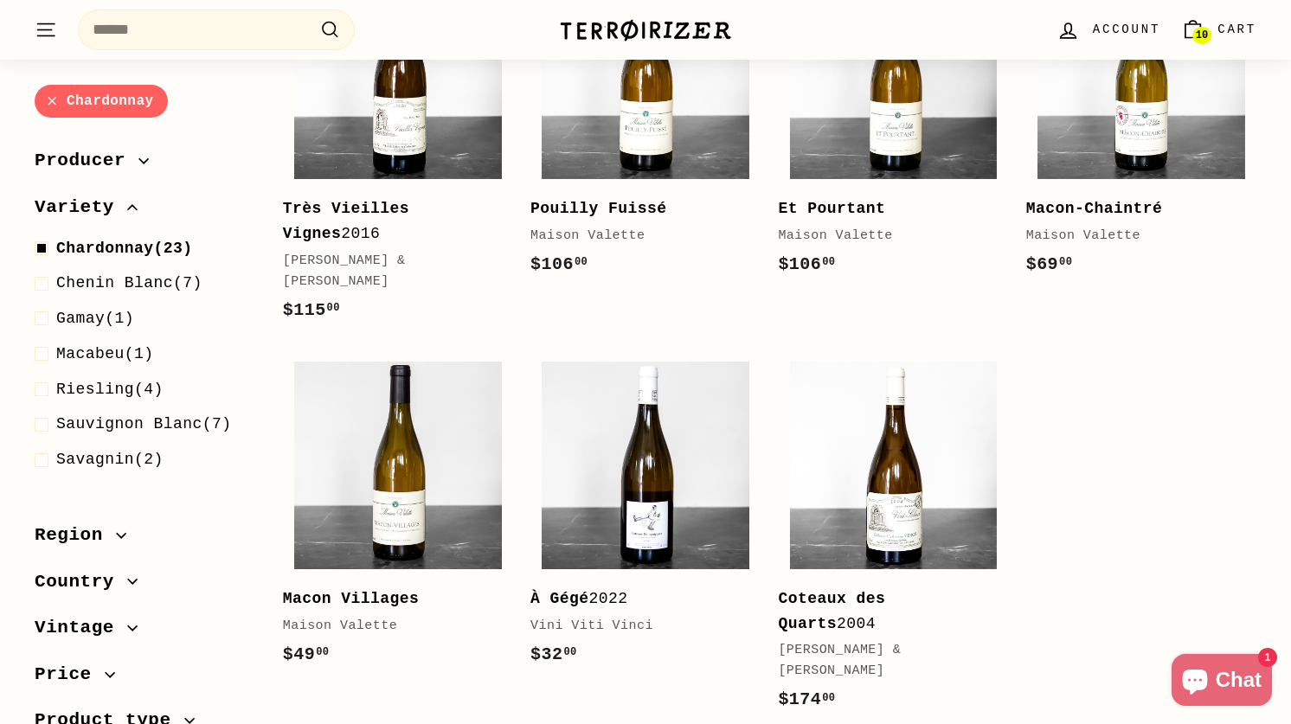
scroll to position [1909, 0]
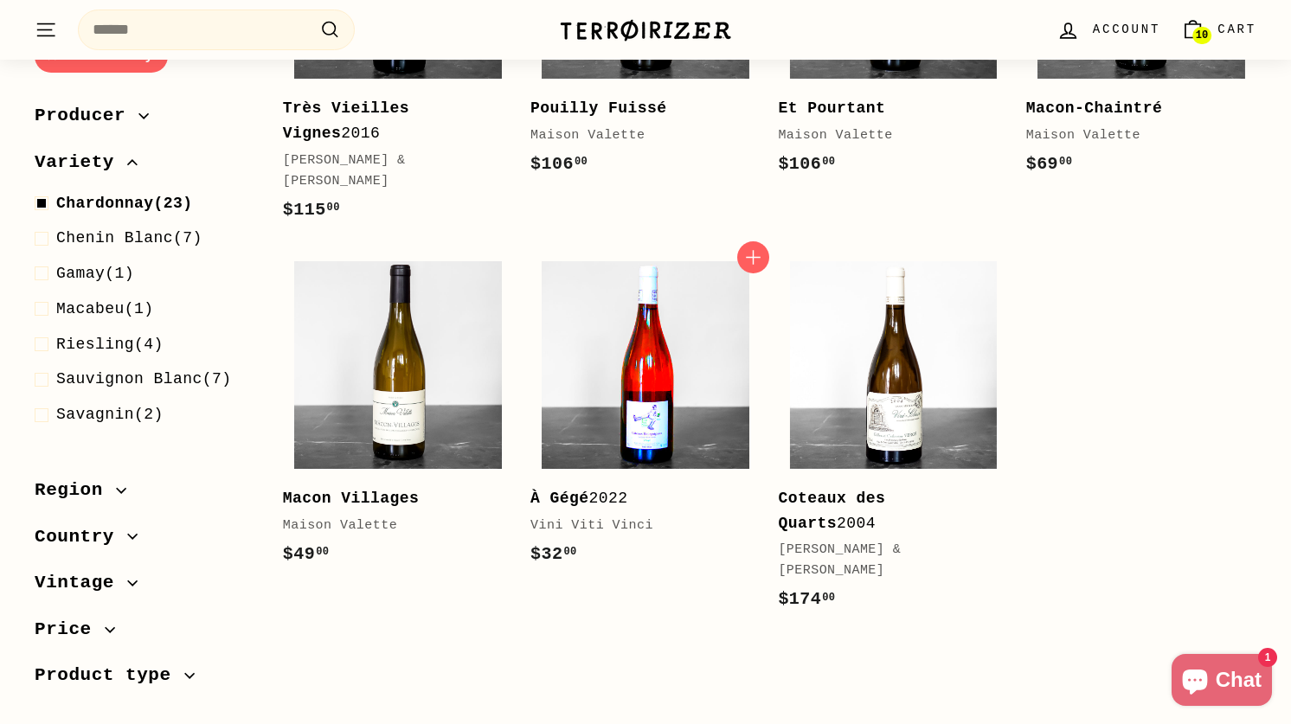
click at [660, 341] on img at bounding box center [646, 365] width 208 height 208
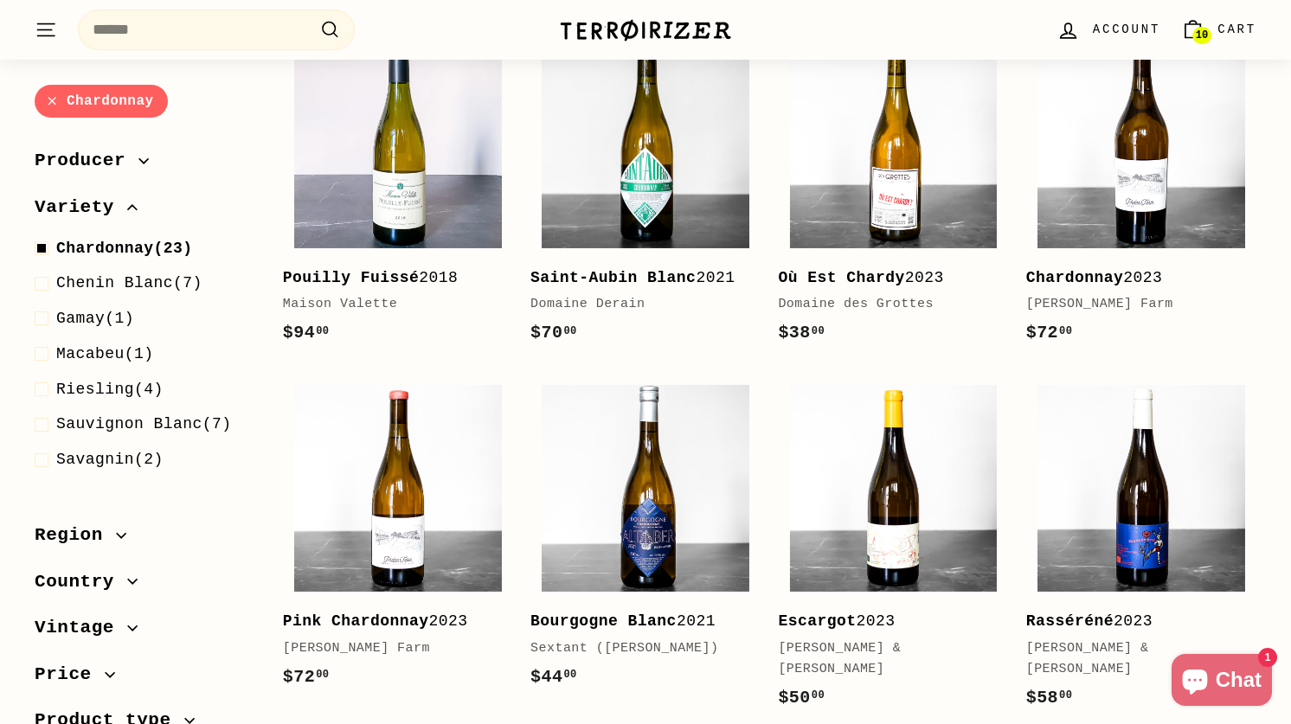
scroll to position [859, 0]
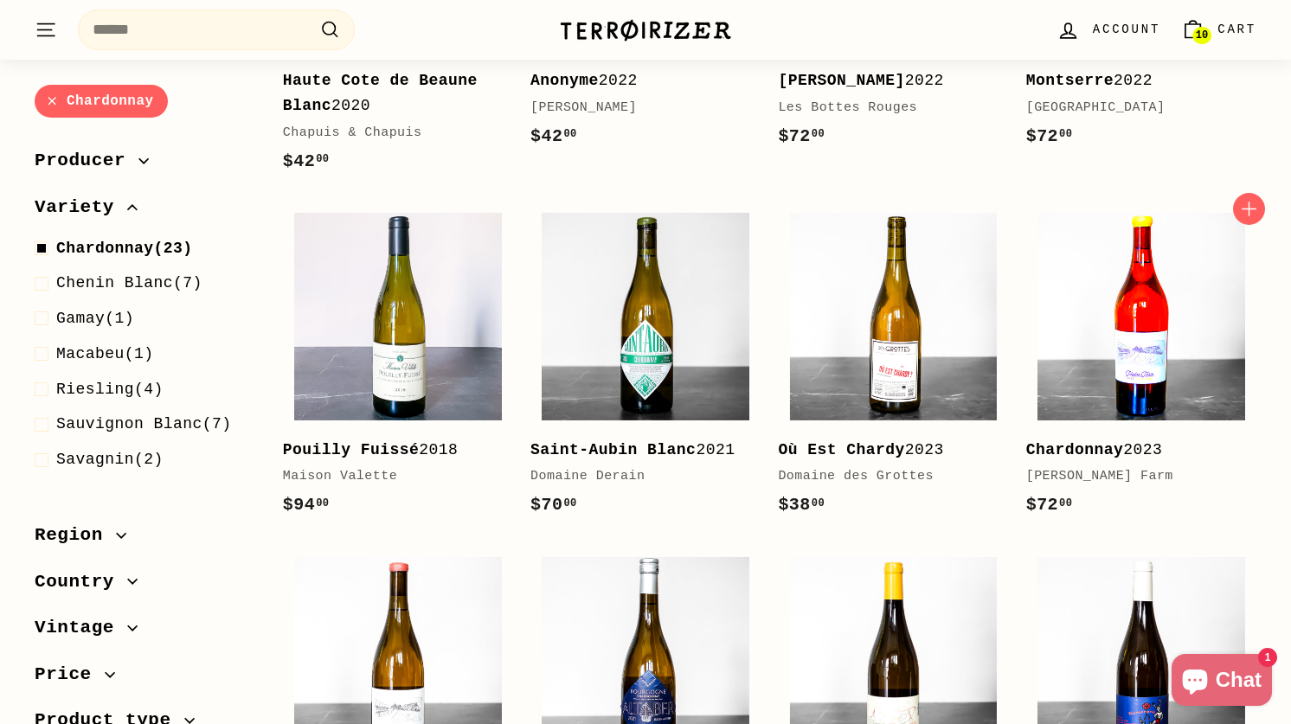
click at [1154, 360] on img at bounding box center [1142, 317] width 208 height 208
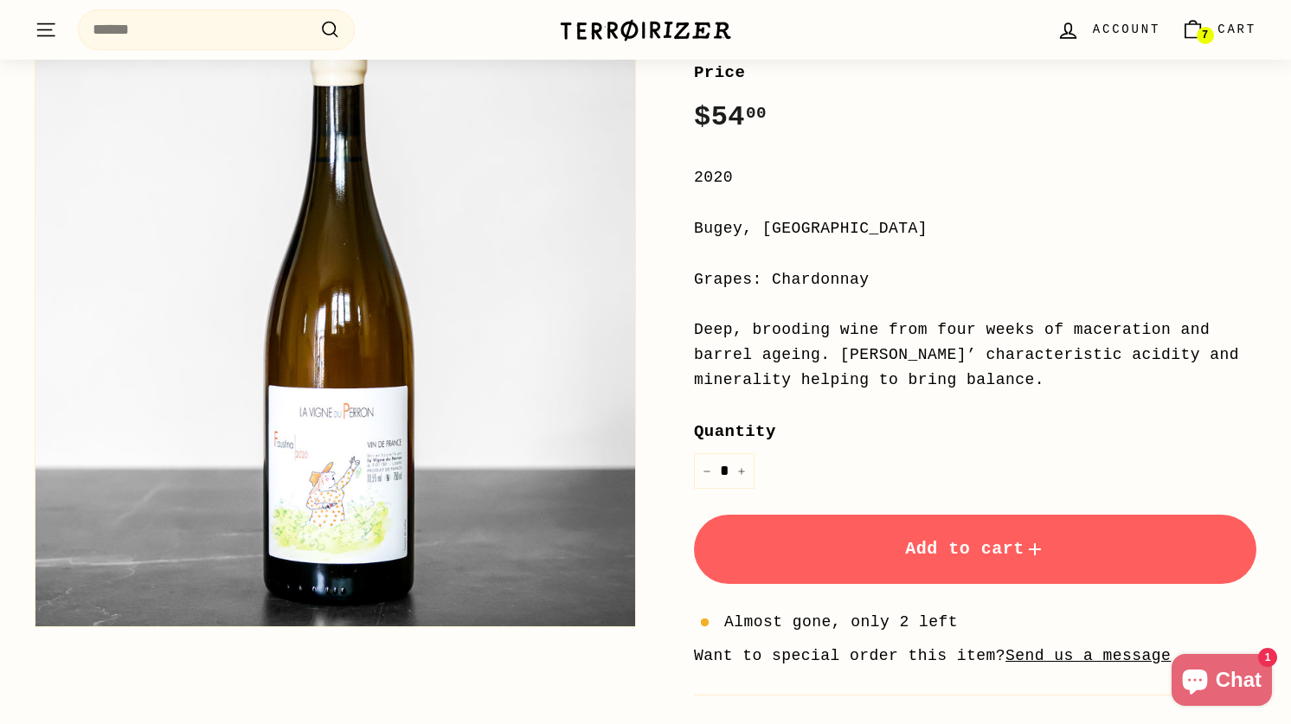
scroll to position [265, 0]
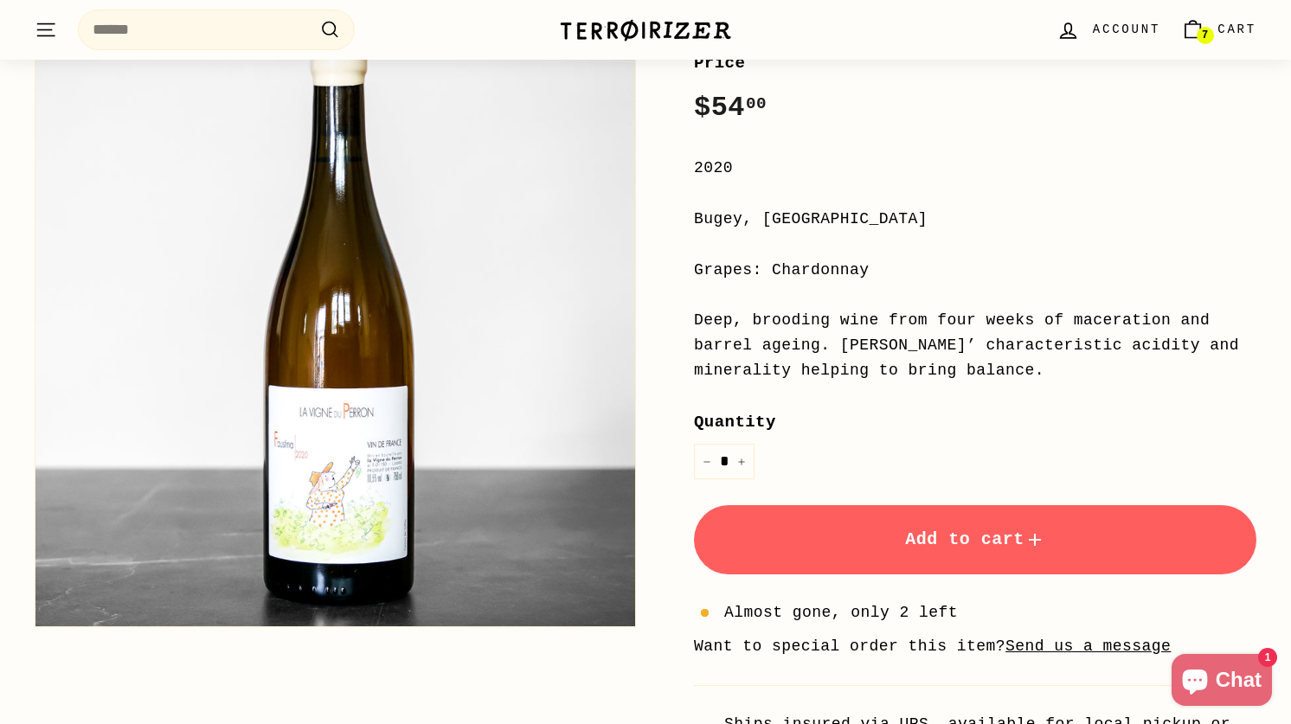
click at [936, 531] on span "Add to cart" at bounding box center [975, 540] width 140 height 20
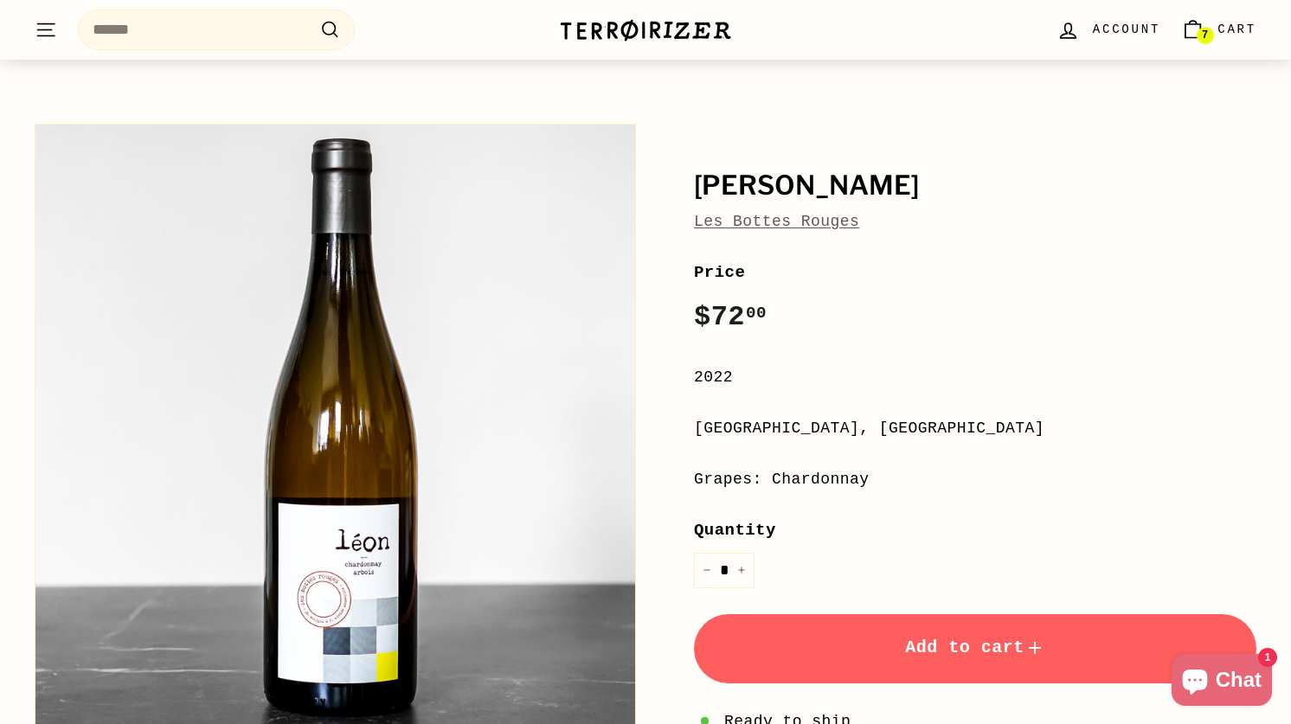
scroll to position [175, 0]
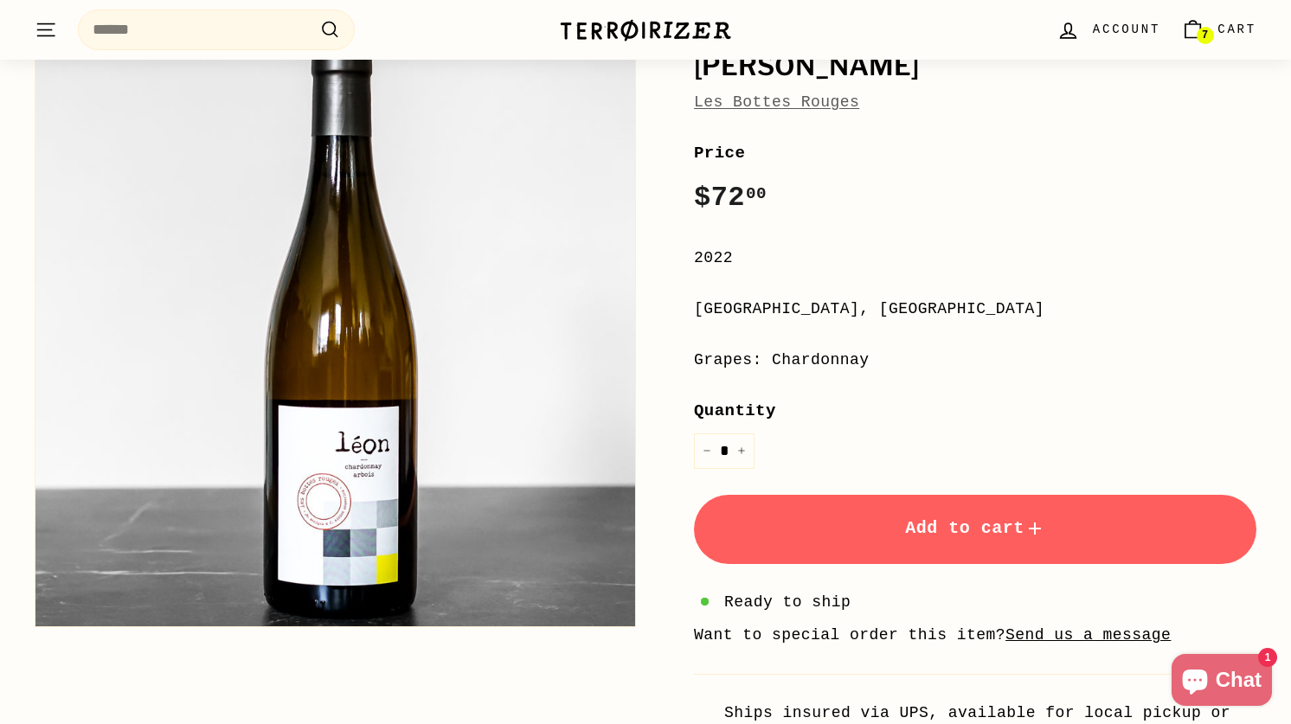
click at [910, 537] on span "Add to cart" at bounding box center [975, 528] width 140 height 20
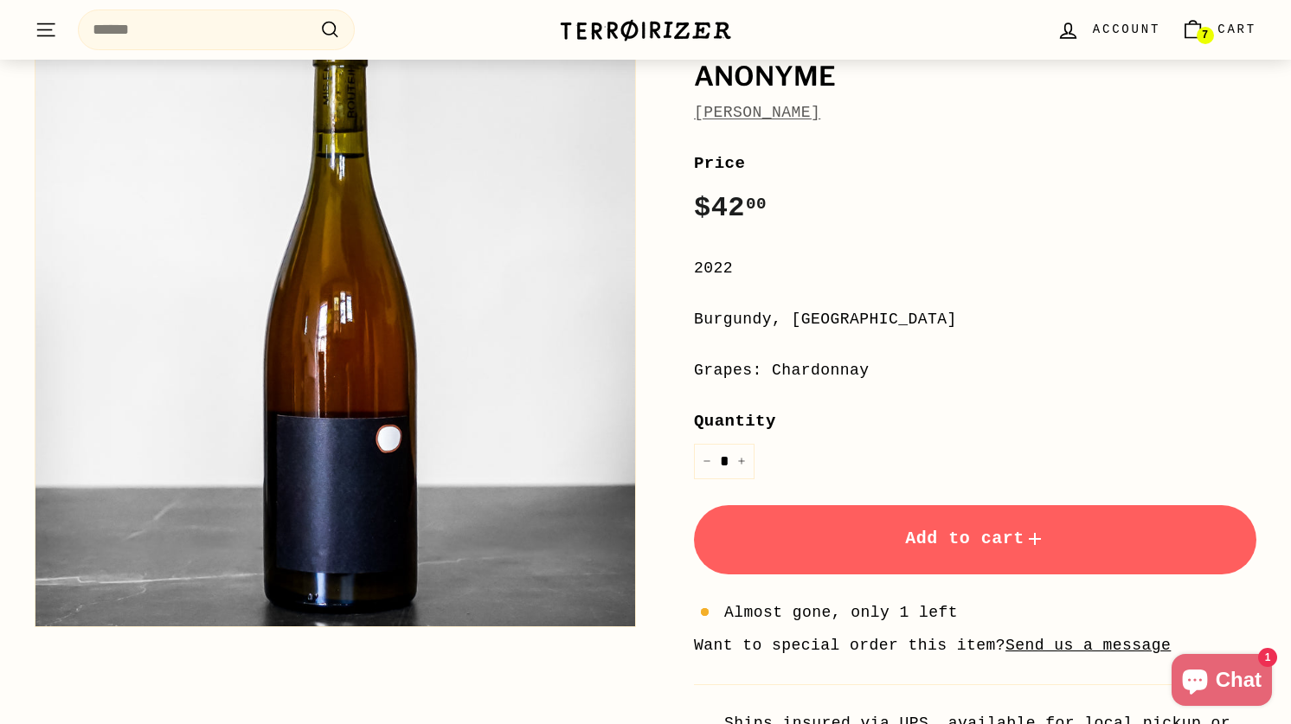
scroll to position [202, 0]
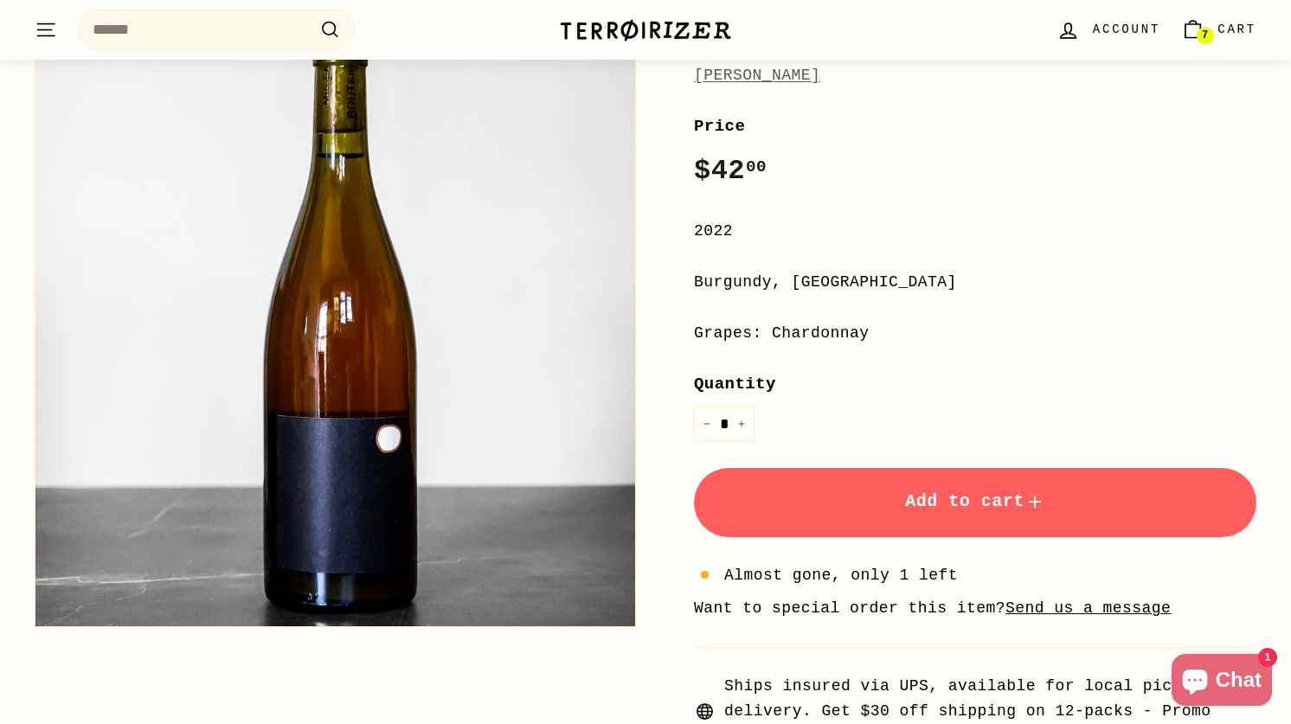
click at [907, 507] on span "Add to cart" at bounding box center [975, 502] width 140 height 20
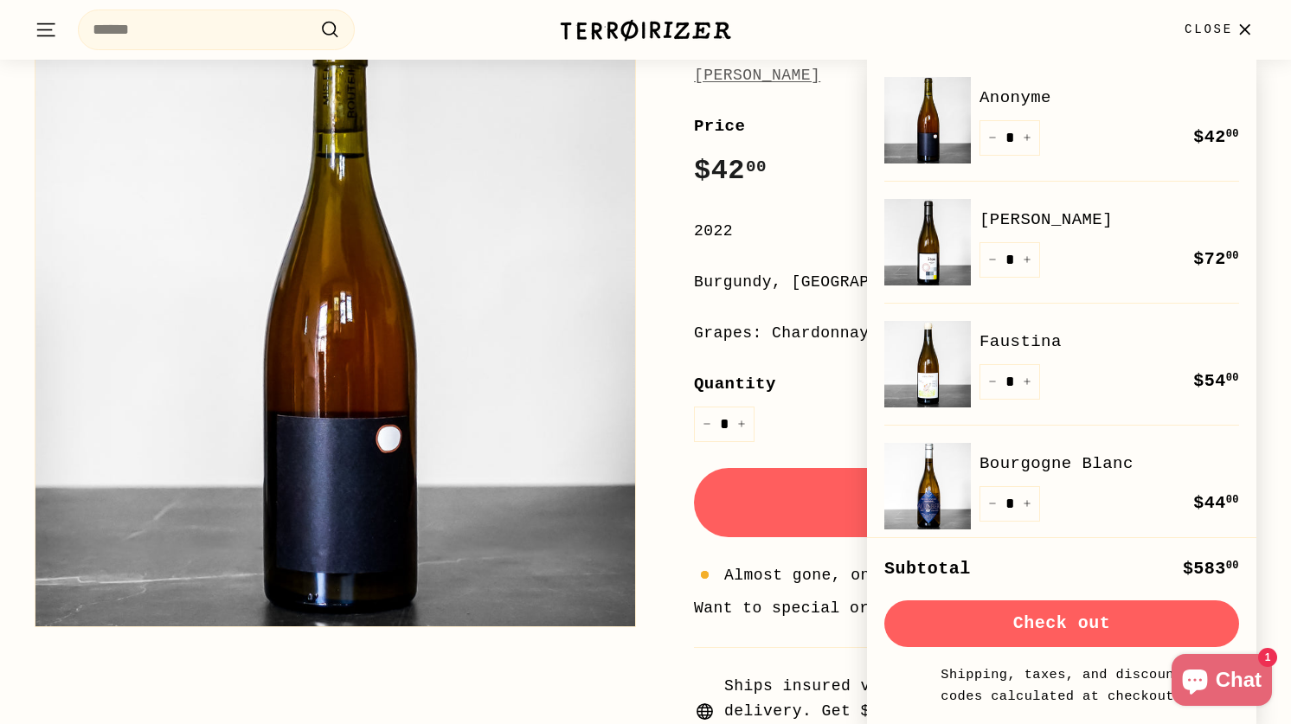
click at [819, 338] on div "Grapes: Chardonnay" at bounding box center [975, 333] width 563 height 25
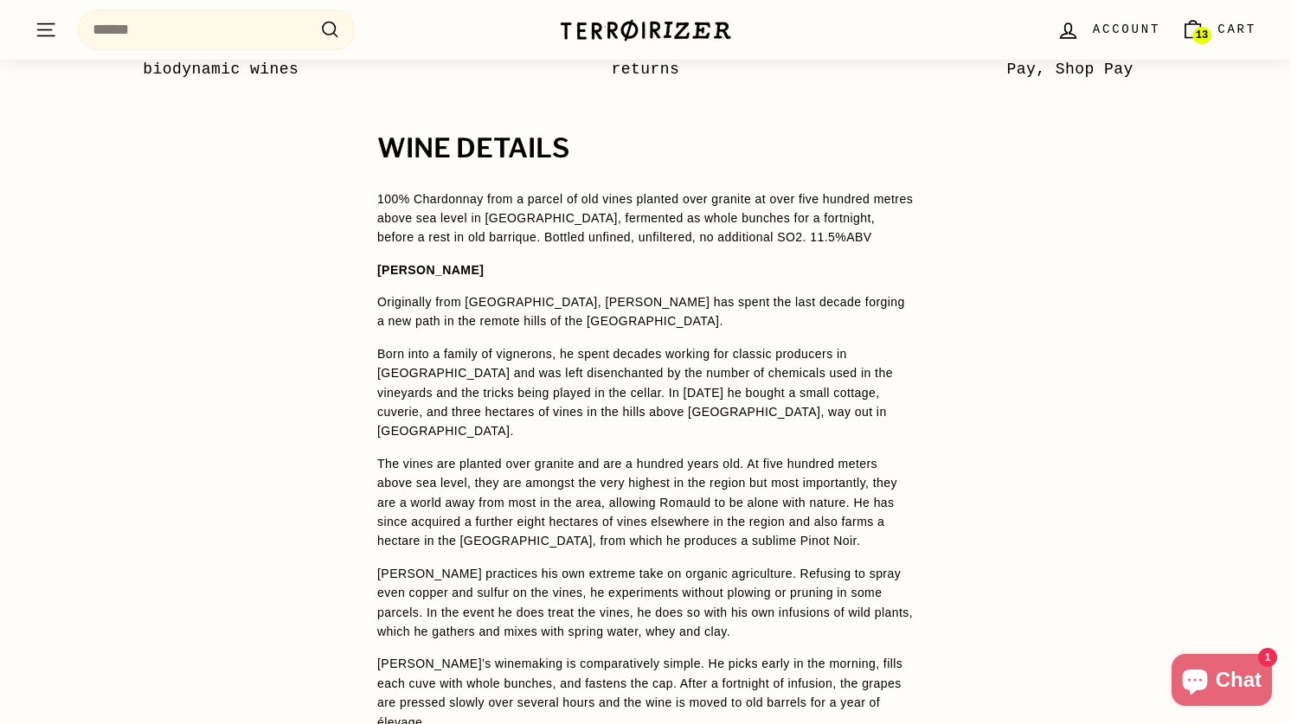
scroll to position [1233, 0]
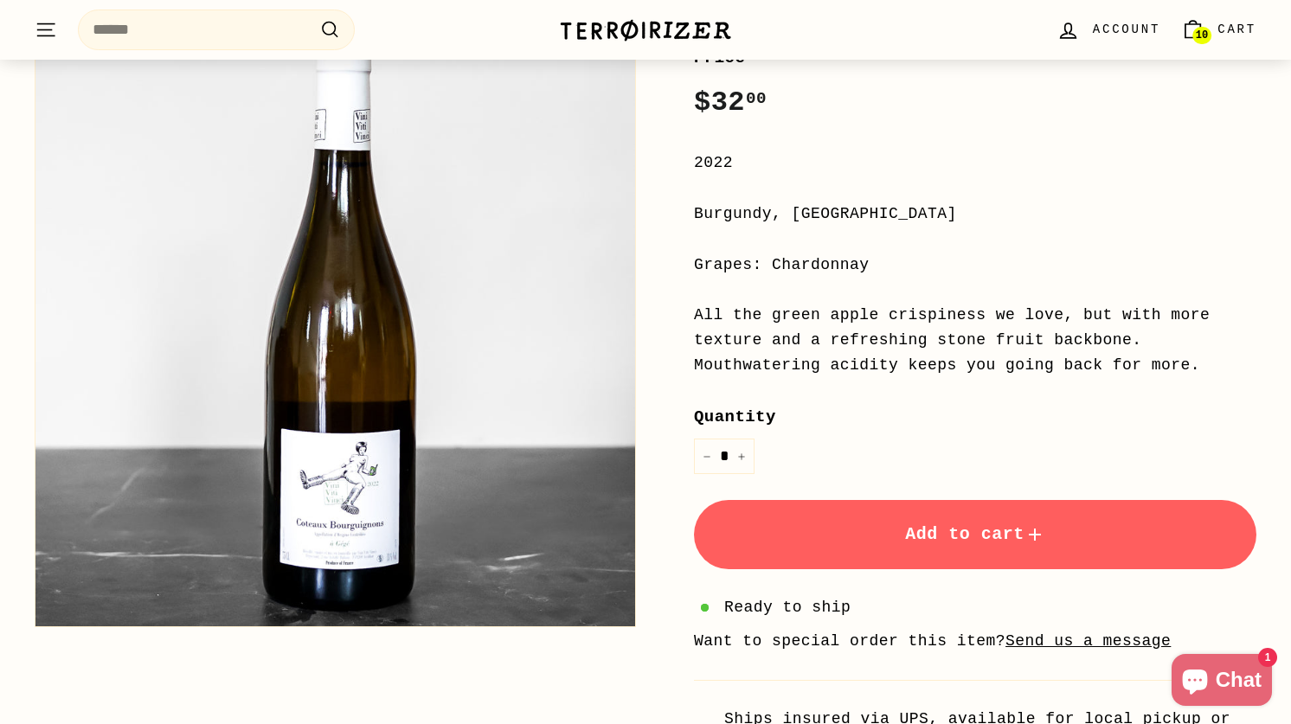
scroll to position [489, 0]
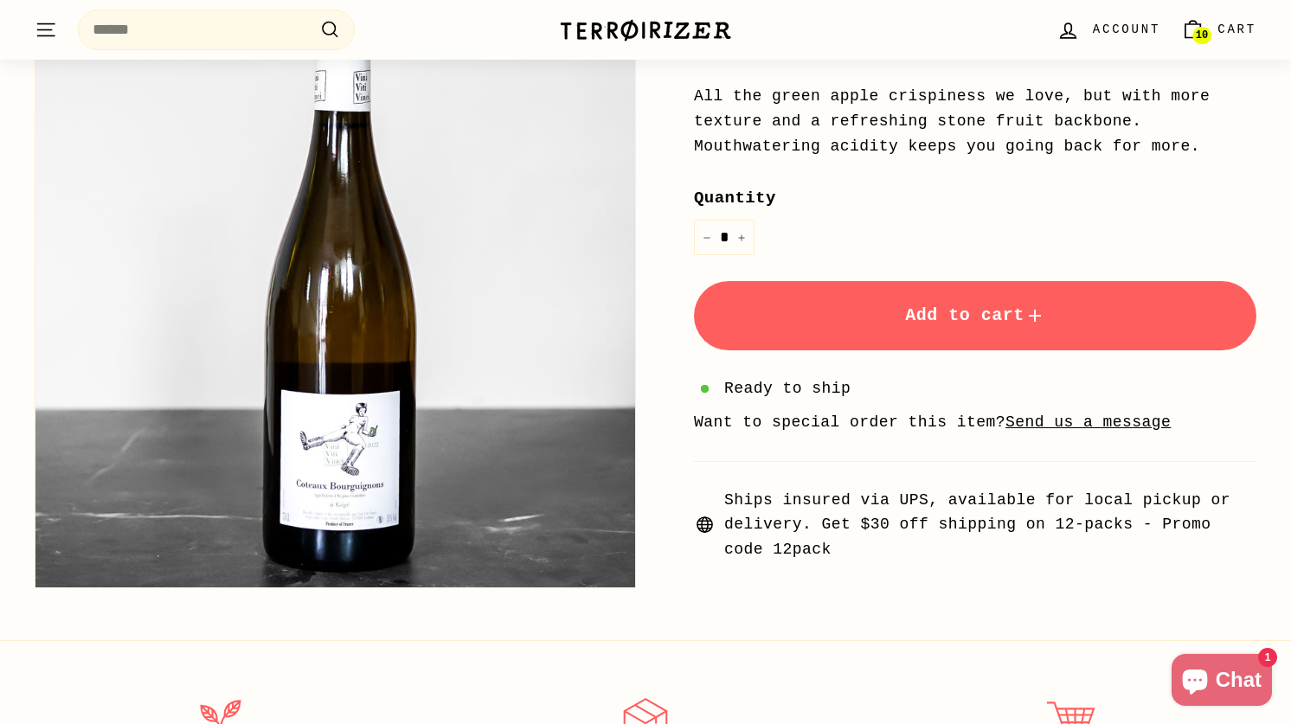
click at [845, 320] on button "Add to cart" at bounding box center [975, 315] width 563 height 69
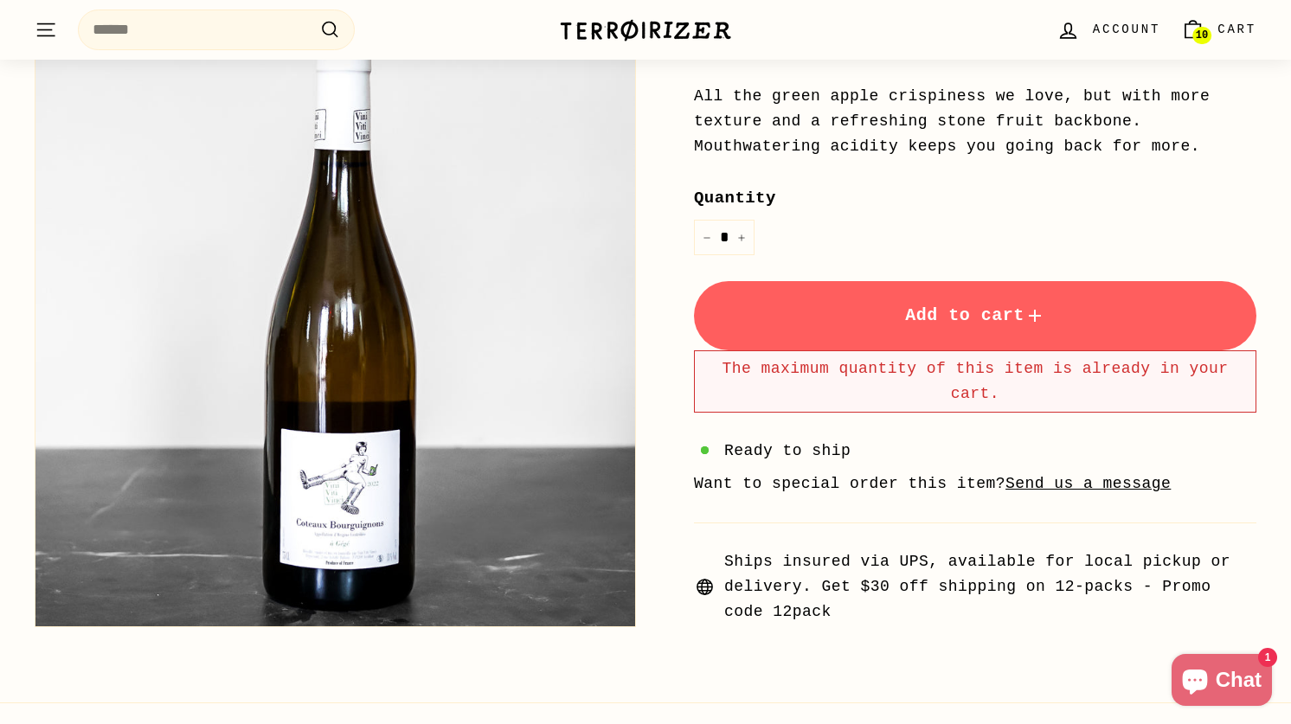
click at [1216, 22] on link "10 Cart" at bounding box center [1219, 29] width 96 height 51
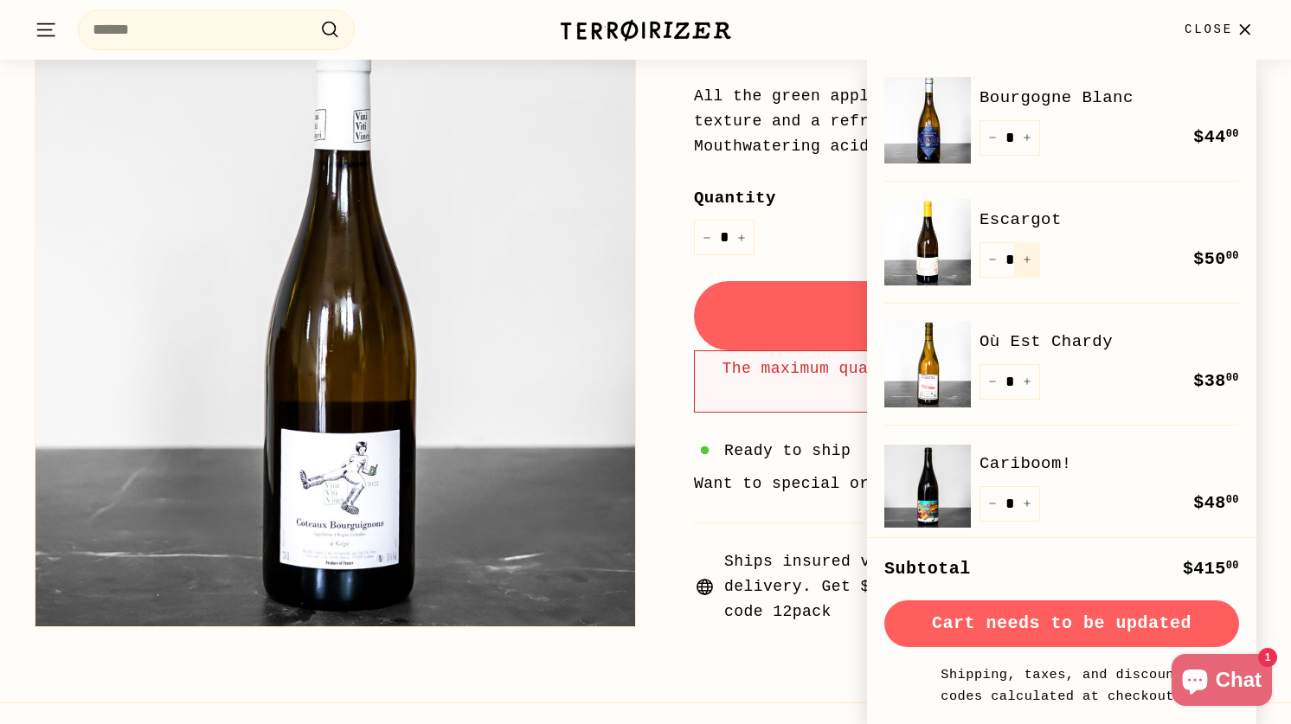
click at [1029, 258] on icon "Increase item quantity by one" at bounding box center [1027, 259] width 9 height 9
type input "*"
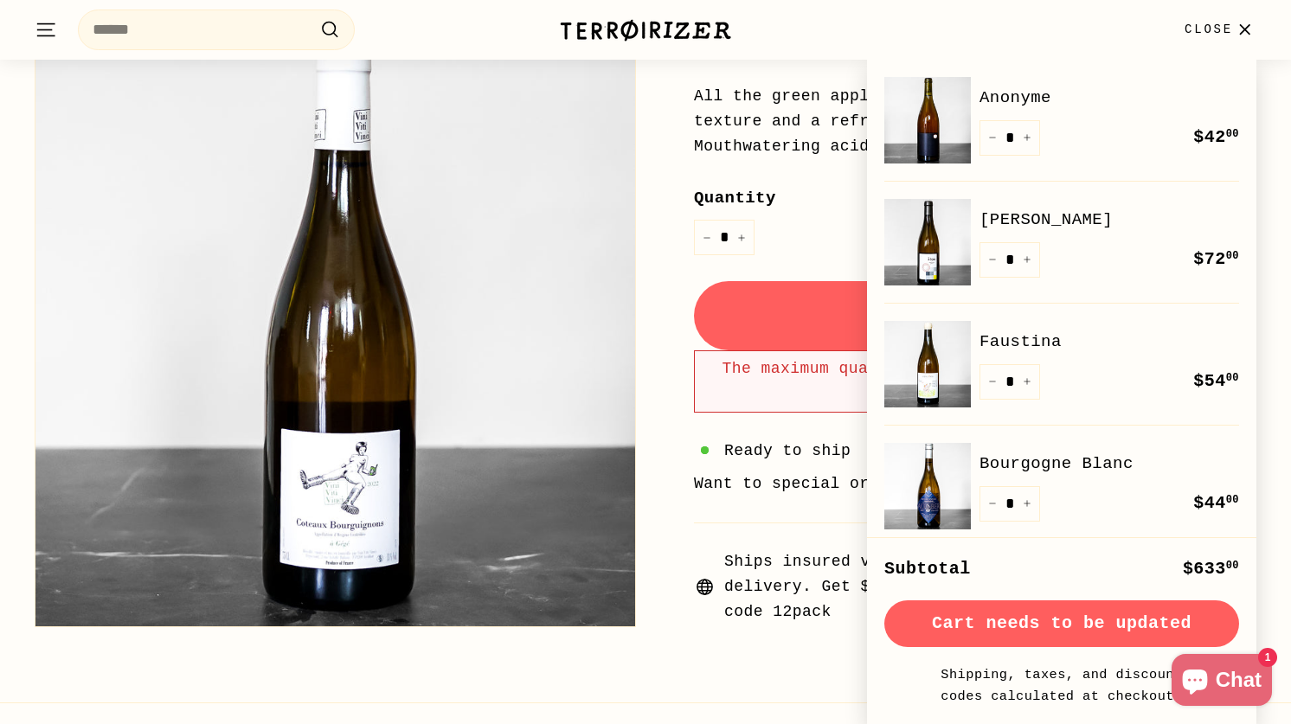
click at [1027, 380] on icon "Increase item quantity by one" at bounding box center [1027, 381] width 9 height 9
type input "*"
click at [1025, 503] on icon "Increase item quantity by one" at bounding box center [1027, 503] width 9 height 9
type input "*"
click at [1045, 630] on button "Check out" at bounding box center [1062, 624] width 355 height 47
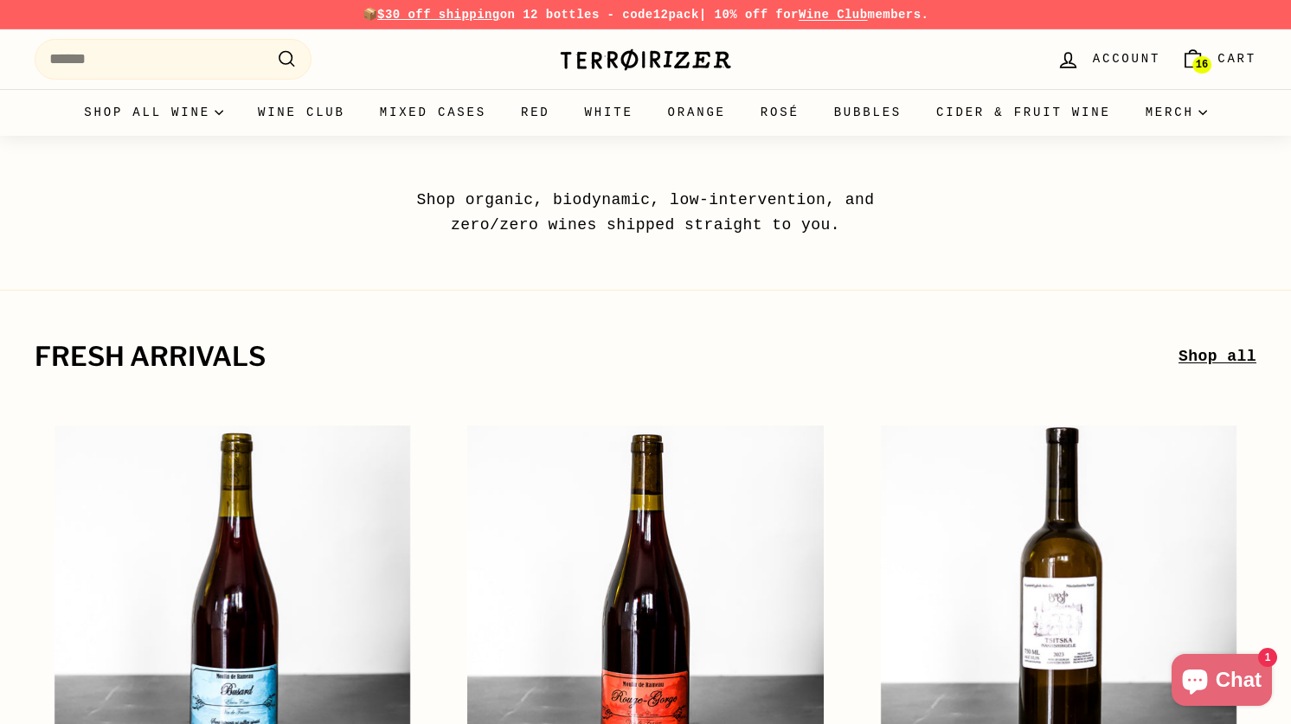
click at [1223, 68] on span "Cart" at bounding box center [1237, 58] width 39 height 19
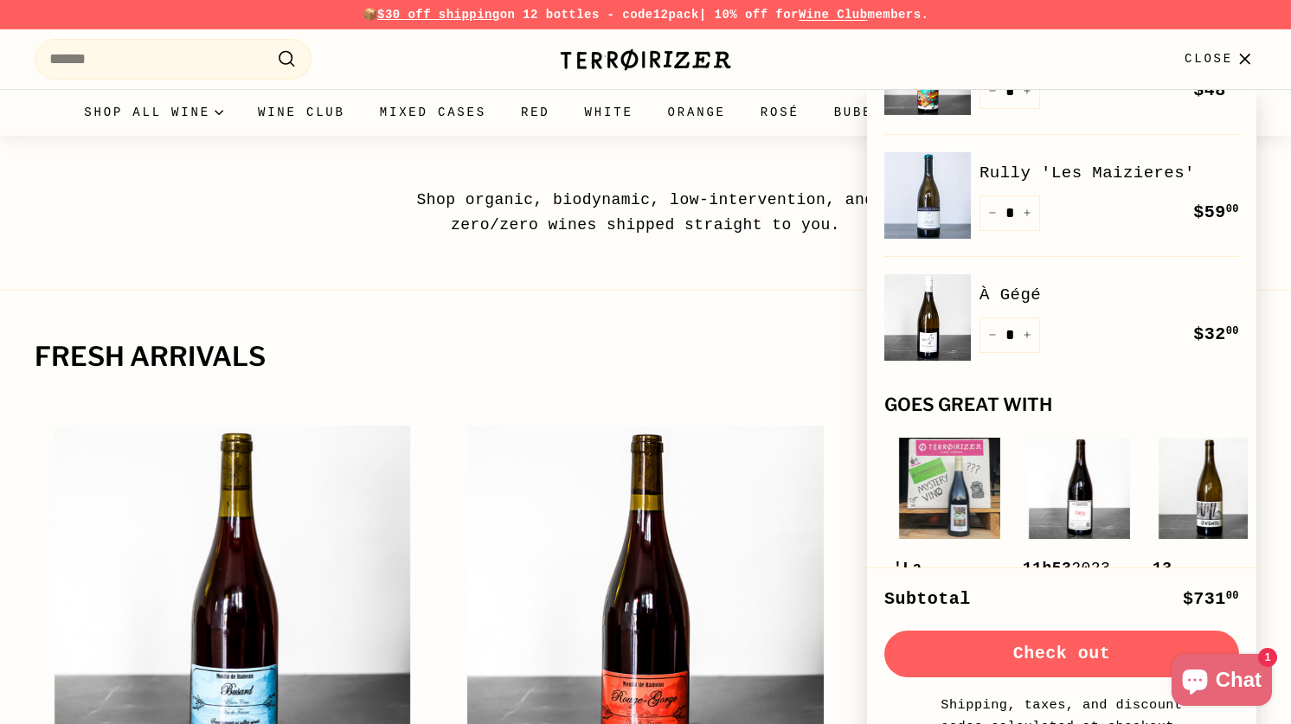
scroll to position [740, 0]
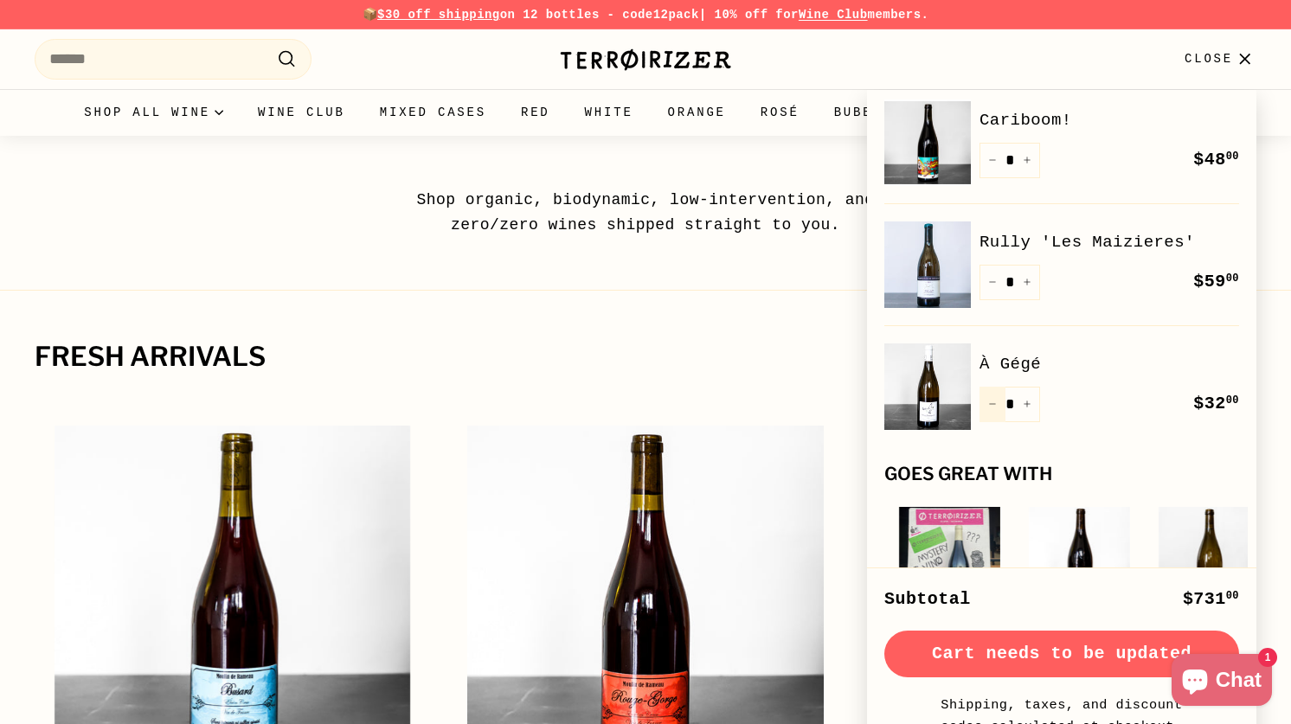
click at [989, 400] on icon "Reduce item quantity by one" at bounding box center [992, 404] width 9 height 9
type input "*"
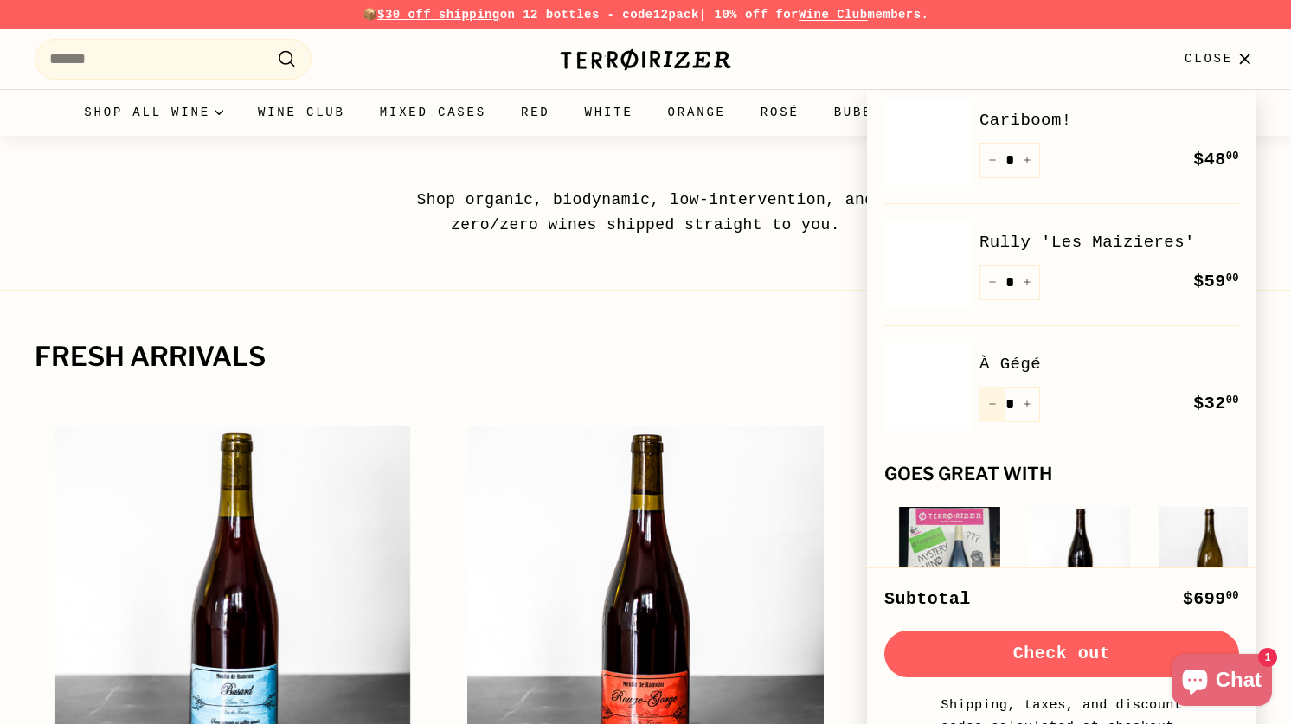
click at [989, 401] on icon "Reduce item quantity by one" at bounding box center [992, 404] width 9 height 9
type input "*"
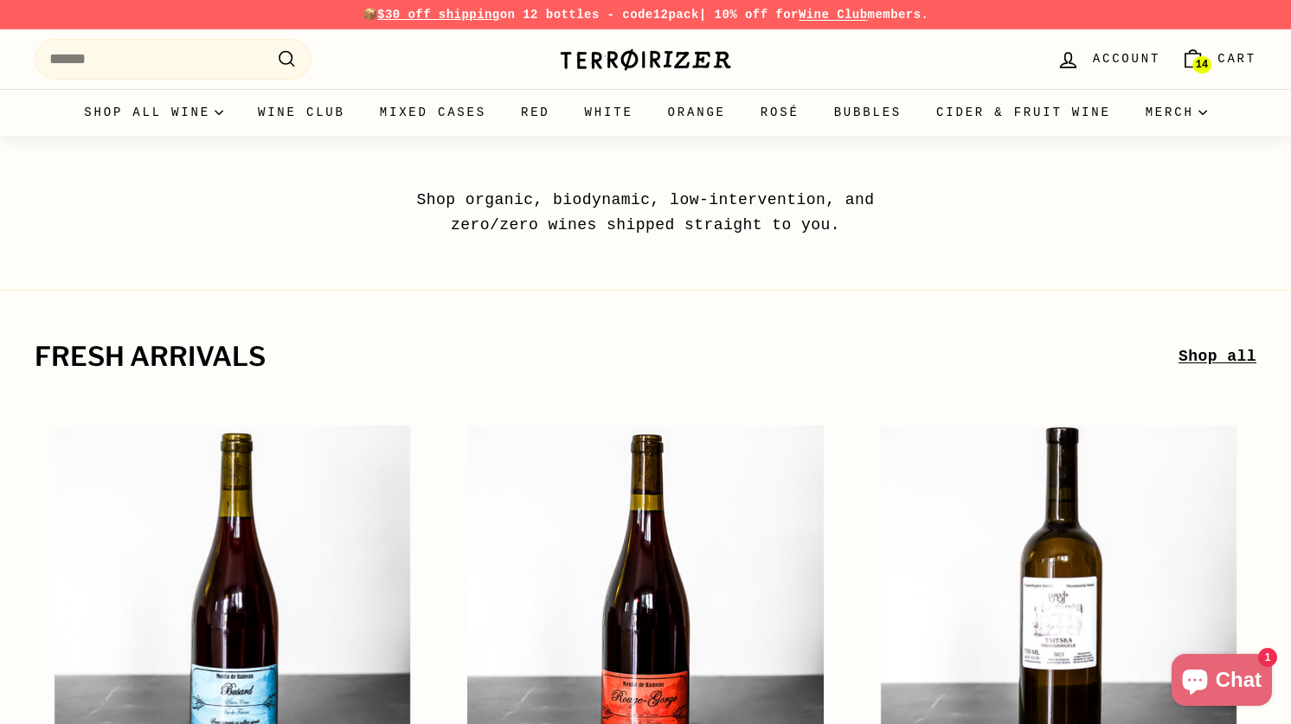
click at [1235, 55] on span "Cart" at bounding box center [1237, 58] width 39 height 19
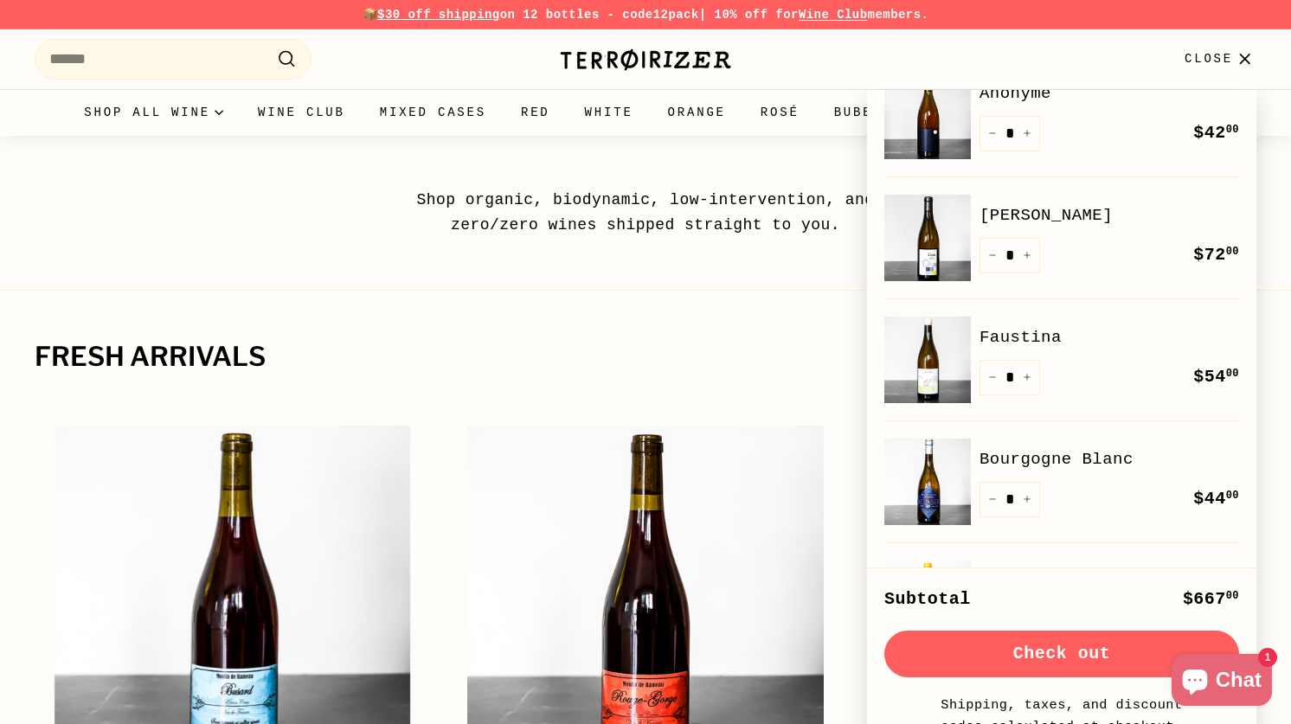
scroll to position [0, 0]
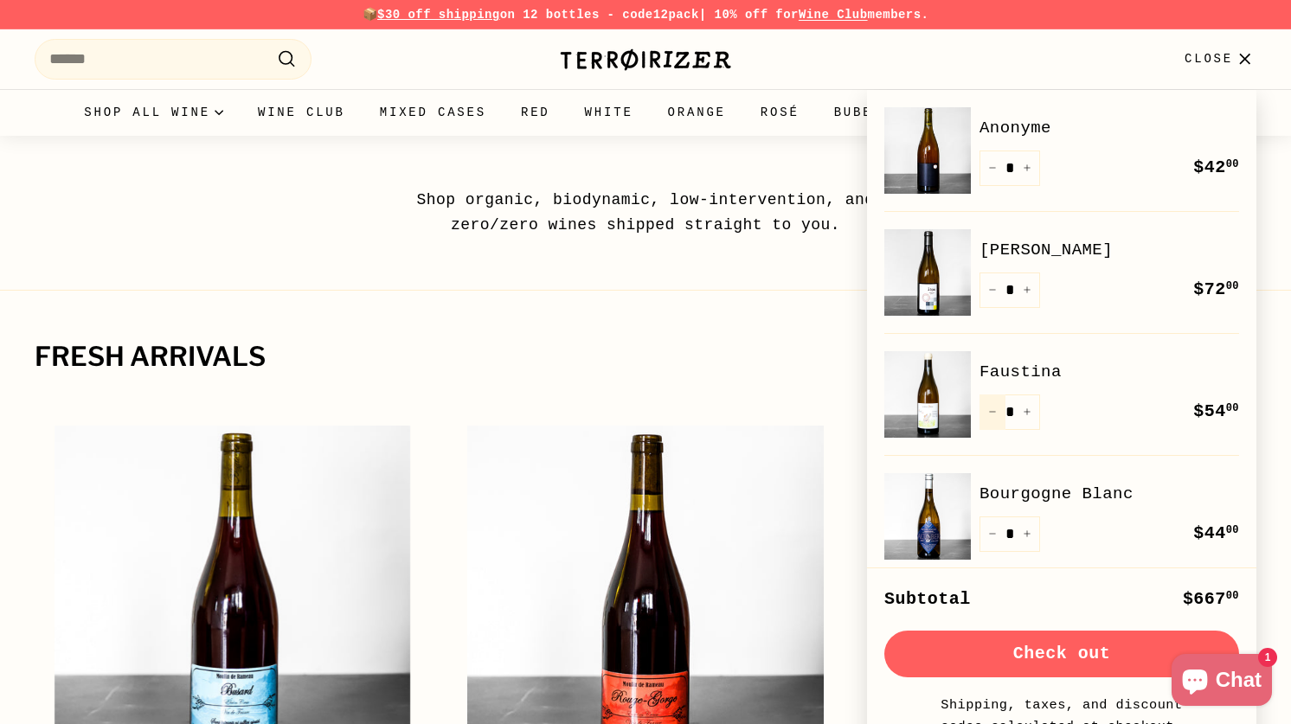
click at [987, 410] on button "−" at bounding box center [993, 412] width 26 height 35
type input "*"
click at [991, 530] on icon "Reduce item quantity by one" at bounding box center [992, 534] width 9 height 9
type input "*"
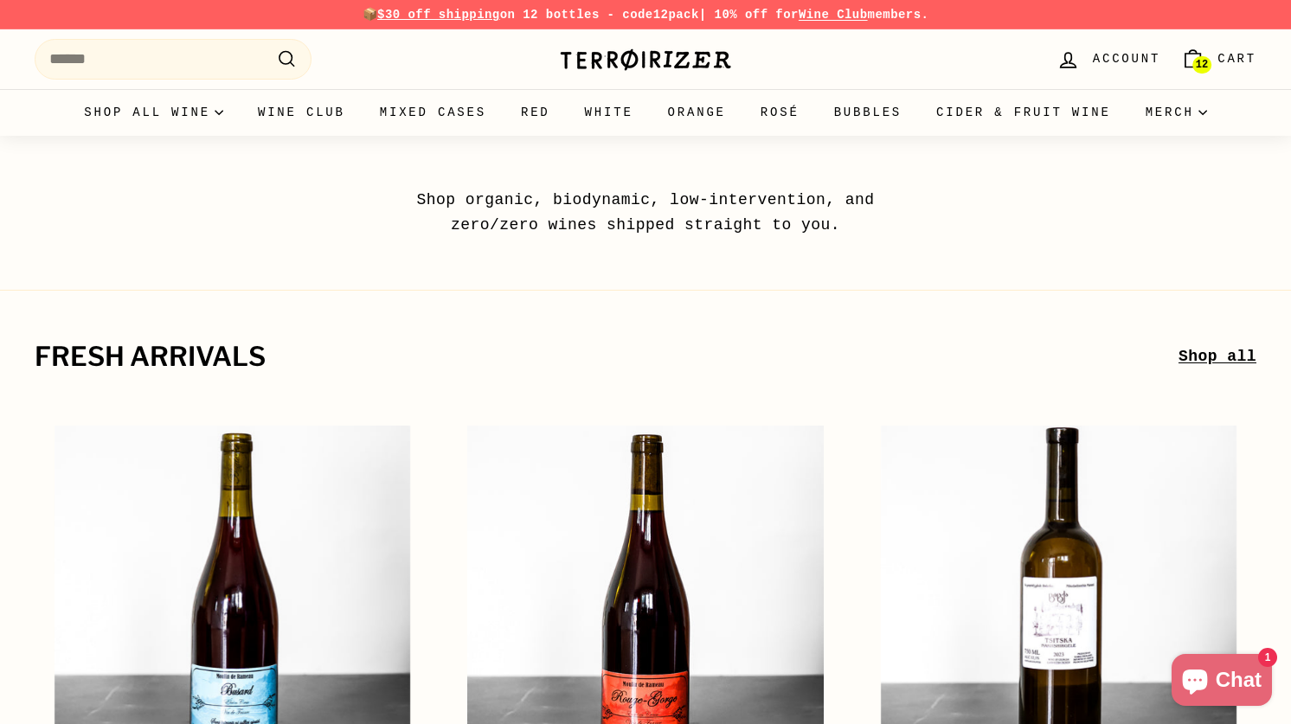
click at [1180, 61] on link "12 Cart" at bounding box center [1219, 59] width 96 height 51
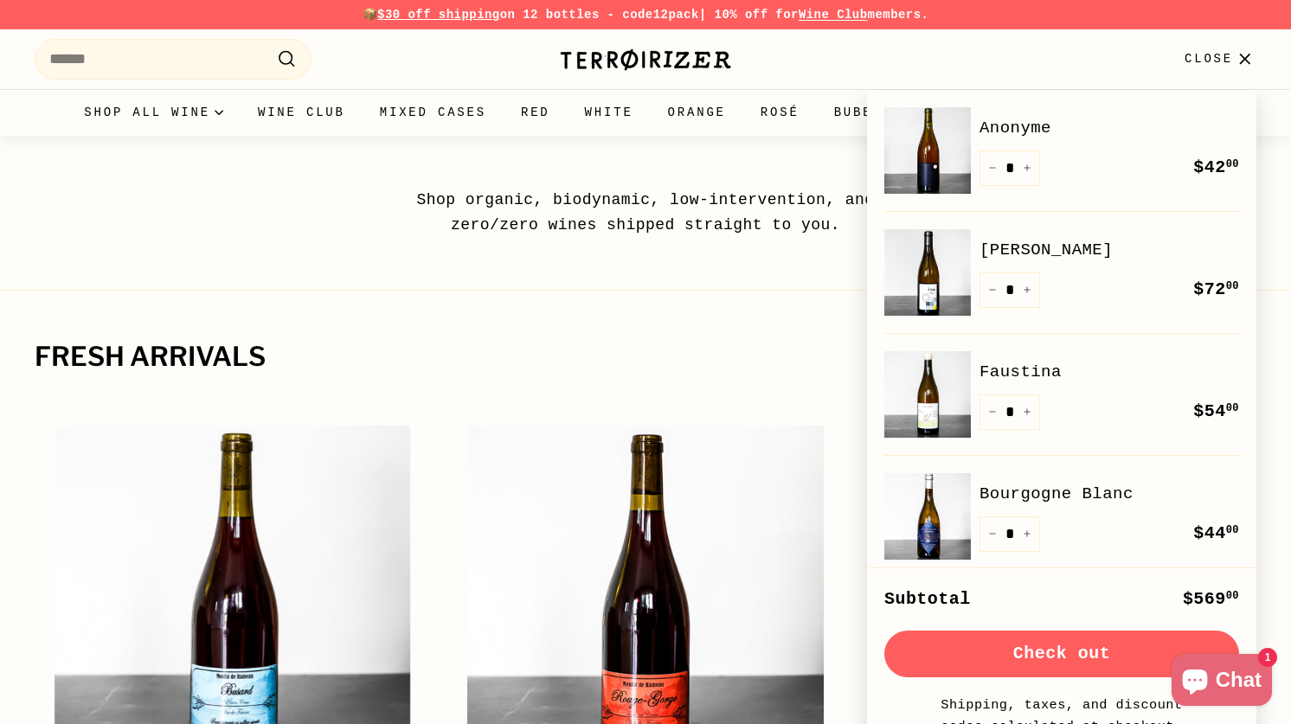
click at [1012, 651] on button "Check out" at bounding box center [1062, 654] width 355 height 47
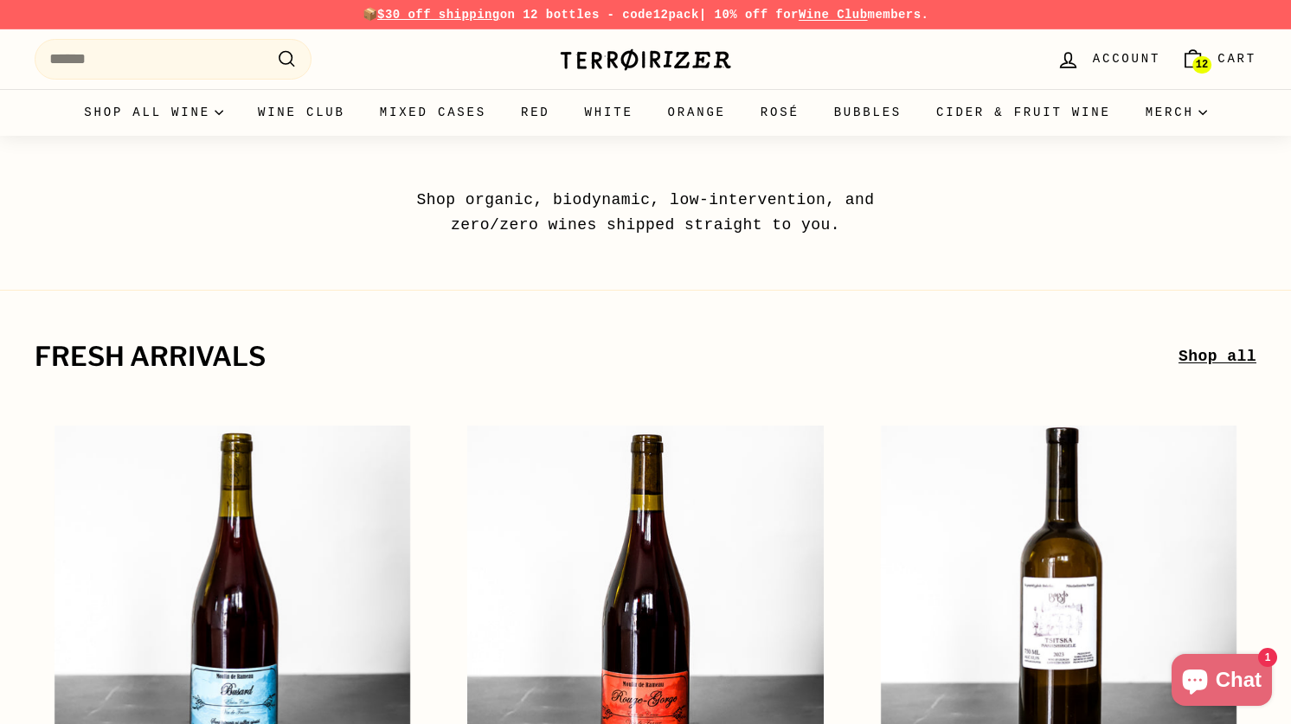
click at [1209, 48] on link "12 Cart" at bounding box center [1219, 59] width 96 height 51
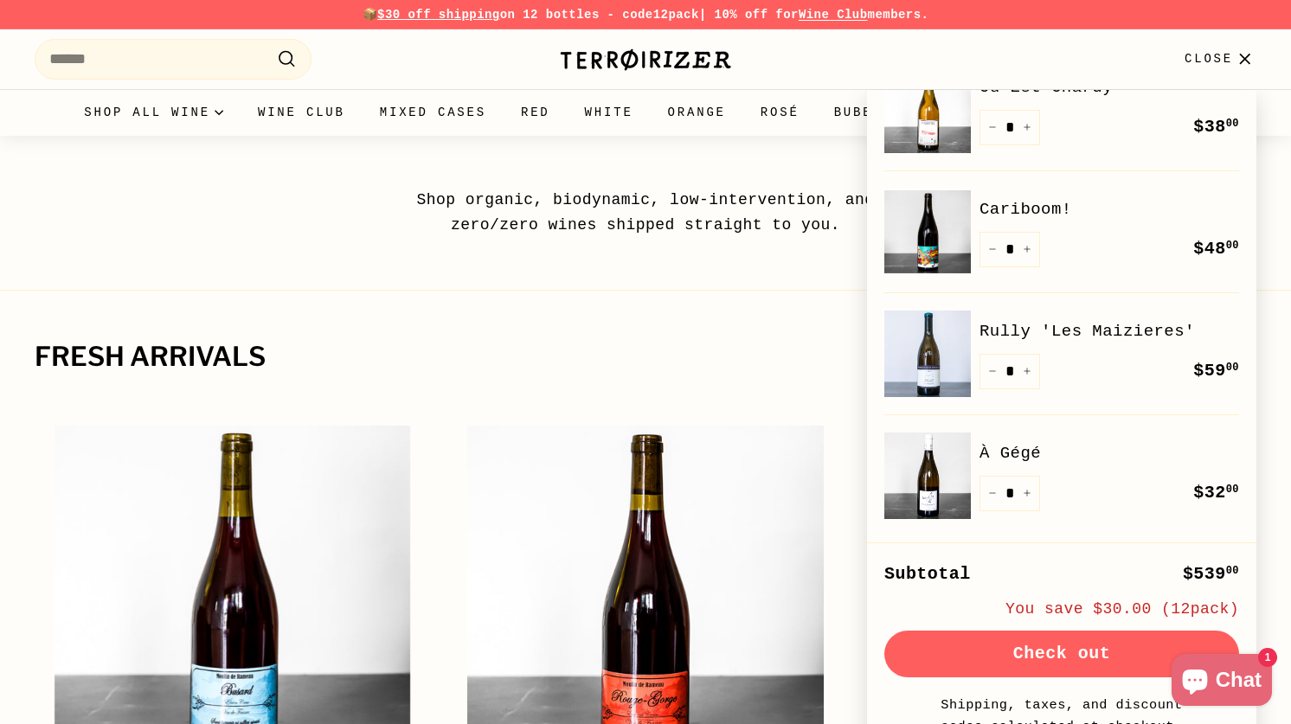
scroll to position [665, 0]
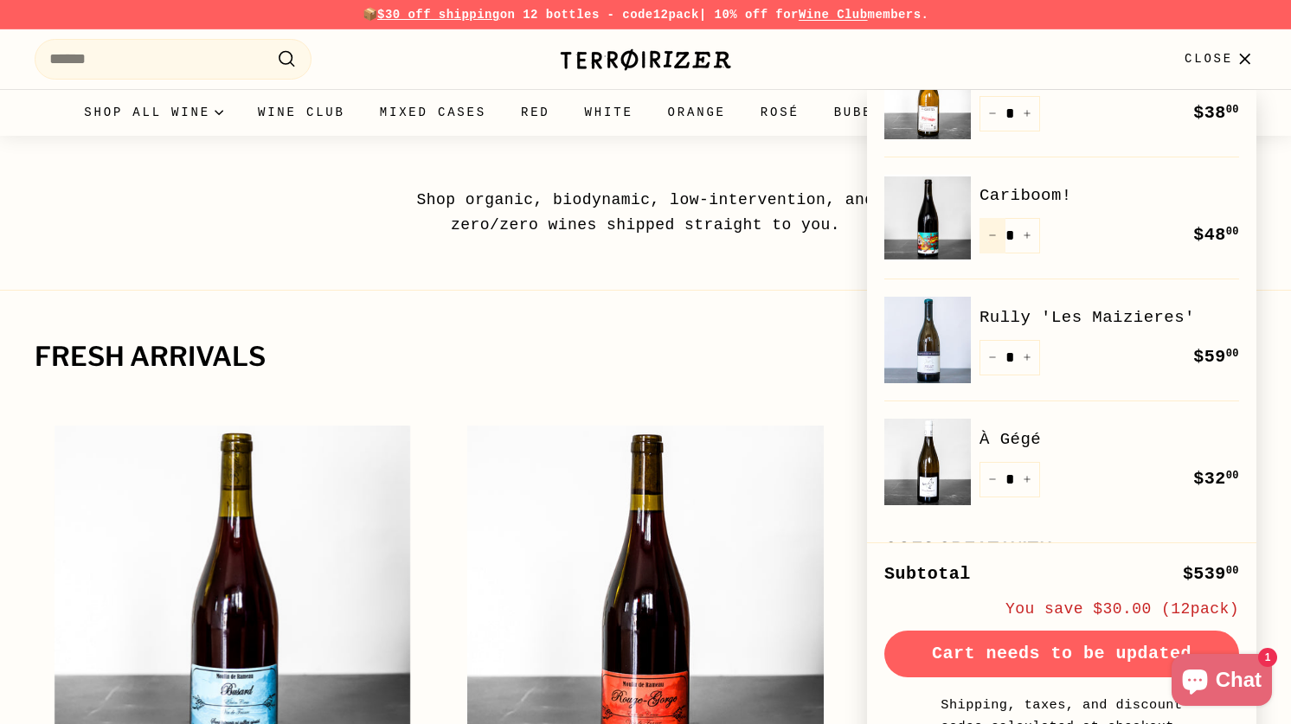
click at [989, 235] on icon "Reduce item quantity by one" at bounding box center [992, 235] width 9 height 9
type input "*"
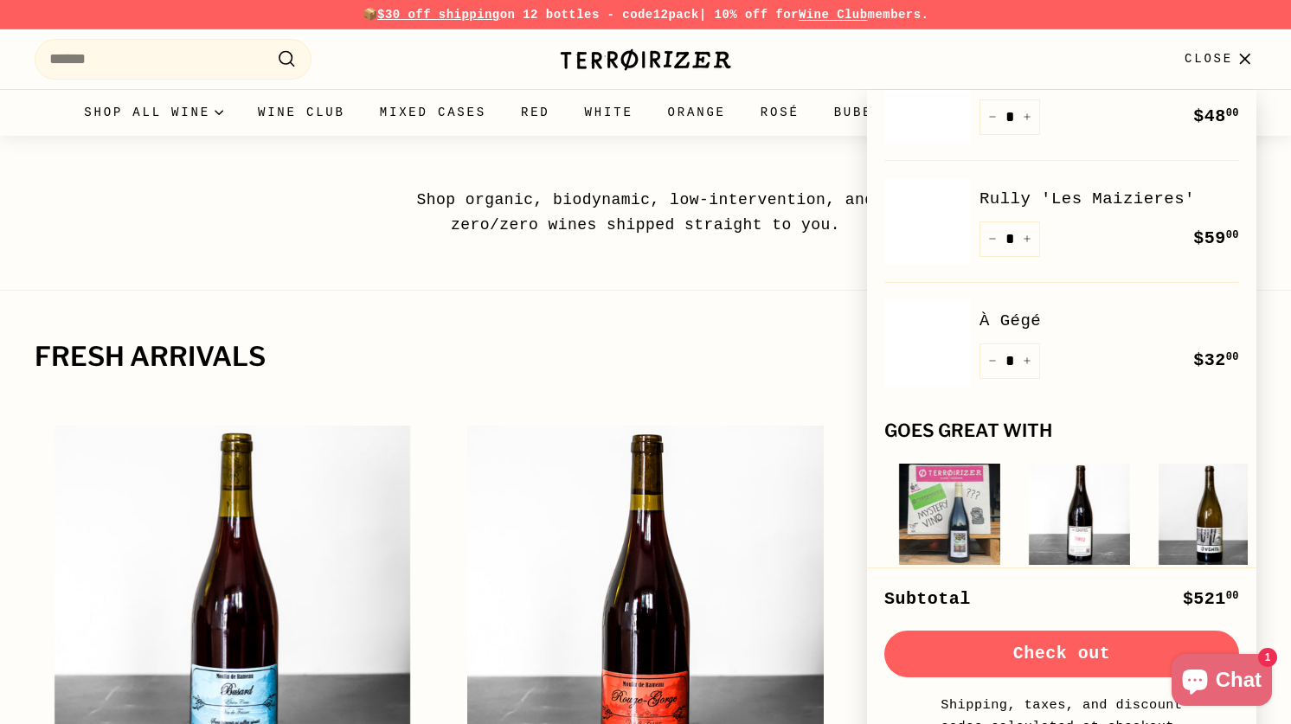
scroll to position [841, 0]
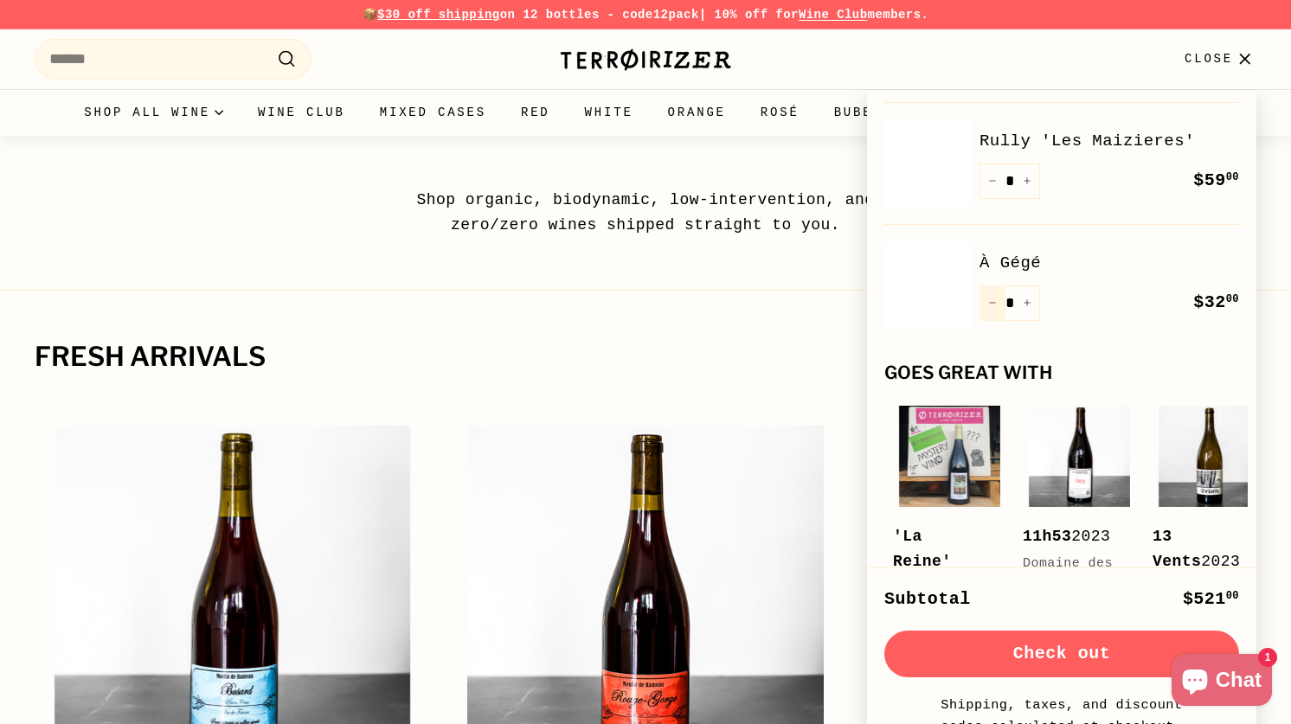
click at [992, 291] on button "−" at bounding box center [993, 303] width 26 height 35
type input "*"
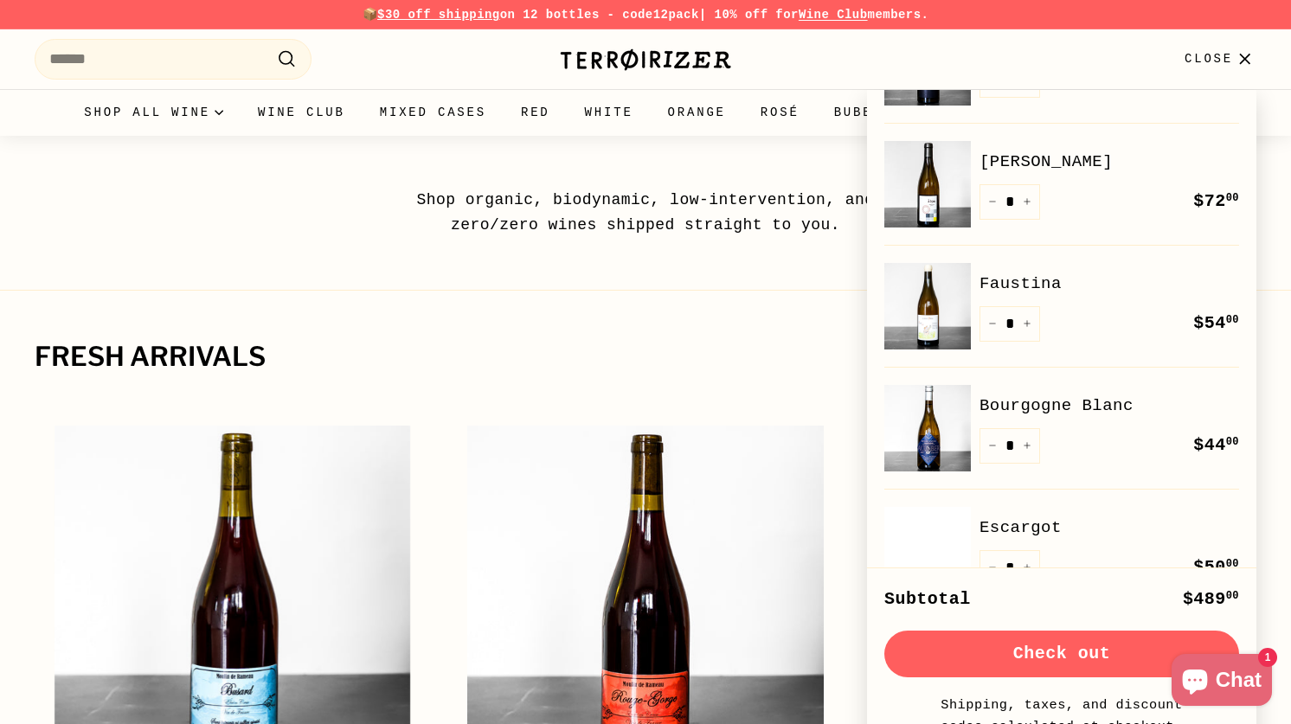
scroll to position [208, 0]
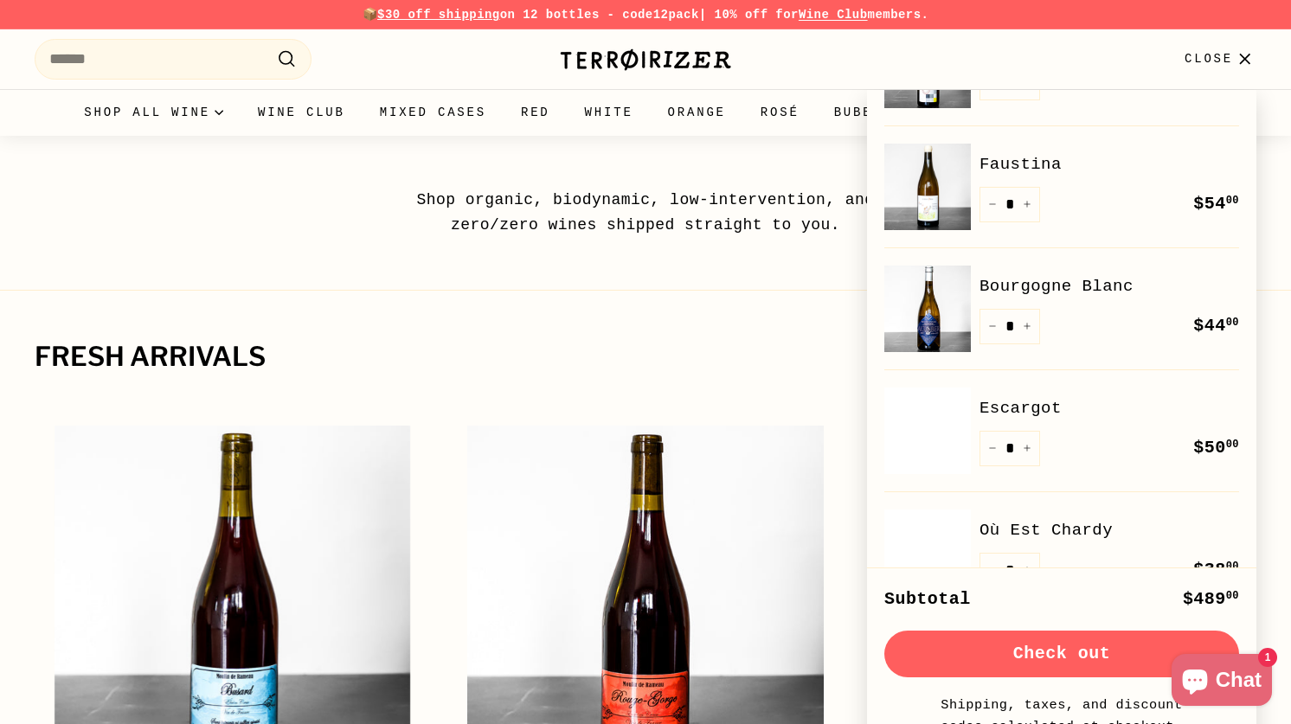
click at [1015, 283] on link "Bourgogne Blanc" at bounding box center [1110, 286] width 260 height 26
click at [989, 324] on icon "Reduce item quantity by one" at bounding box center [992, 326] width 9 height 9
type input "*"
click at [991, 321] on button "−" at bounding box center [993, 326] width 26 height 35
type input "*"
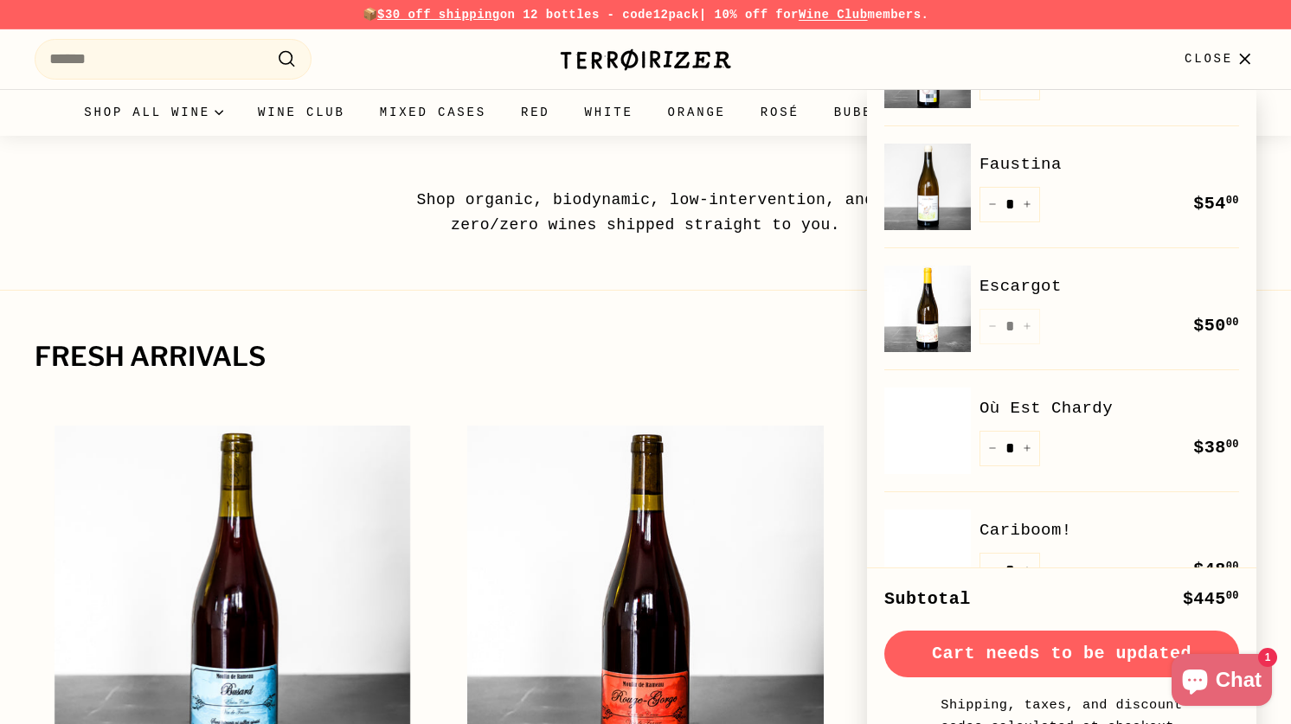
click at [756, 178] on div "Shop organic, biodynamic, low-intervention, and zero/zero wines shipped straigh…" at bounding box center [645, 187] width 1291 height 102
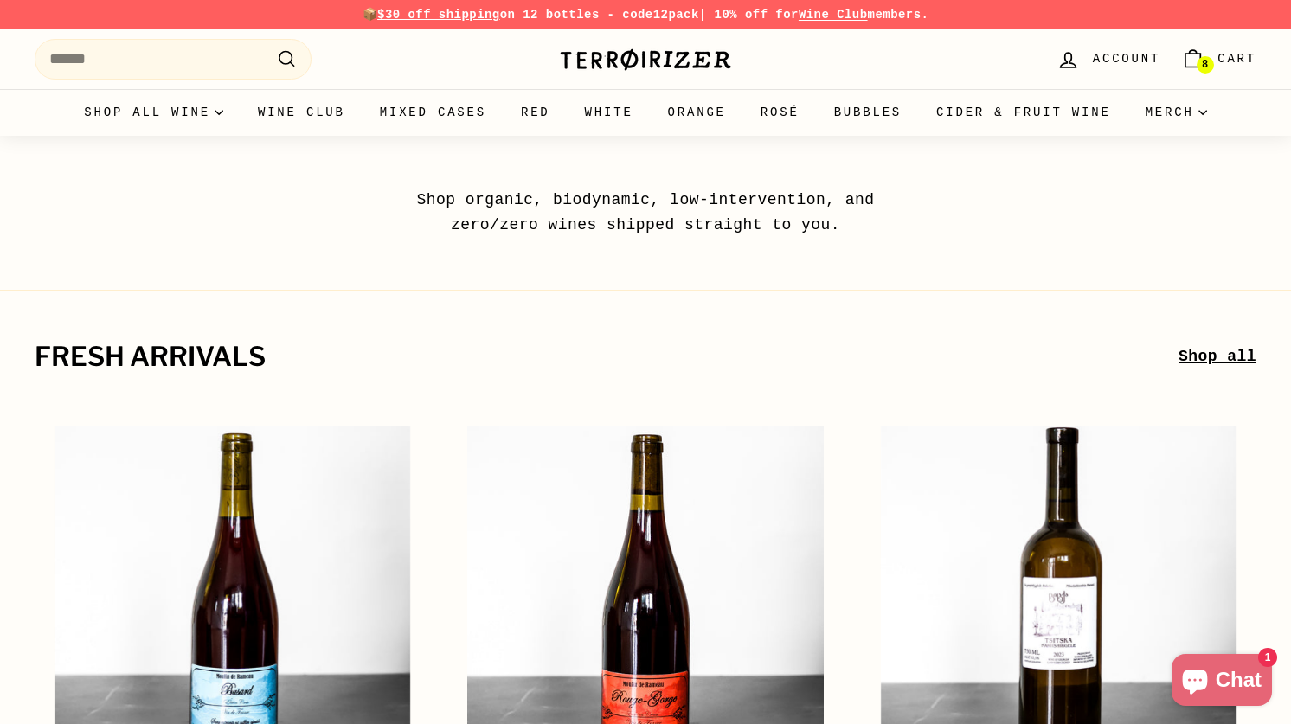
click at [1205, 60] on span "8" at bounding box center [1205, 65] width 6 height 10
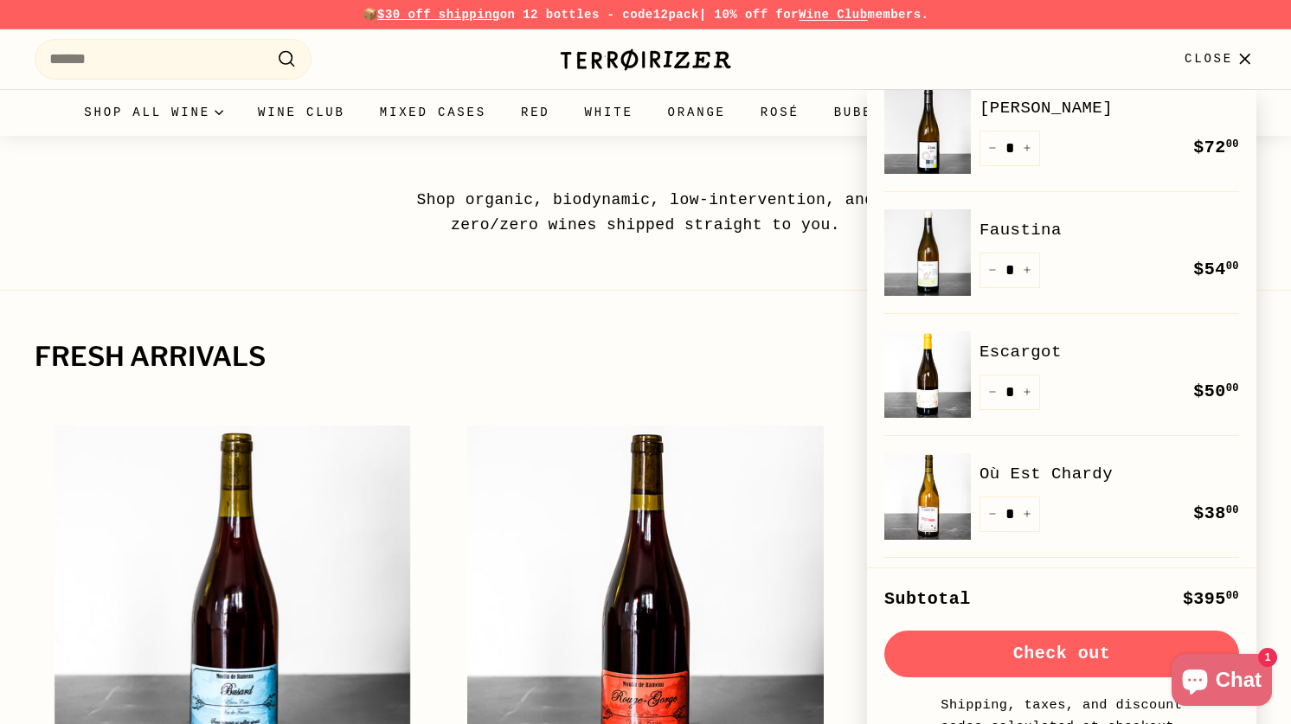
scroll to position [173, 0]
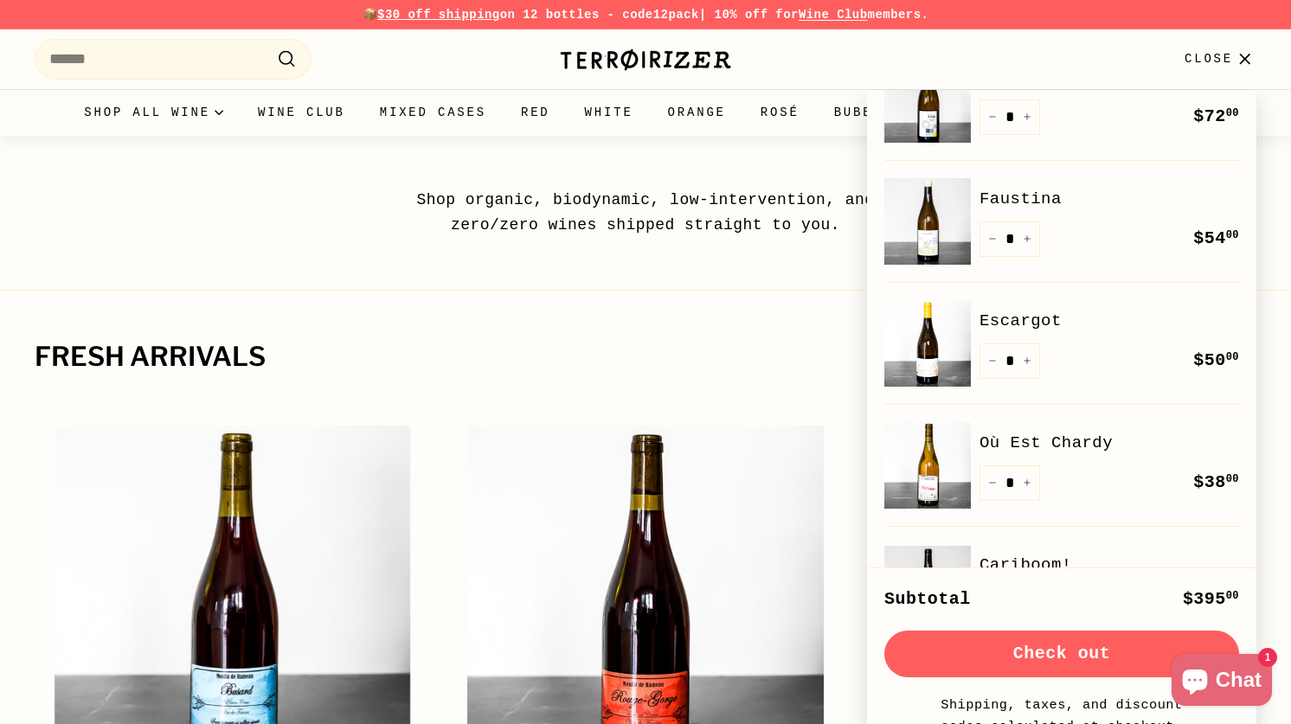
click at [1011, 319] on link "Escargot" at bounding box center [1110, 321] width 260 height 26
click at [1022, 202] on link "Faustina" at bounding box center [1110, 199] width 260 height 26
click at [994, 239] on icon "Reduce item quantity by one" at bounding box center [992, 239] width 9 height 9
type input "*"
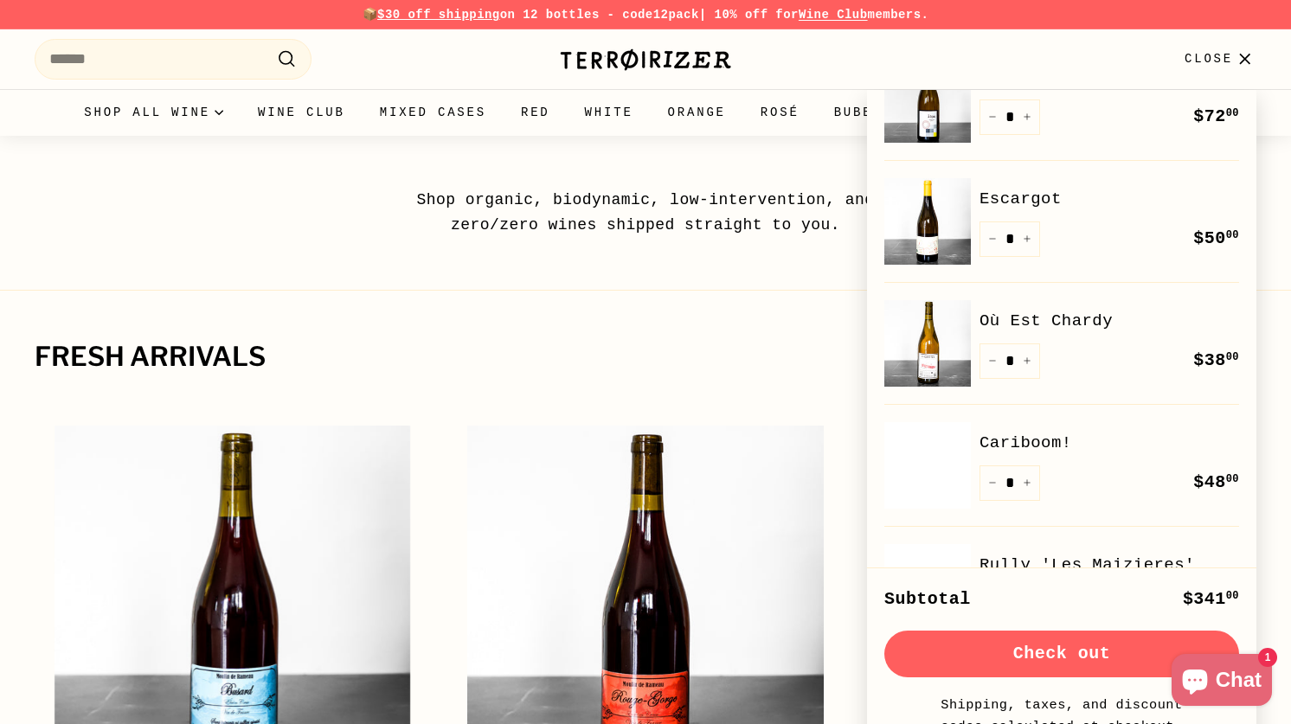
click at [768, 154] on div "Shop organic, biodynamic, low-intervention, and zero/zero wines shipped straigh…" at bounding box center [645, 187] width 1291 height 102
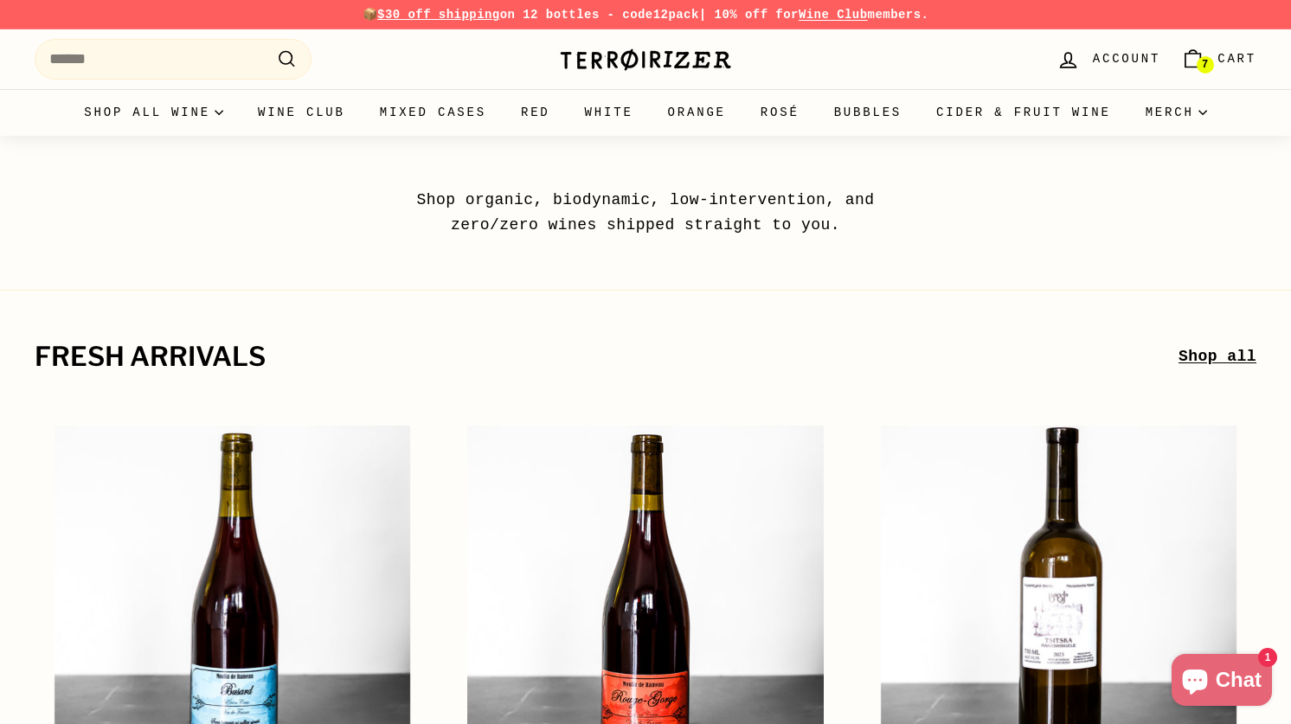
click at [1217, 61] on link "7 Cart" at bounding box center [1219, 59] width 96 height 51
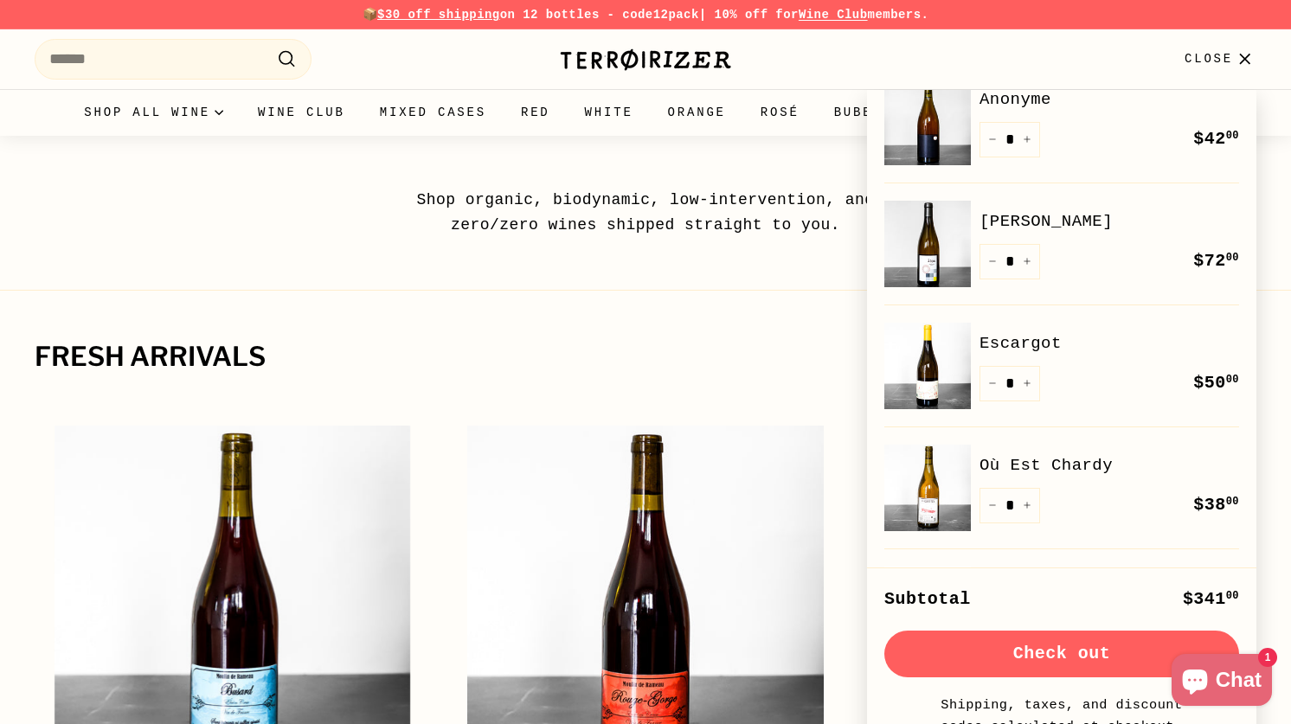
scroll to position [0, 0]
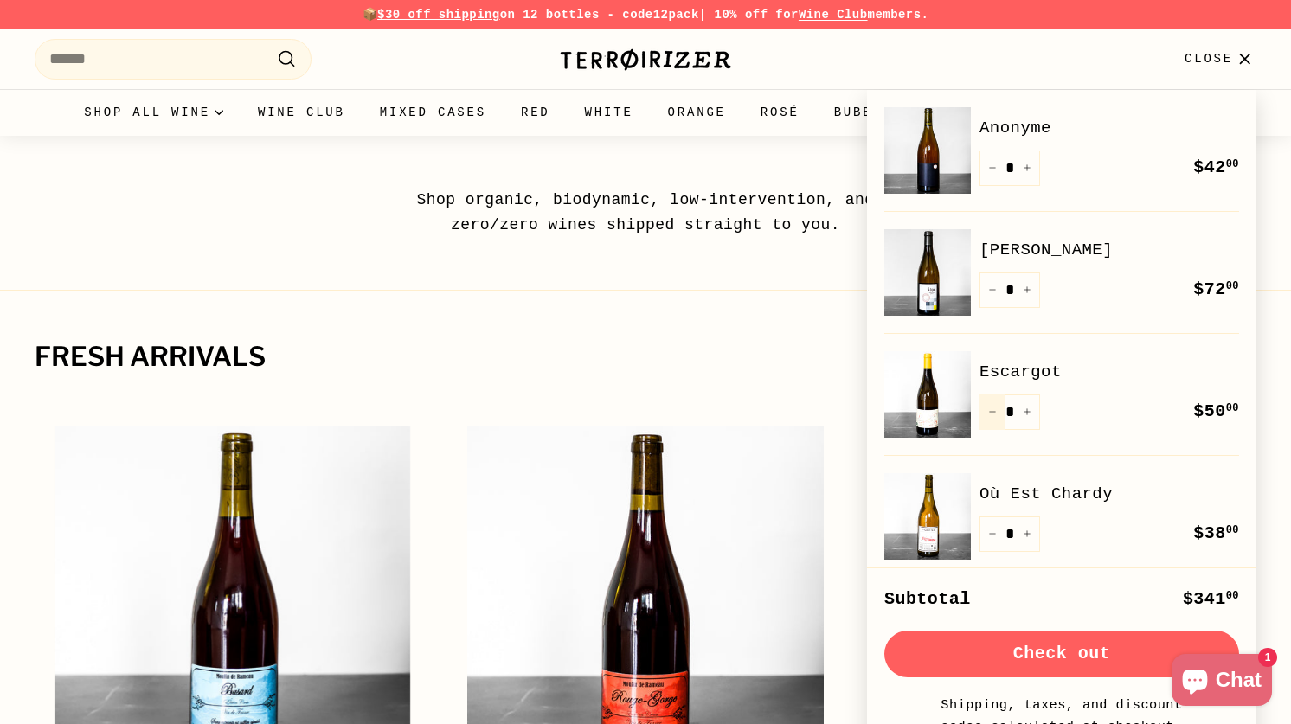
click at [991, 410] on icon "Reduce item quantity by one" at bounding box center [992, 412] width 9 height 9
type input "*"
click at [738, 149] on div "Shop organic, biodynamic, low-intervention, and zero/zero wines shipped straigh…" at bounding box center [645, 187] width 1291 height 102
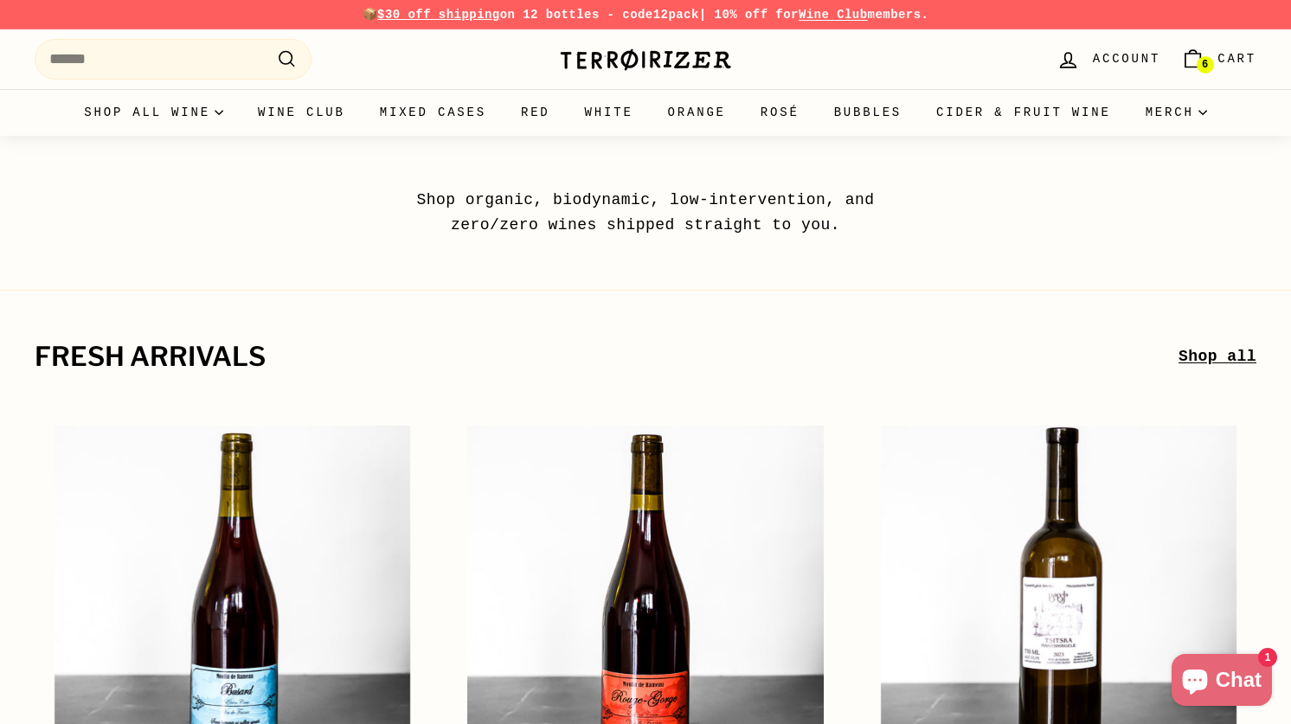
click at [1239, 34] on link "6 Cart" at bounding box center [1219, 59] width 96 height 51
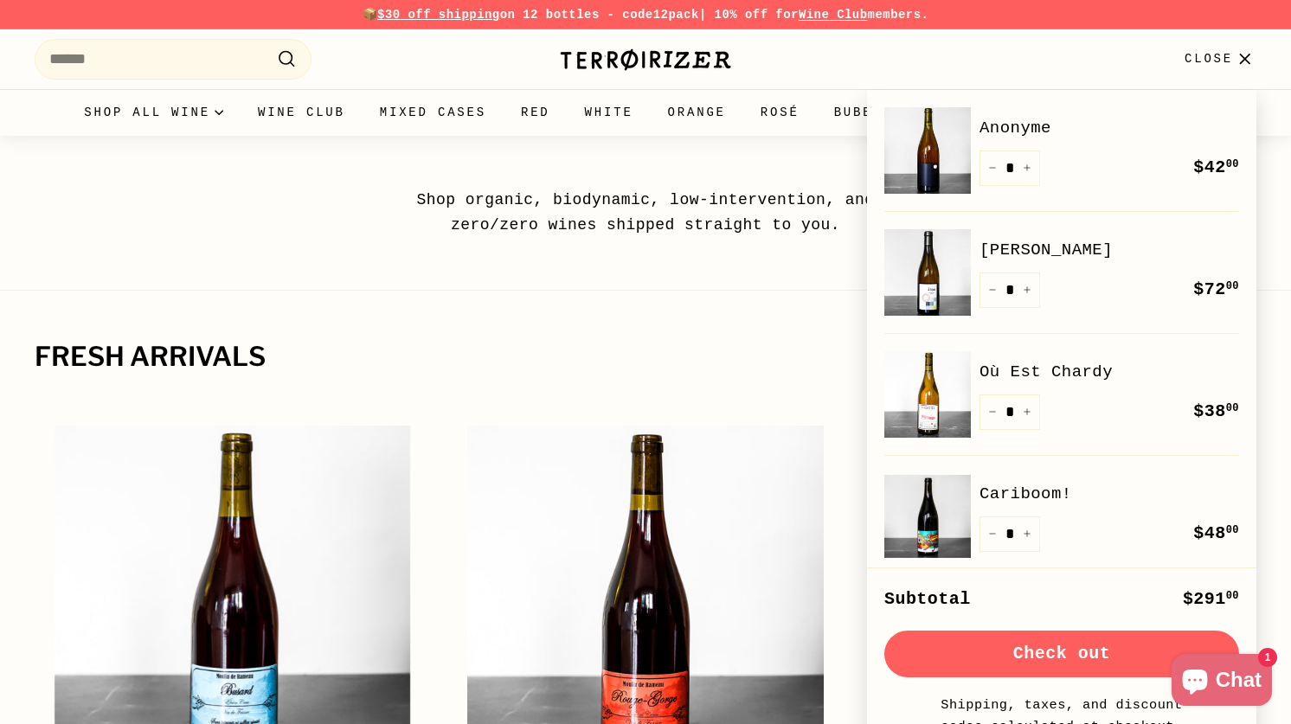
click at [1074, 649] on button "Check out" at bounding box center [1062, 654] width 355 height 47
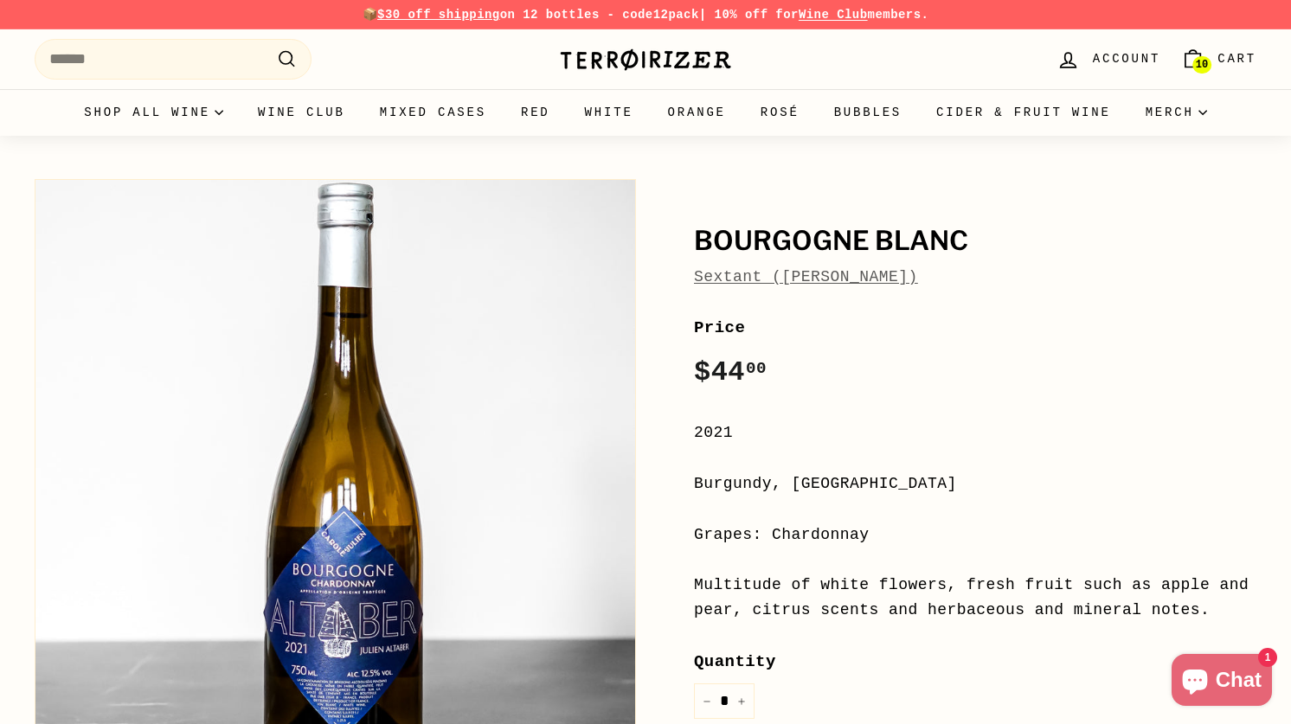
click at [1228, 50] on span "Cart" at bounding box center [1237, 58] width 39 height 19
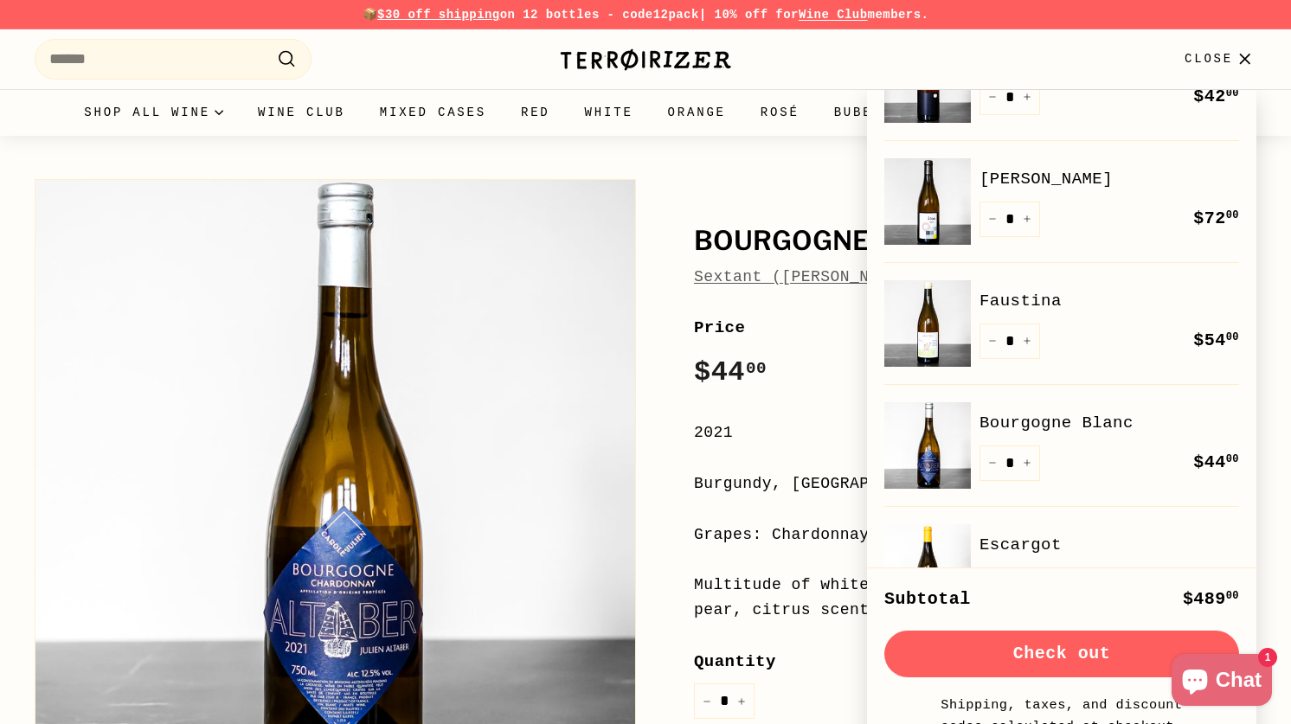
scroll to position [102, 0]
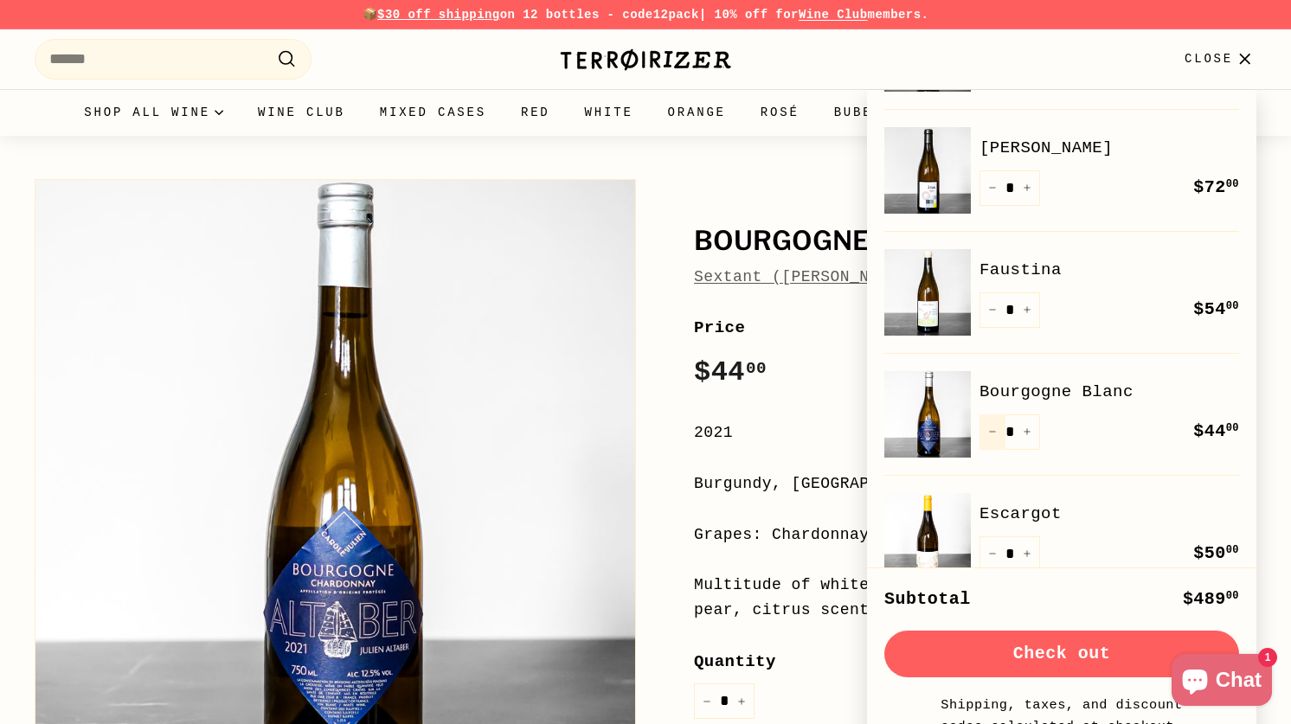
click at [994, 431] on icon "Reduce item quantity by one" at bounding box center [992, 432] width 9 height 9
type input "*"
click at [776, 216] on div "Bourgogne Blanc Sextant (Julien Altaber) Price Regular price $44 00 $44.00 / 20…" at bounding box center [956, 599] width 602 height 856
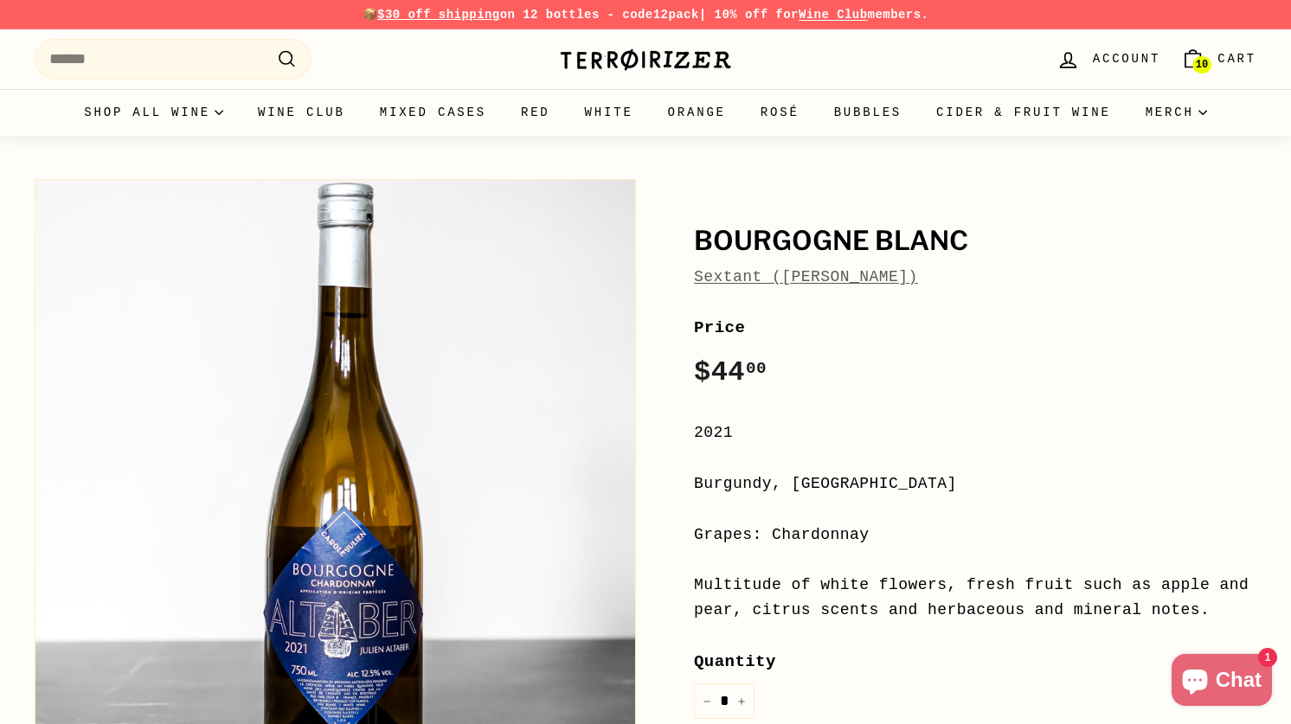
click at [1196, 60] on span "10" at bounding box center [1202, 65] width 12 height 10
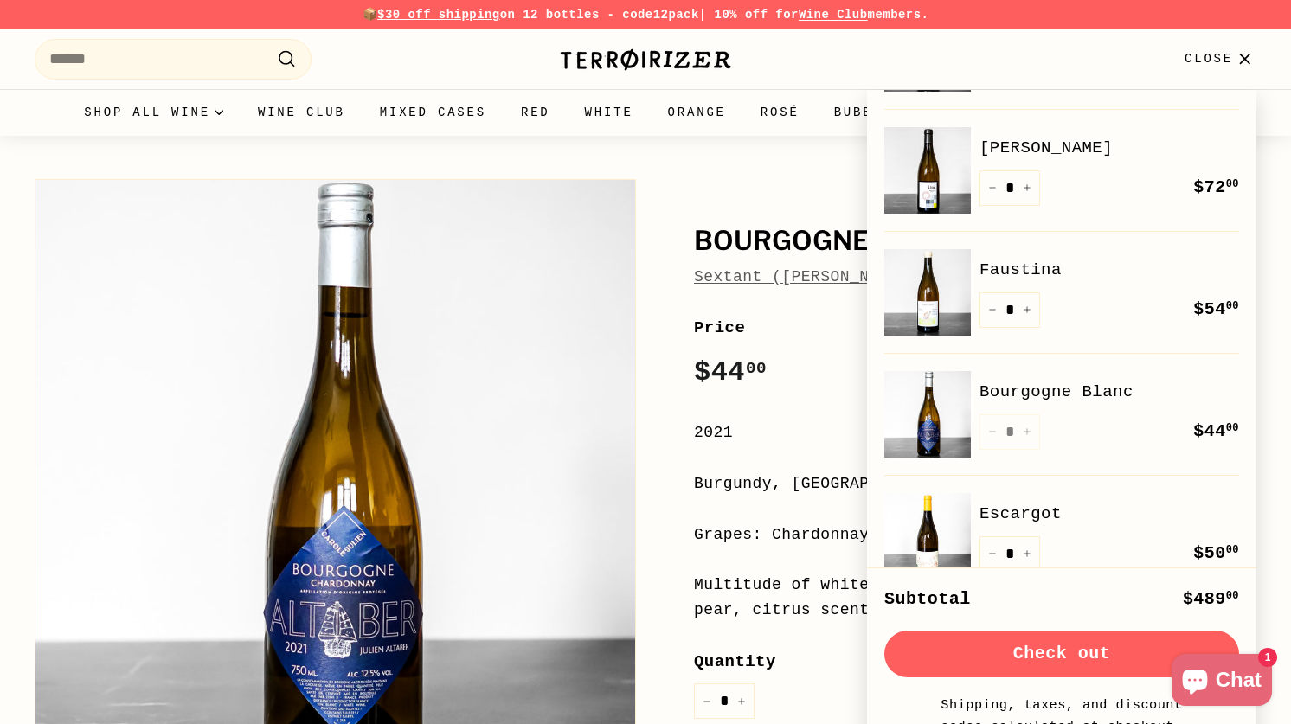
click at [628, 85] on div ". . . Site navigation Search .cls-1{fill:none;stroke:#000;stroke-miterlimit:10;…" at bounding box center [645, 59] width 1291 height 60
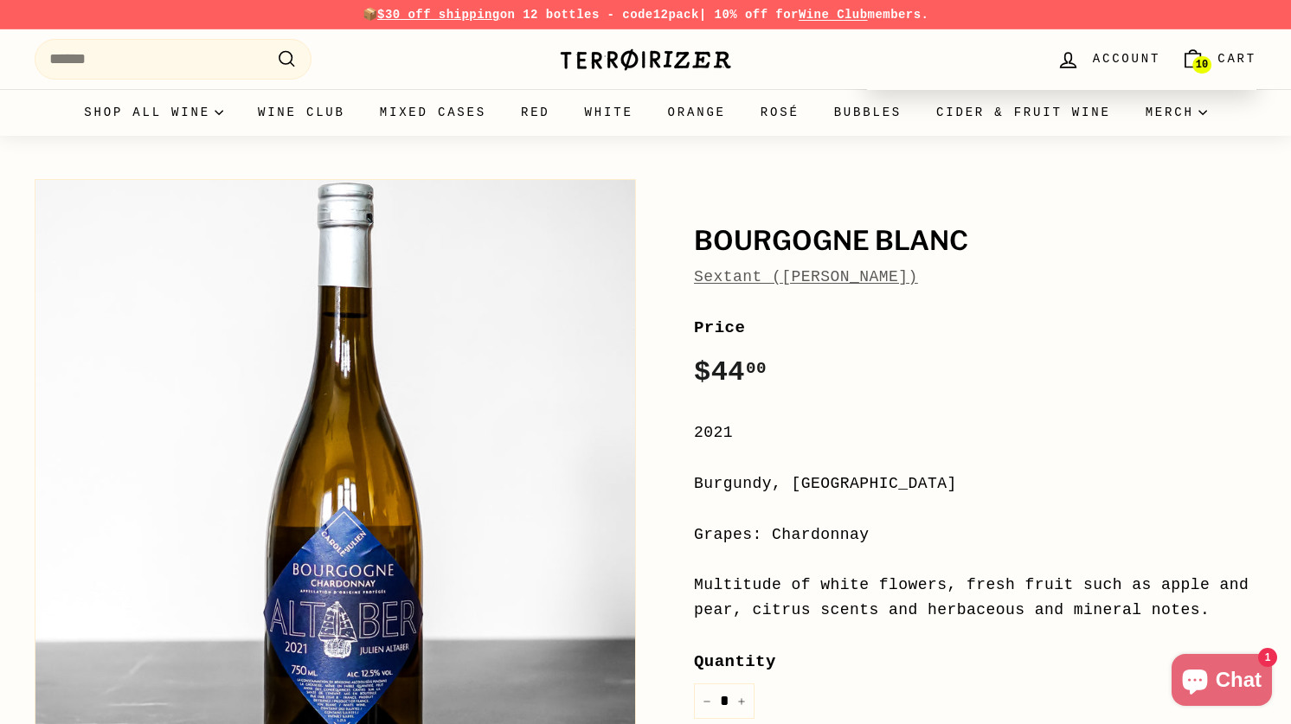
click at [636, 72] on div "Terroirizer" at bounding box center [645, 60] width 173 height 42
click at [658, 50] on img at bounding box center [645, 60] width 173 height 24
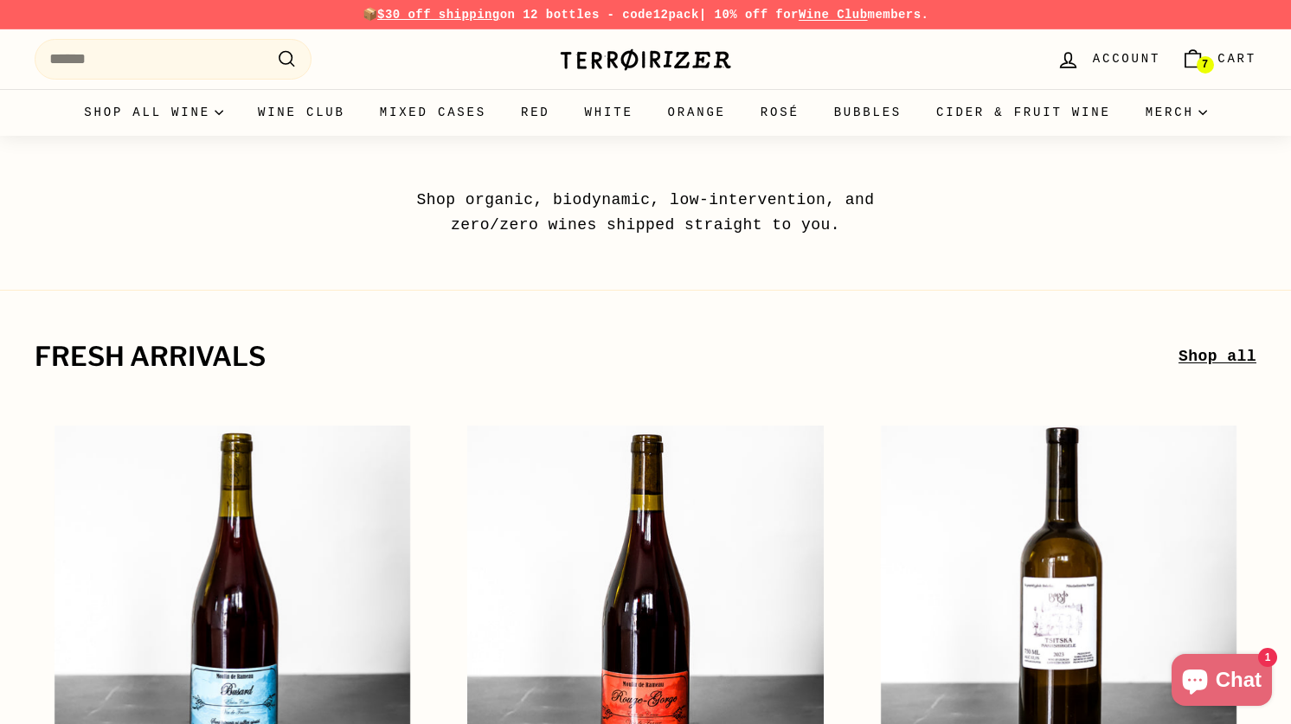
click at [1203, 59] on span "7" at bounding box center [1205, 65] width 6 height 12
click at [1208, 60] on span "6" at bounding box center [1205, 65] width 6 height 10
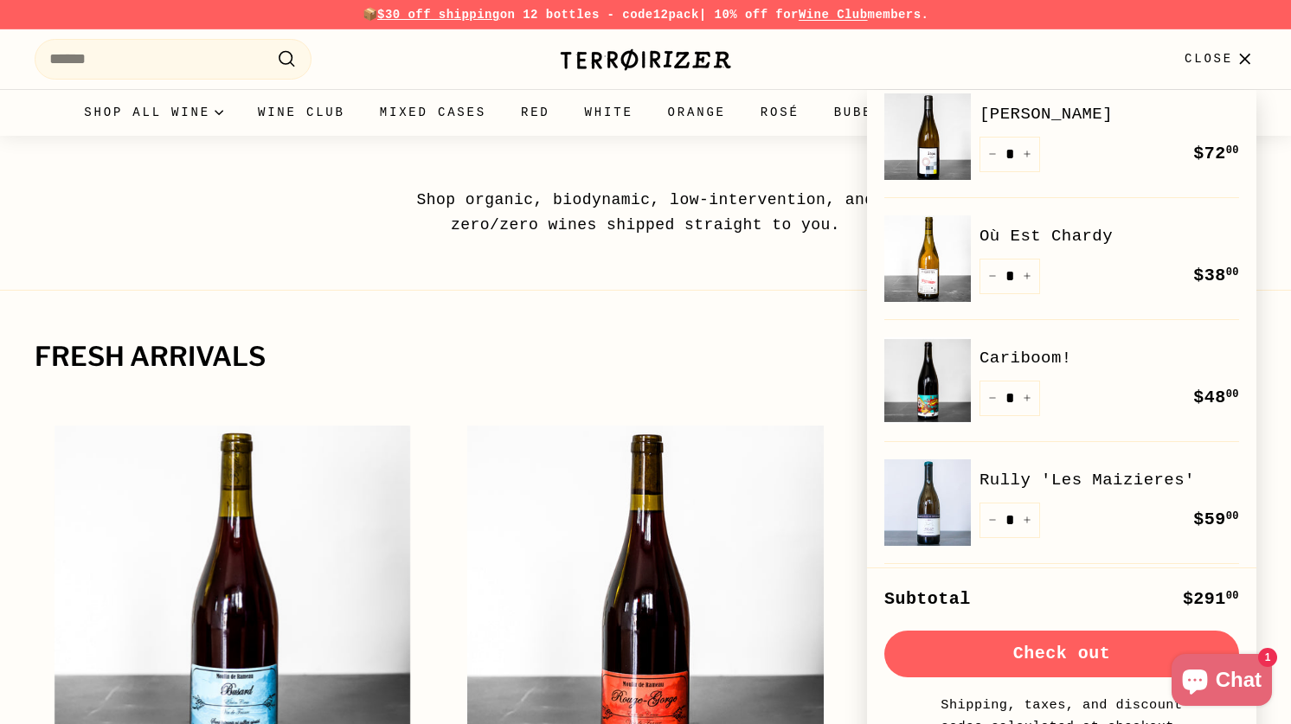
scroll to position [140, 0]
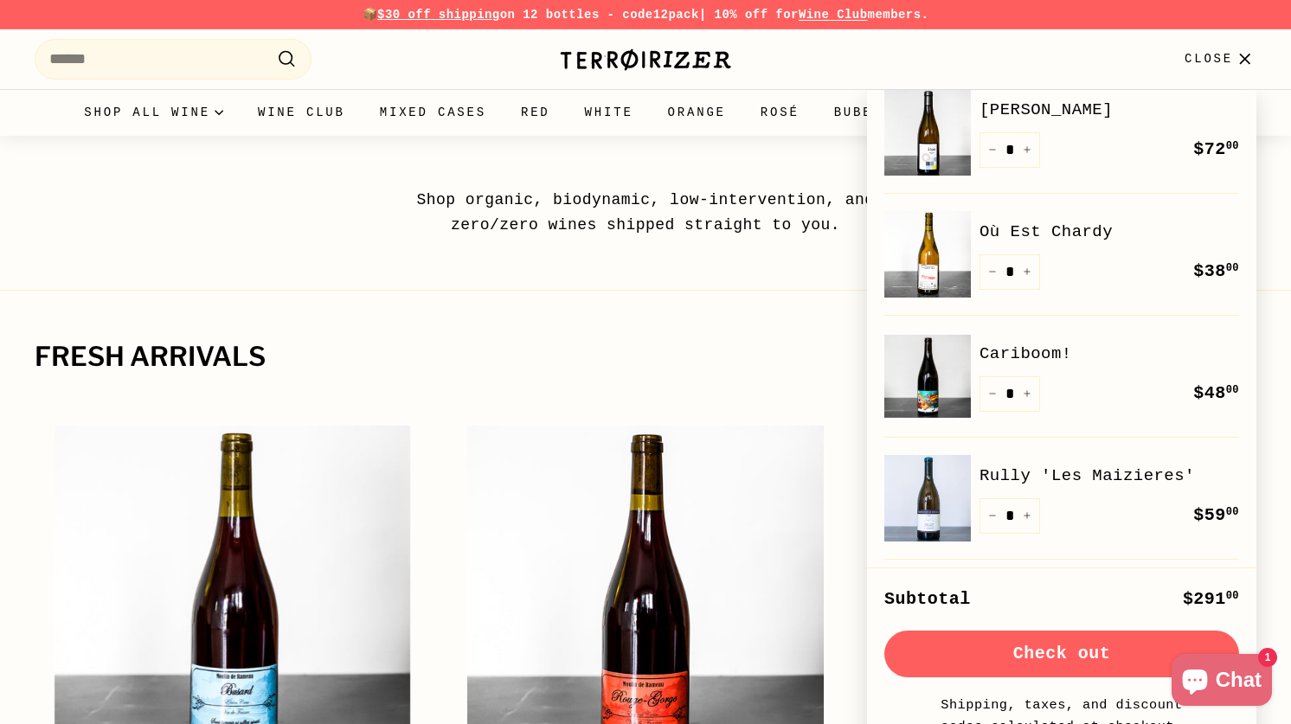
click at [998, 109] on link "[PERSON_NAME]" at bounding box center [1110, 110] width 260 height 26
click at [1003, 232] on link "Où Est Chardy" at bounding box center [1110, 232] width 260 height 26
click at [992, 158] on button "−" at bounding box center [993, 149] width 26 height 35
type input "*"
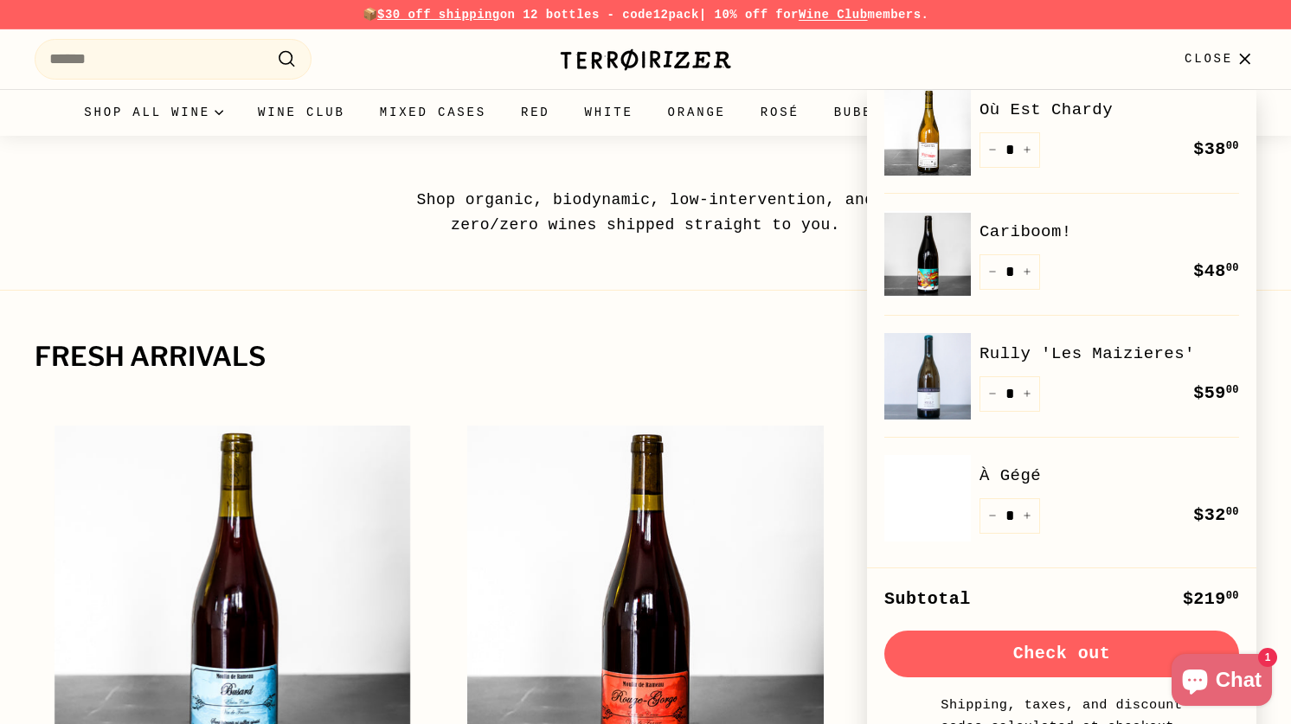
click at [1019, 355] on link "Rully 'Les Maizieres'" at bounding box center [1110, 354] width 260 height 26
click at [994, 395] on icon "Reduce item quantity by one" at bounding box center [992, 393] width 9 height 9
type input "*"
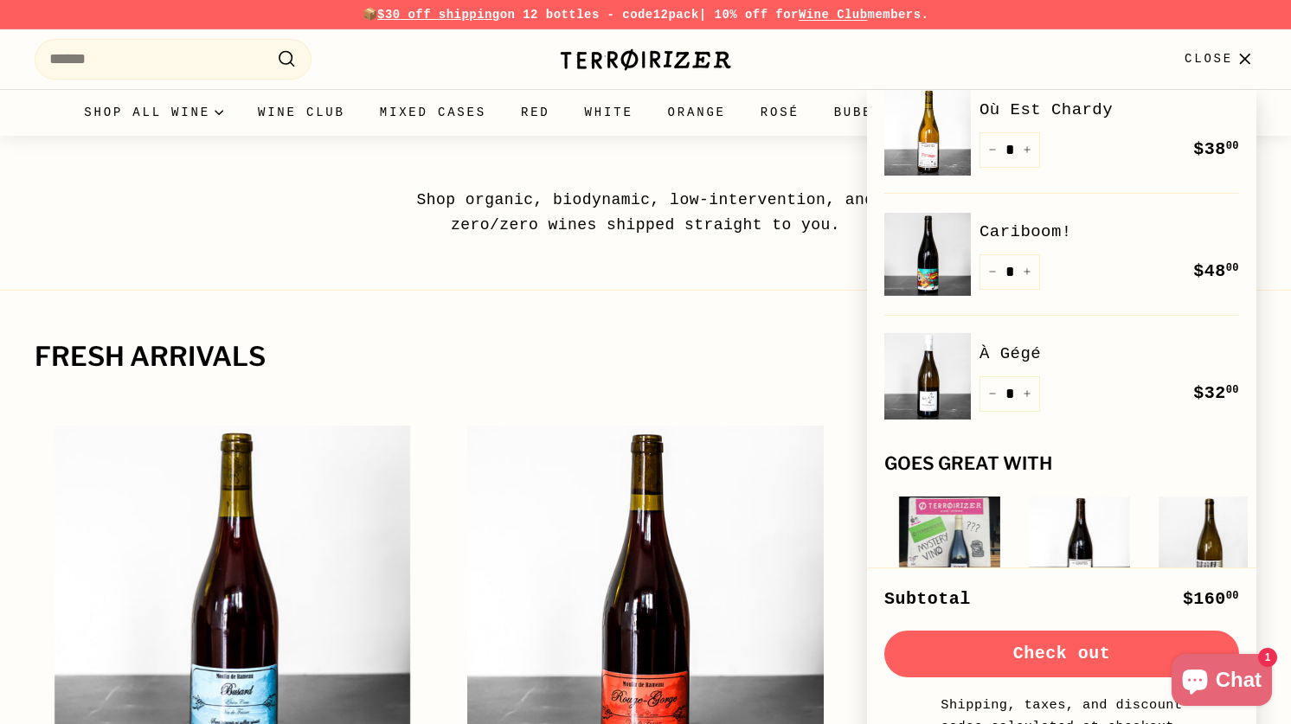
click at [1059, 659] on button "Check out" at bounding box center [1062, 654] width 355 height 47
